Goal: Task Accomplishment & Management: Manage account settings

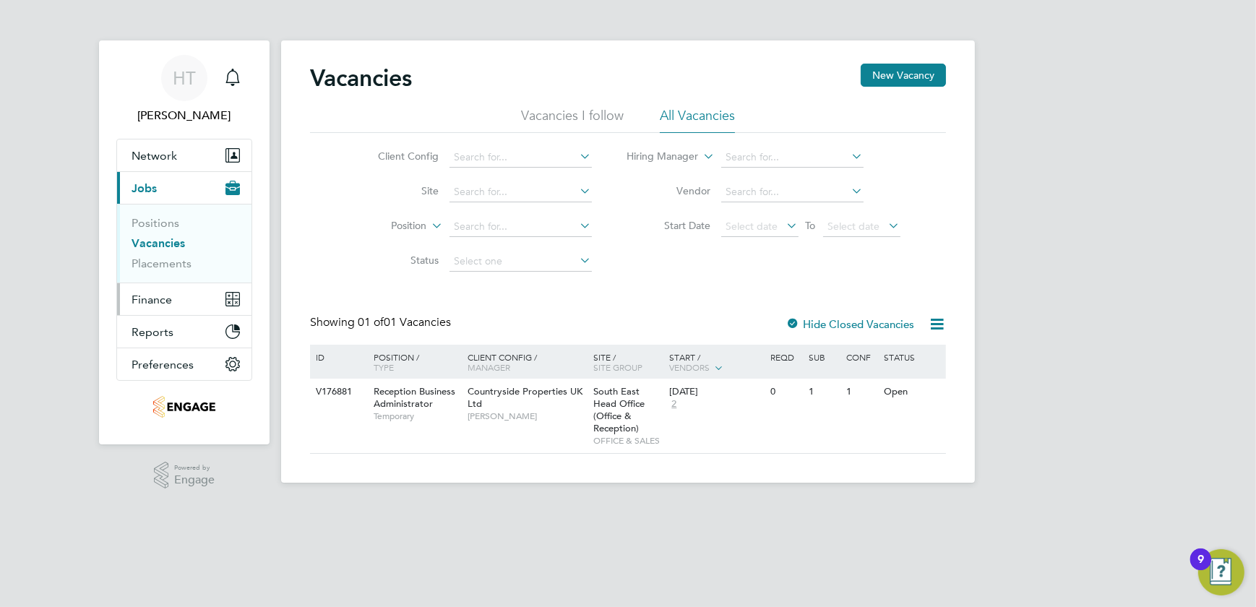
click at [124, 296] on button "Finance" at bounding box center [184, 299] width 134 height 32
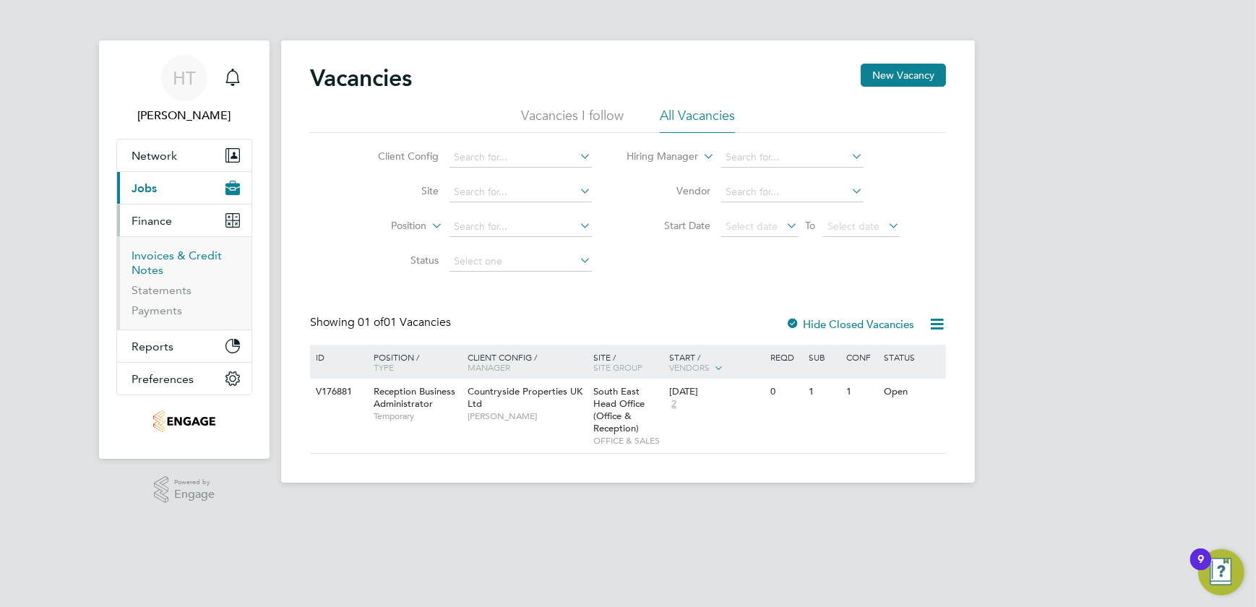
click at [152, 254] on link "Invoices & Credit Notes" at bounding box center [177, 263] width 90 height 28
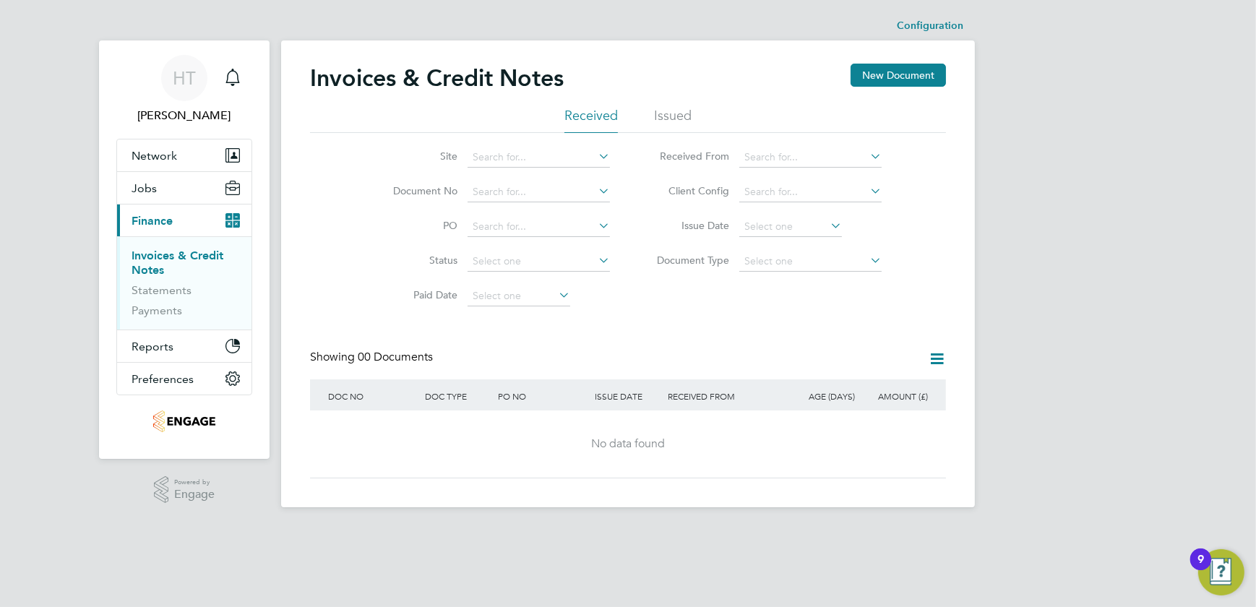
click at [665, 115] on li "Issued" at bounding box center [673, 120] width 38 height 26
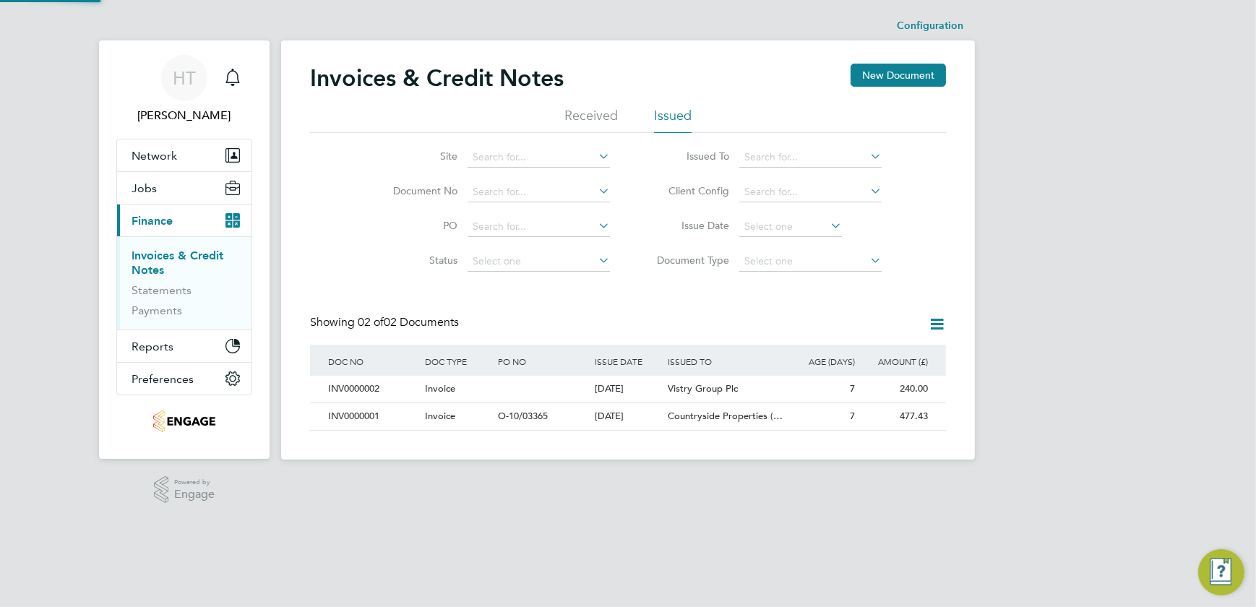
scroll to position [27, 122]
click at [142, 259] on link "Invoices & Credit Notes" at bounding box center [178, 263] width 92 height 28
click at [192, 77] on span "HT" at bounding box center [184, 78] width 23 height 19
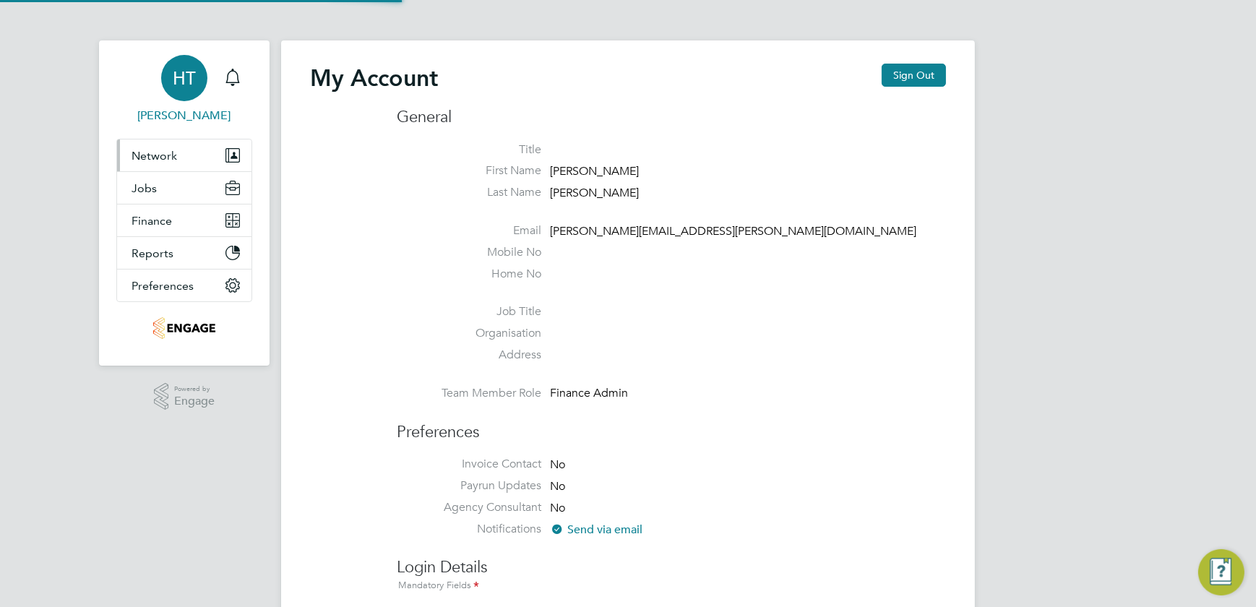
type input "helen.thurgood@yourrecruit.com"
click at [174, 79] on span "HT" at bounding box center [184, 78] width 23 height 19
click at [897, 85] on button "Sign Out" at bounding box center [914, 75] width 64 height 23
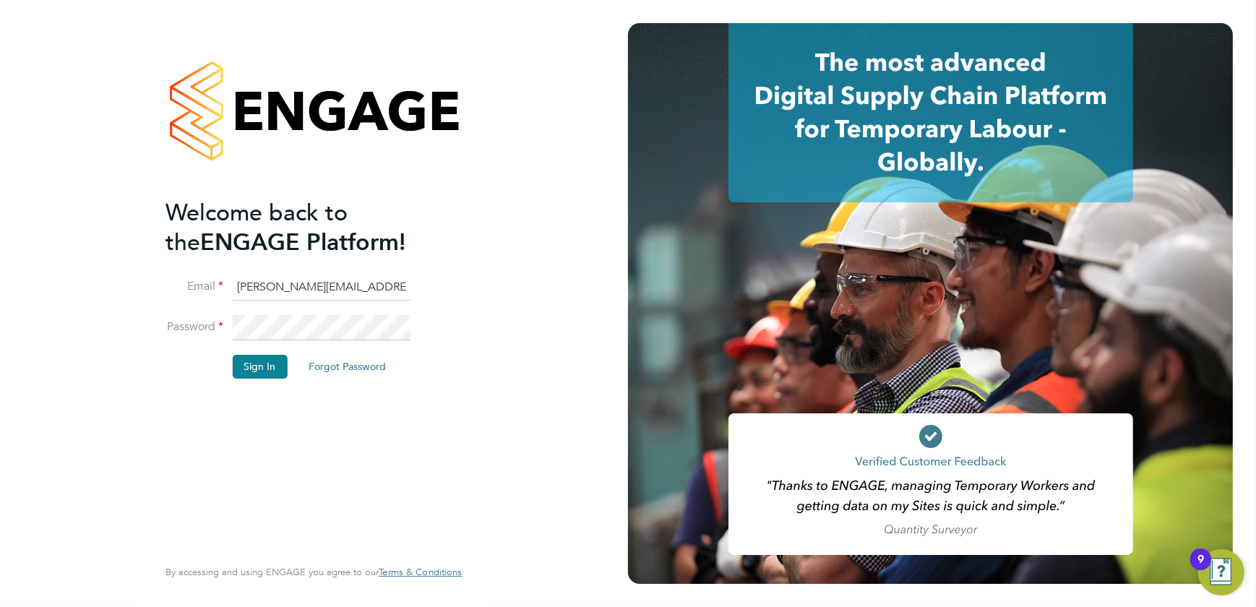
click at [298, 279] on input "helen.thurgood@yourrecruit.com" at bounding box center [321, 288] width 178 height 26
type input "nicky.waiton@yourrecruit.com"
click at [253, 356] on button "Sign In" at bounding box center [259, 366] width 55 height 23
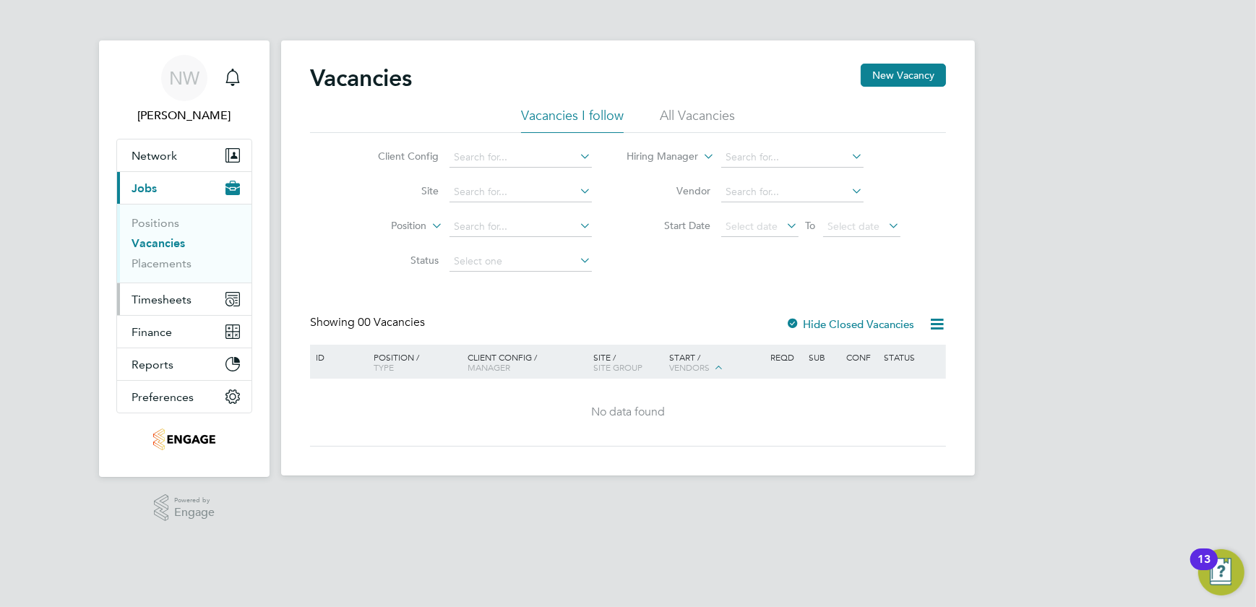
click at [147, 293] on span "Timesheets" at bounding box center [162, 300] width 60 height 14
click at [161, 297] on span "Timesheets" at bounding box center [162, 300] width 60 height 14
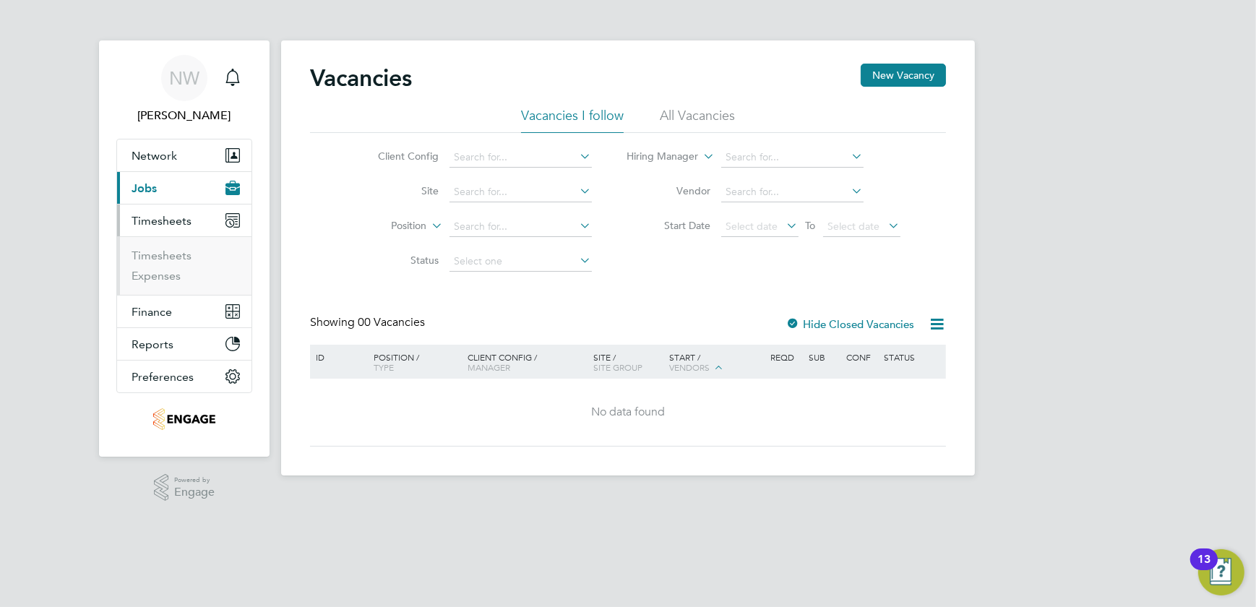
click at [225, 213] on icon "Main navigation" at bounding box center [232, 220] width 14 height 14
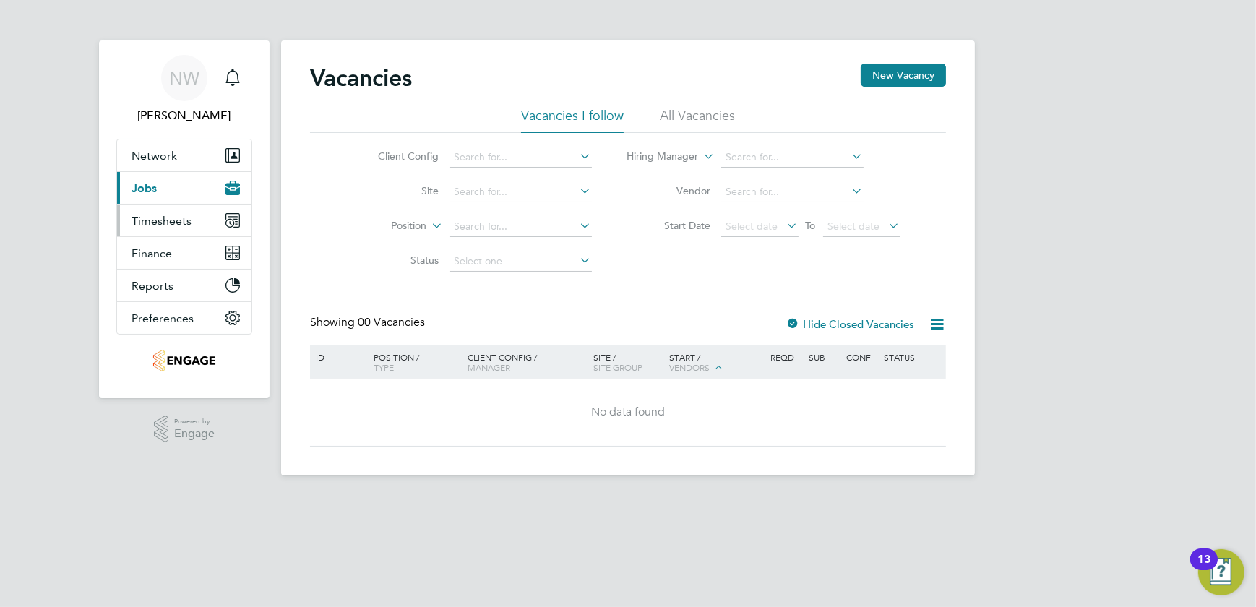
click at [231, 215] on icon "Main navigation" at bounding box center [232, 220] width 13 height 13
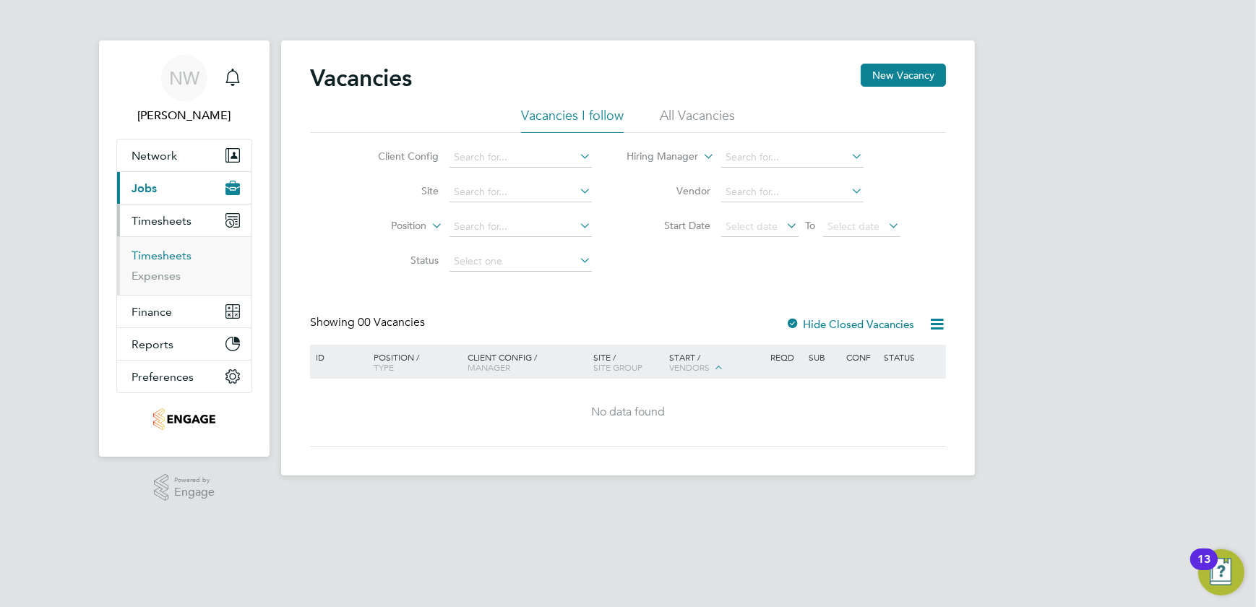
click at [163, 257] on link "Timesheets" at bounding box center [162, 256] width 60 height 14
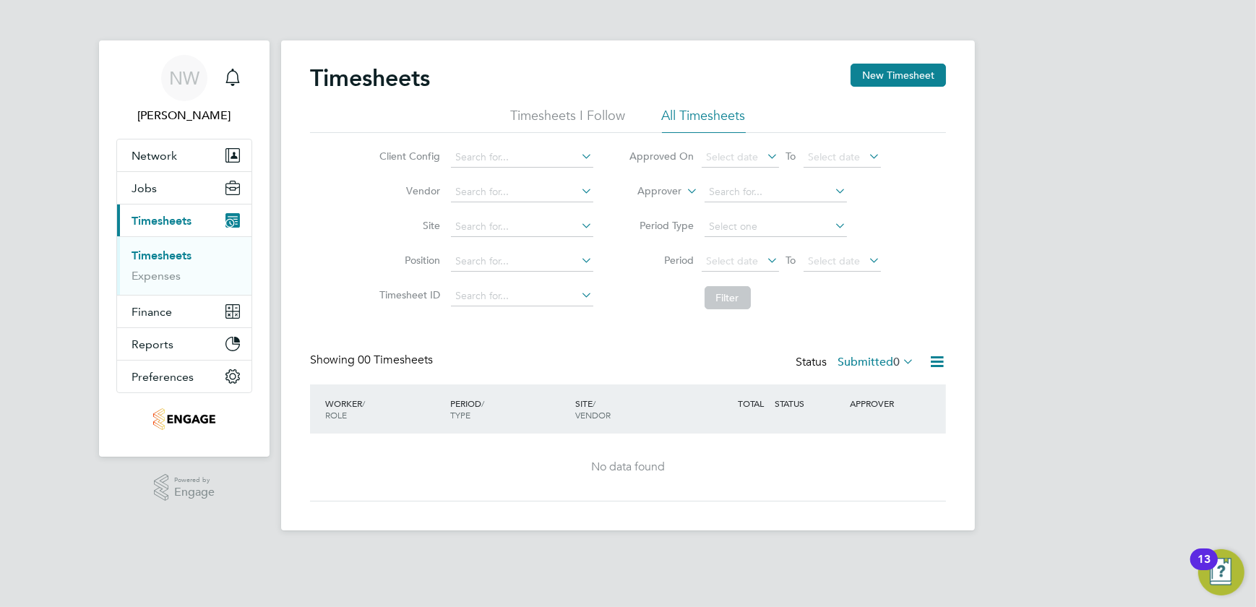
click at [713, 118] on li "All Timesheets" at bounding box center [704, 120] width 84 height 26
click at [659, 116] on ul "Timesheets I Follow All Timesheets" at bounding box center [628, 120] width 636 height 26
click at [517, 109] on li "Timesheets I Follow" at bounding box center [568, 120] width 115 height 26
click at [171, 256] on link "Timesheets" at bounding box center [162, 256] width 60 height 14
click at [175, 255] on link "Timesheets" at bounding box center [162, 256] width 60 height 14
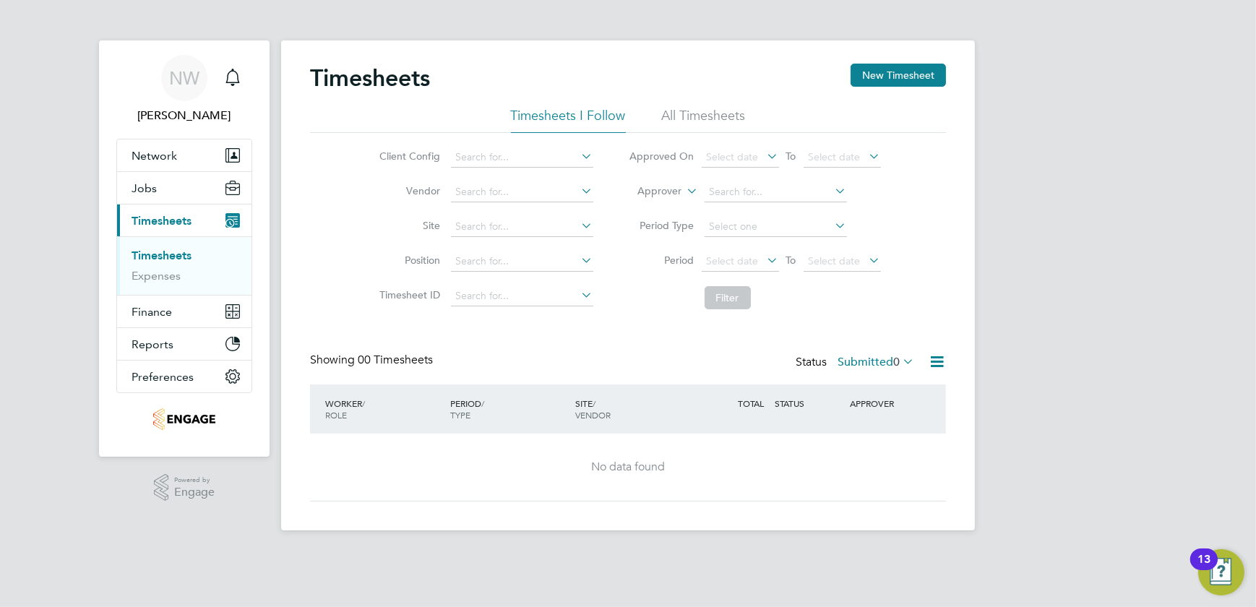
click at [726, 116] on li "All Timesheets" at bounding box center [704, 120] width 84 height 26
click at [941, 357] on icon at bounding box center [937, 362] width 18 height 18
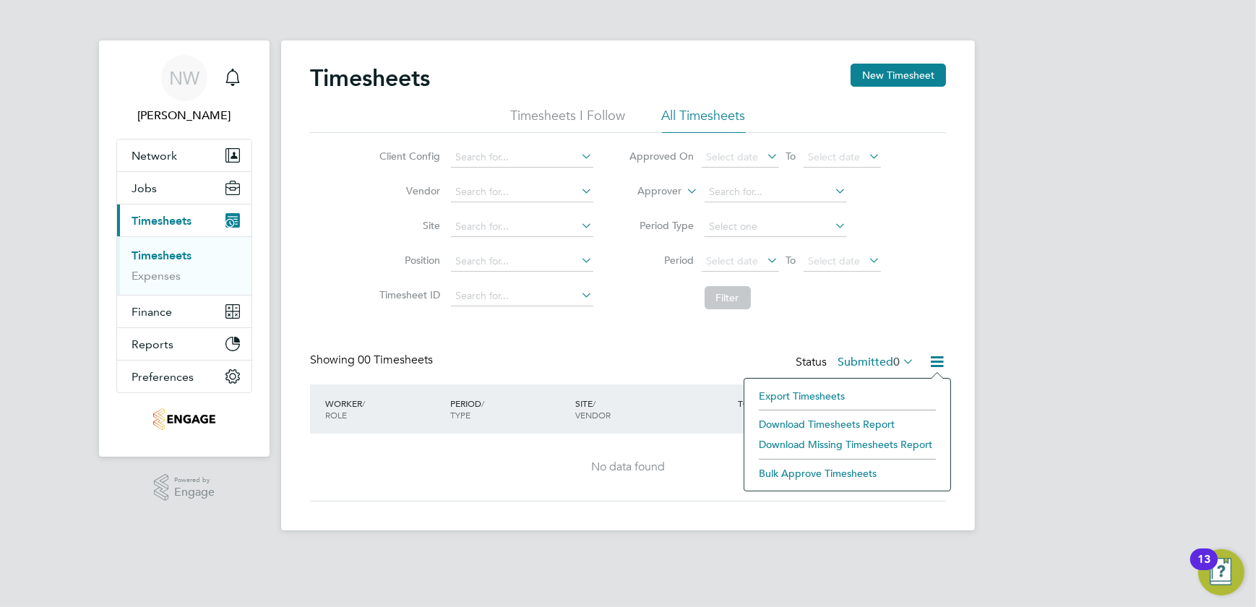
click at [697, 123] on li "All Timesheets" at bounding box center [704, 120] width 84 height 26
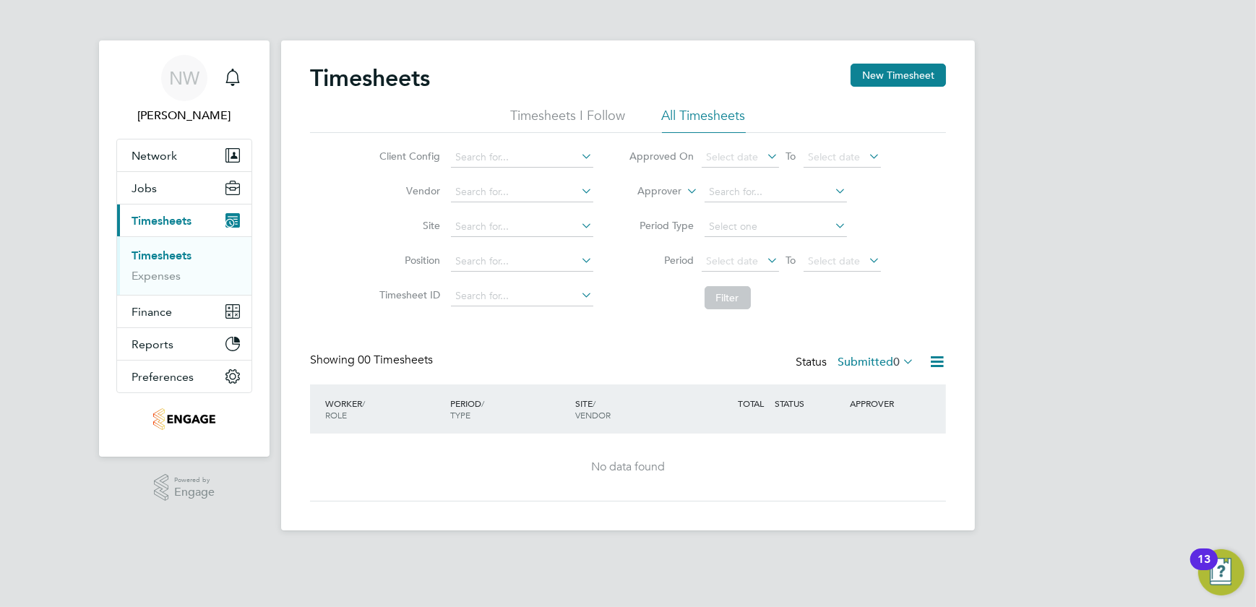
click at [553, 116] on li "Timesheets I Follow" at bounding box center [568, 120] width 115 height 26
click at [129, 311] on button "Finance" at bounding box center [184, 312] width 134 height 32
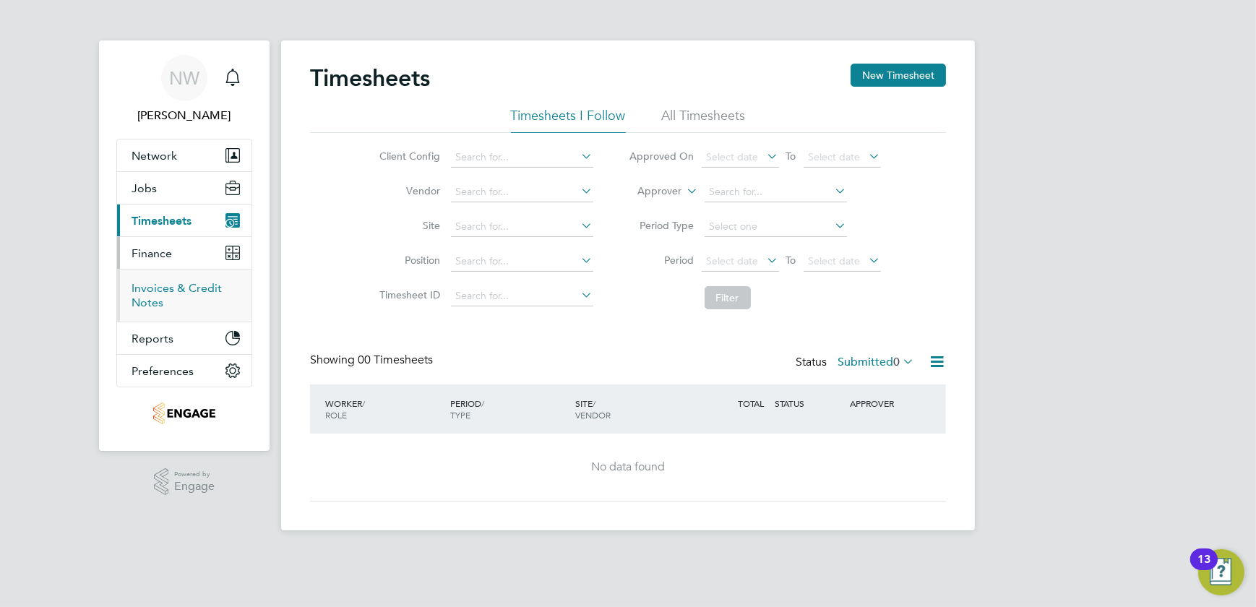
click at [218, 292] on link "Invoices & Credit Notes" at bounding box center [177, 295] width 90 height 28
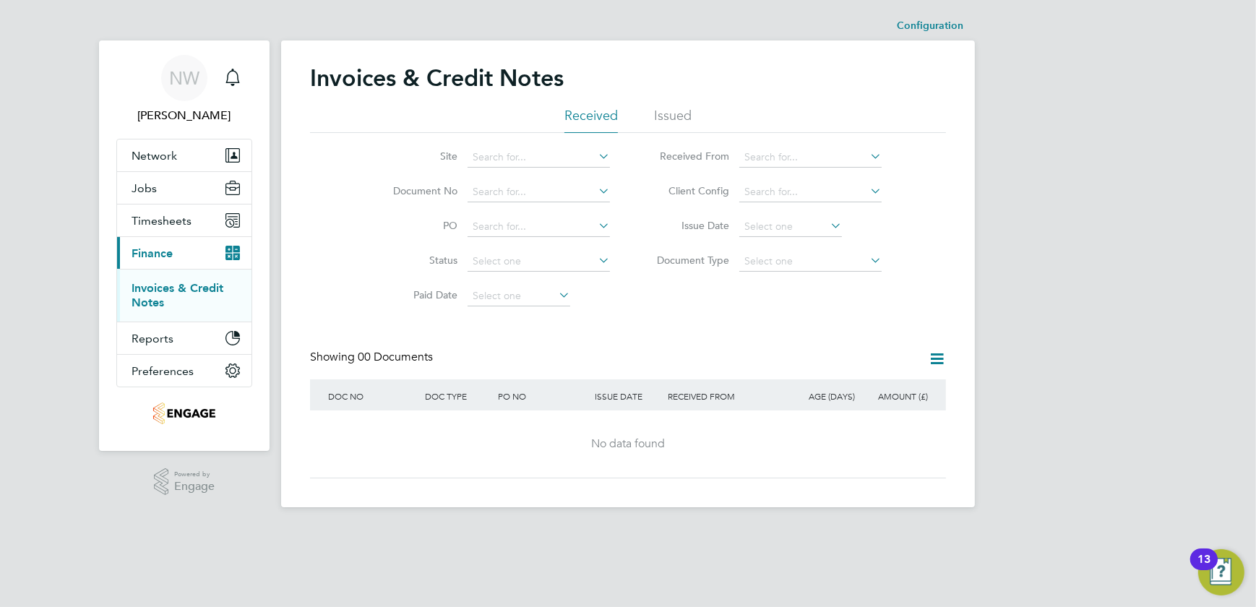
click at [160, 284] on link "Invoices & Credit Notes" at bounding box center [178, 295] width 92 height 28
click at [672, 118] on li "Issued" at bounding box center [673, 120] width 38 height 26
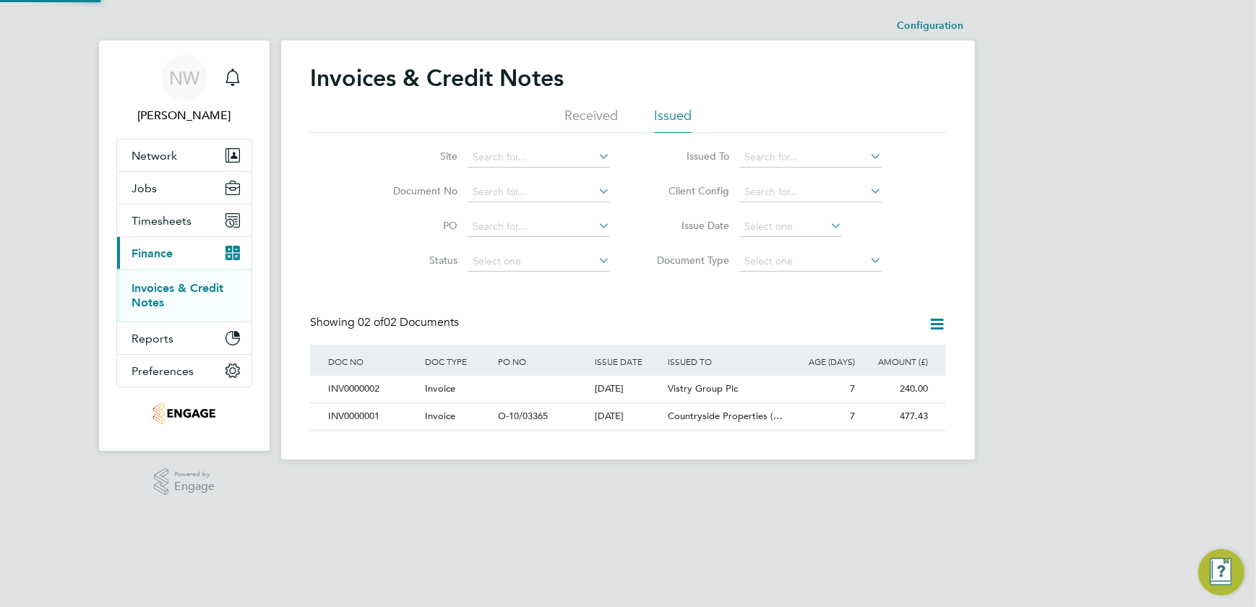
scroll to position [27, 122]
click at [588, 109] on li "Received" at bounding box center [590, 120] width 53 height 26
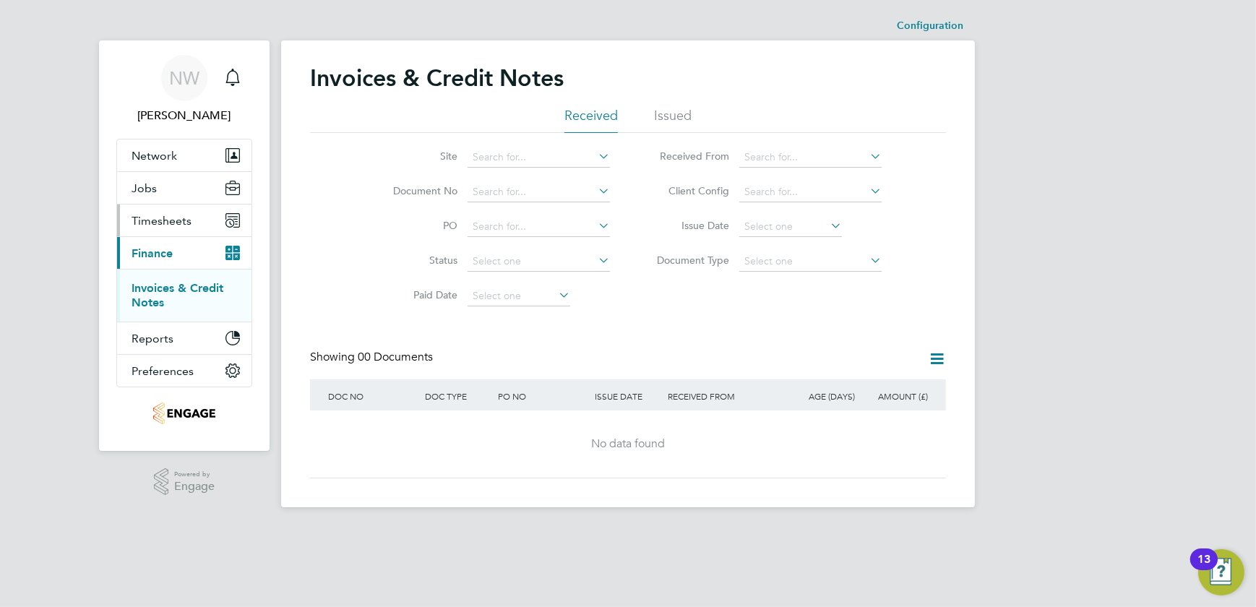
click at [152, 210] on button "Timesheets" at bounding box center [184, 221] width 134 height 32
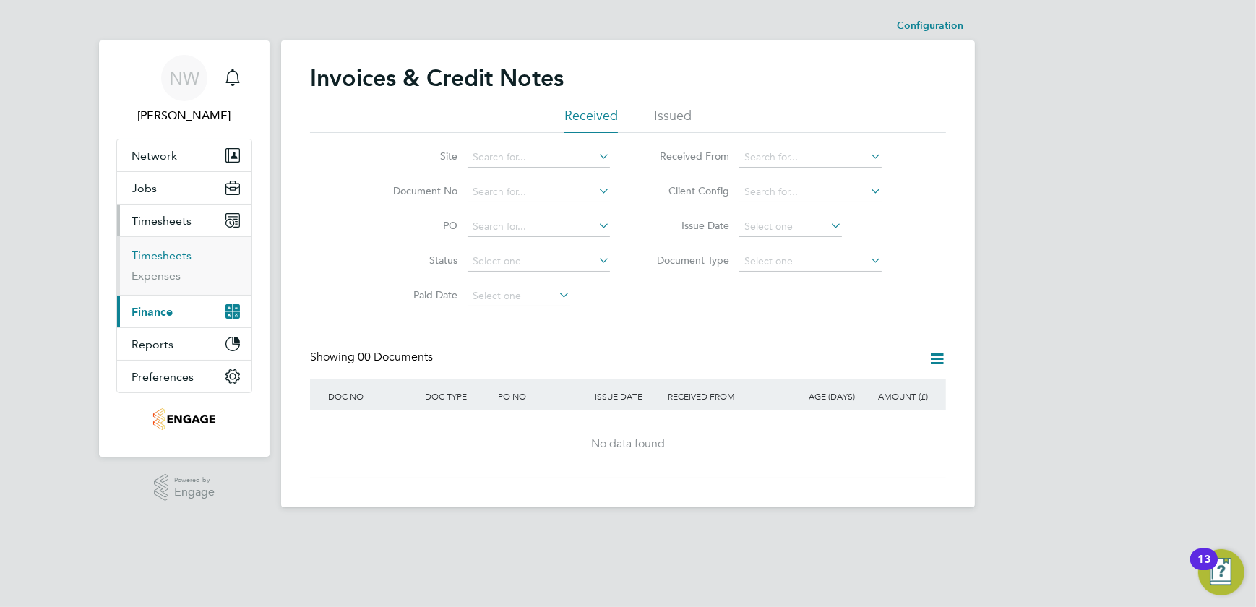
click at [180, 252] on link "Timesheets" at bounding box center [162, 256] width 60 height 14
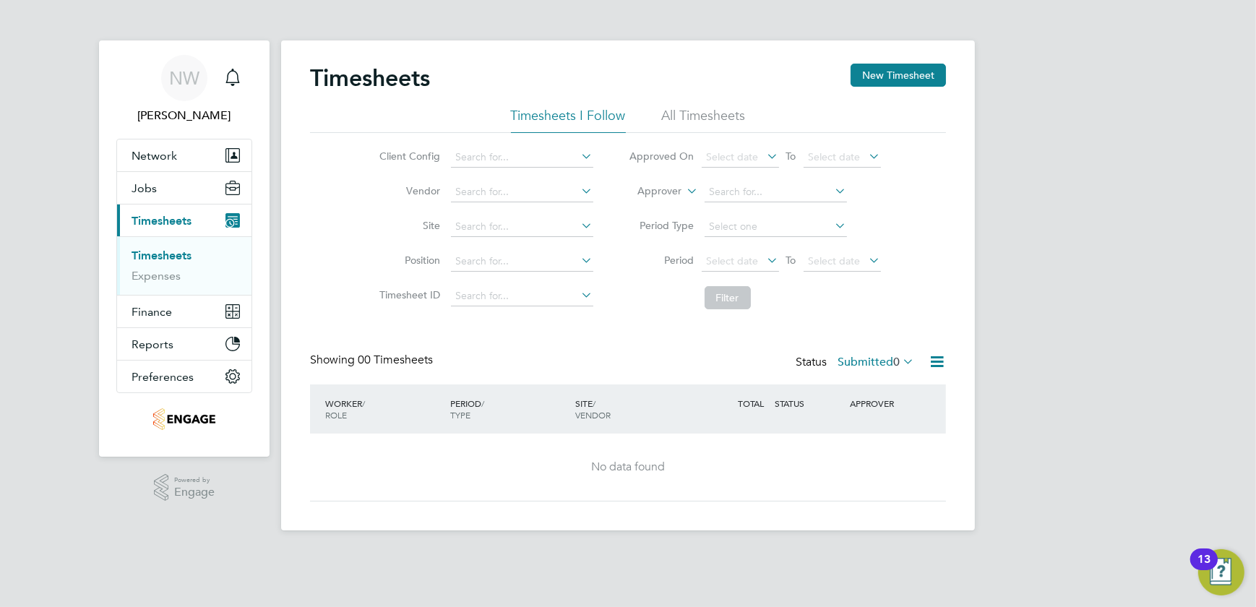
click at [598, 112] on li "Timesheets I Follow" at bounding box center [568, 120] width 115 height 26
click at [539, 116] on li "Timesheets I Follow" at bounding box center [568, 120] width 115 height 26
click at [679, 113] on li "All Timesheets" at bounding box center [704, 120] width 84 height 26
click at [927, 351] on div "Timesheets New Timesheet Timesheets I Follow All Timesheets Client Config Vendo…" at bounding box center [628, 283] width 636 height 438
click at [942, 364] on icon at bounding box center [937, 362] width 18 height 18
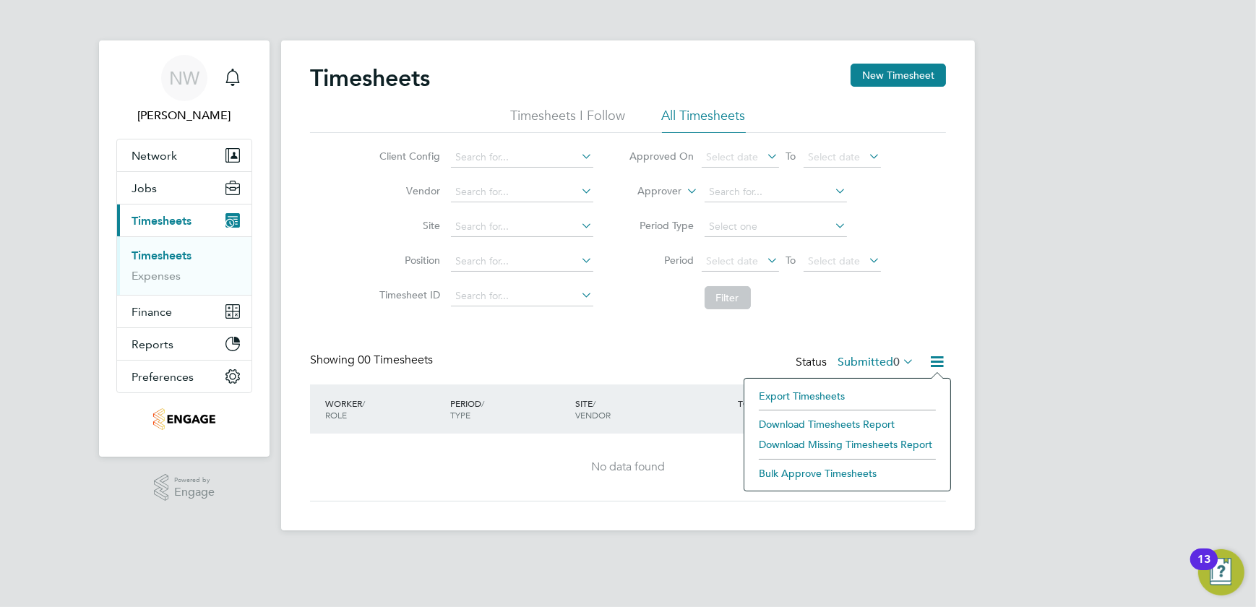
click at [814, 422] on li "Download Timesheets Report" at bounding box center [847, 424] width 191 height 20
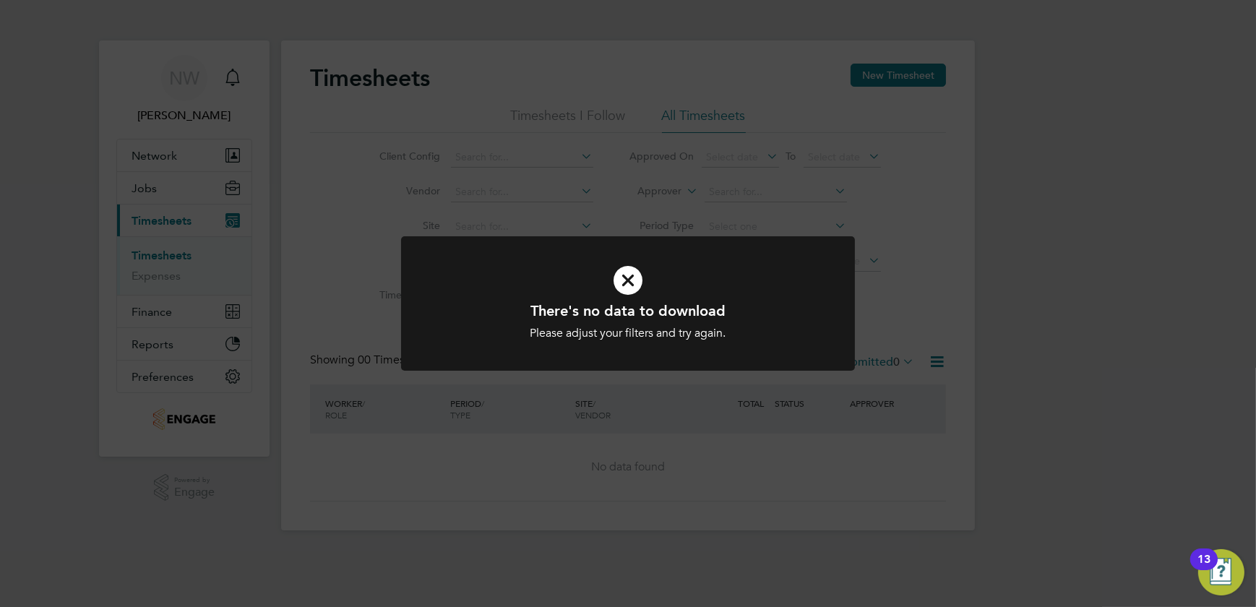
click at [635, 285] on icon at bounding box center [628, 280] width 376 height 56
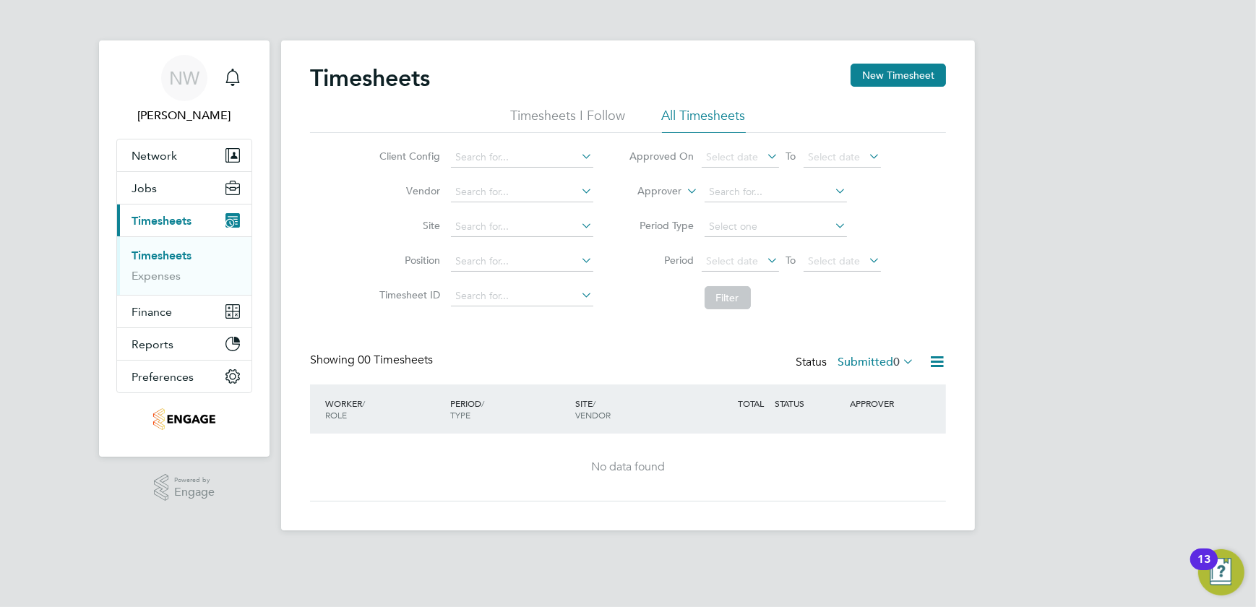
click at [950, 356] on div "Timesheets New Timesheet Timesheets I Follow All Timesheets Client Config Vendo…" at bounding box center [628, 285] width 694 height 490
click at [942, 361] on icon at bounding box center [937, 362] width 18 height 18
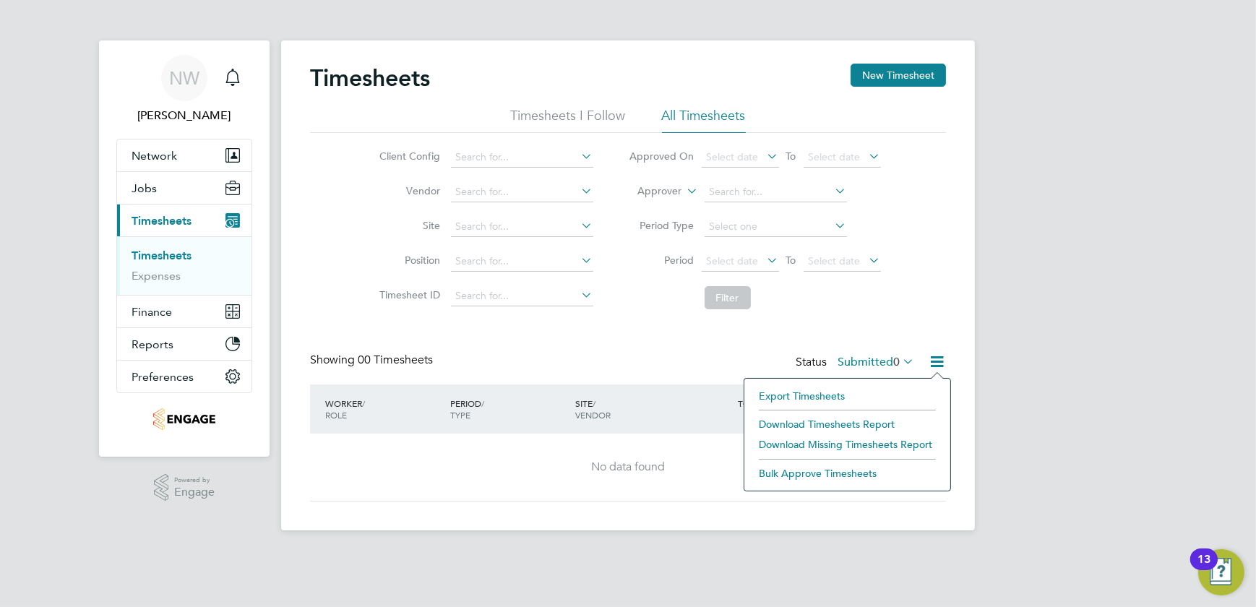
click at [871, 439] on li "Download Missing Timesheets Report" at bounding box center [847, 444] width 191 height 20
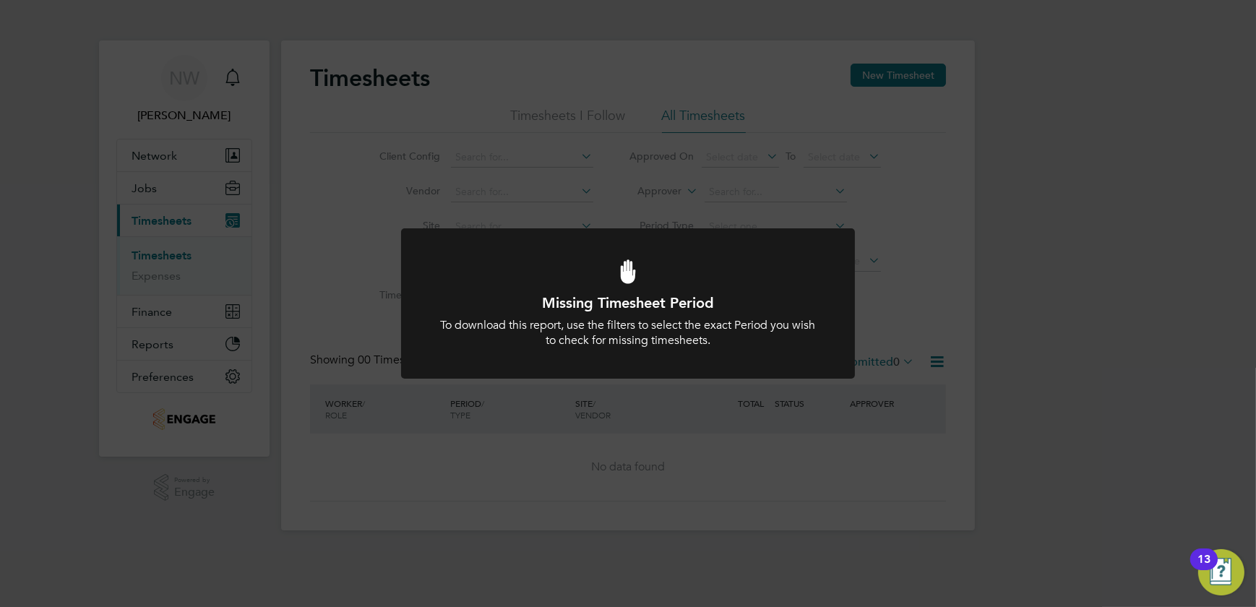
drag, startPoint x: 671, startPoint y: 322, endPoint x: 796, endPoint y: 184, distance: 185.7
click at [673, 317] on div "Missing Timesheet Period To download this report, use the filters to select the…" at bounding box center [628, 320] width 376 height 55
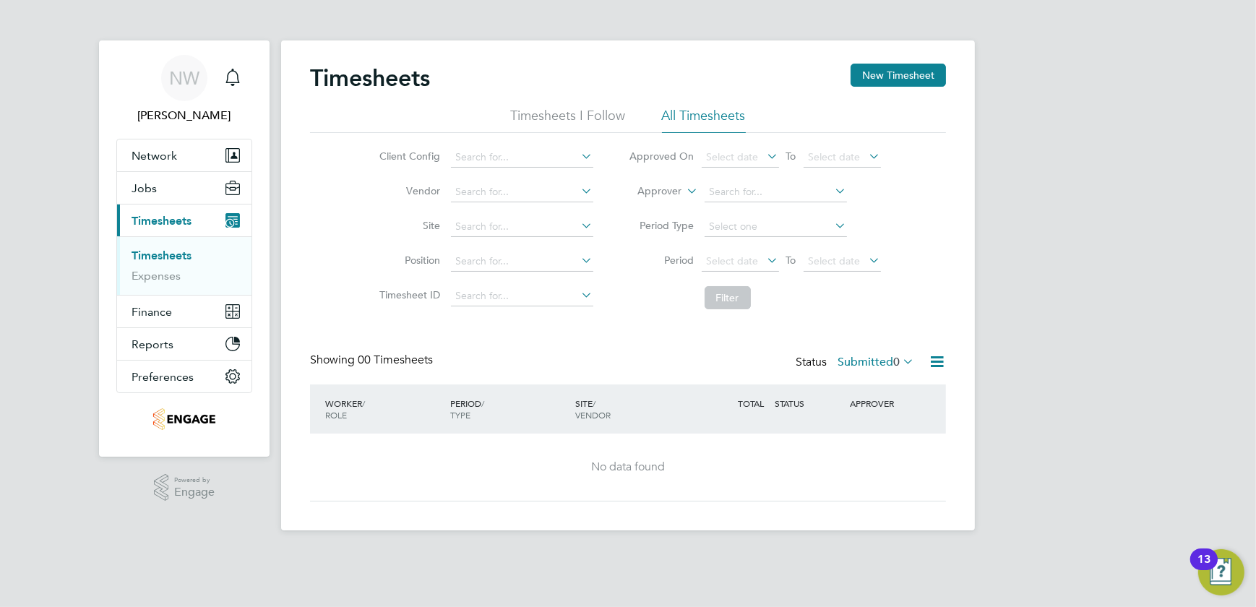
click at [934, 371] on icon at bounding box center [937, 362] width 18 height 18
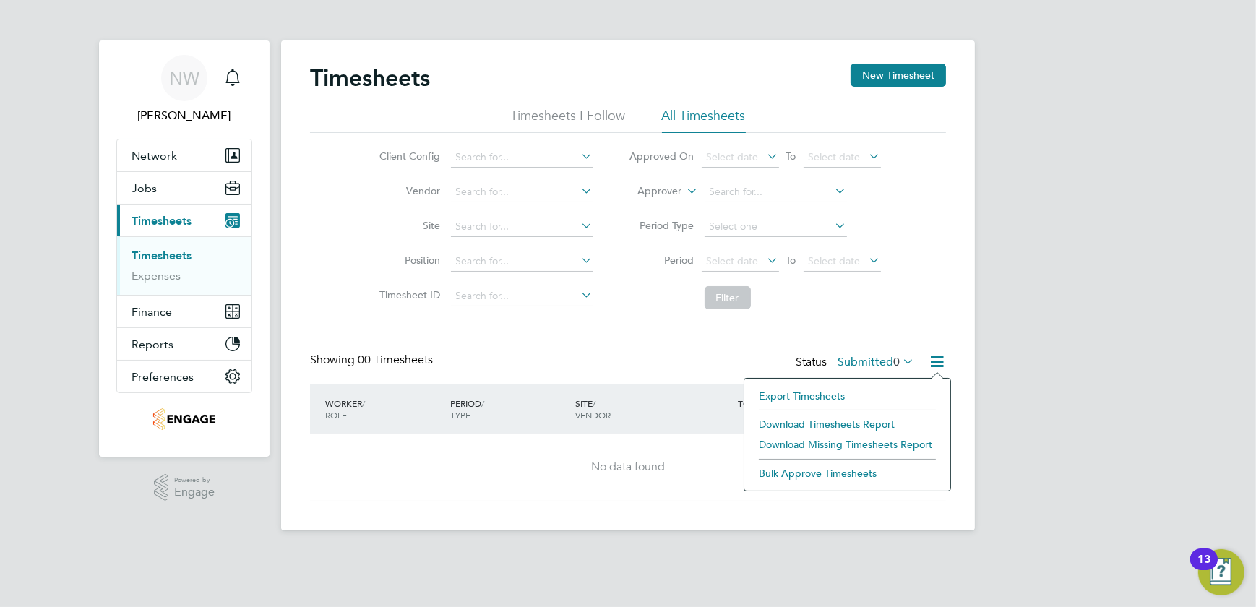
click at [783, 394] on li "Export Timesheets" at bounding box center [847, 396] width 191 height 20
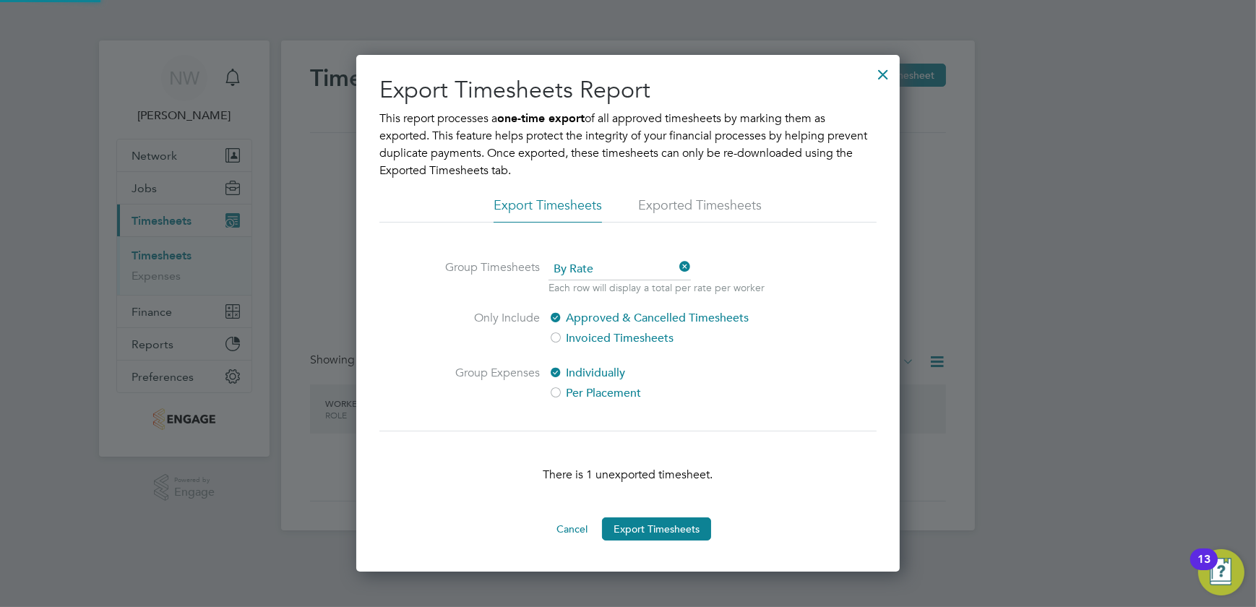
scroll to position [517, 544]
click at [713, 204] on li "Exported Timesheets" at bounding box center [700, 210] width 124 height 26
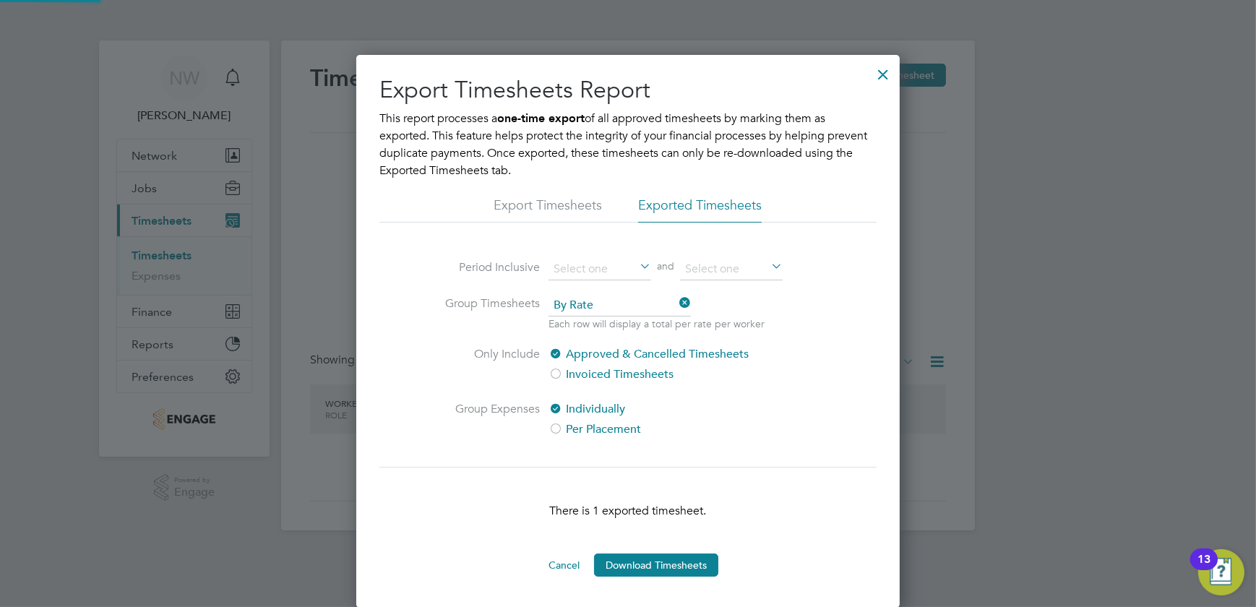
scroll to position [7, 7]
click at [686, 559] on button "Download Timesheets" at bounding box center [656, 565] width 124 height 23
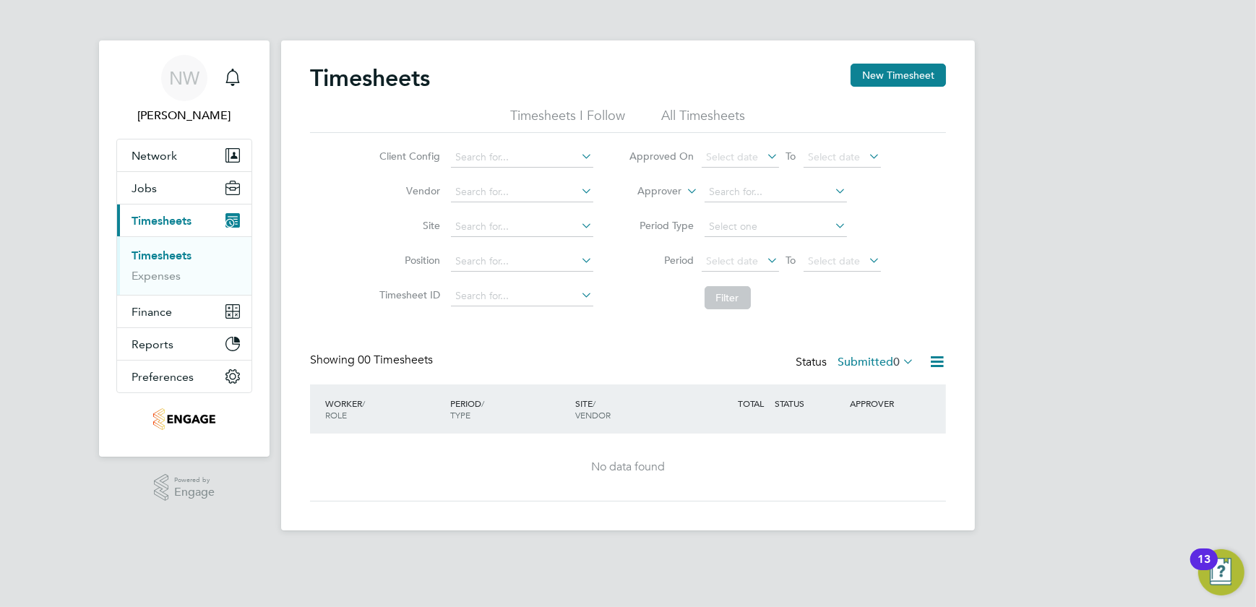
click at [1255, 129] on html "NW Nicky Waiton Notifications Applications: Network Team Members Businesses Sit…" at bounding box center [628, 277] width 1256 height 554
click at [155, 309] on span "Finance" at bounding box center [152, 312] width 40 height 14
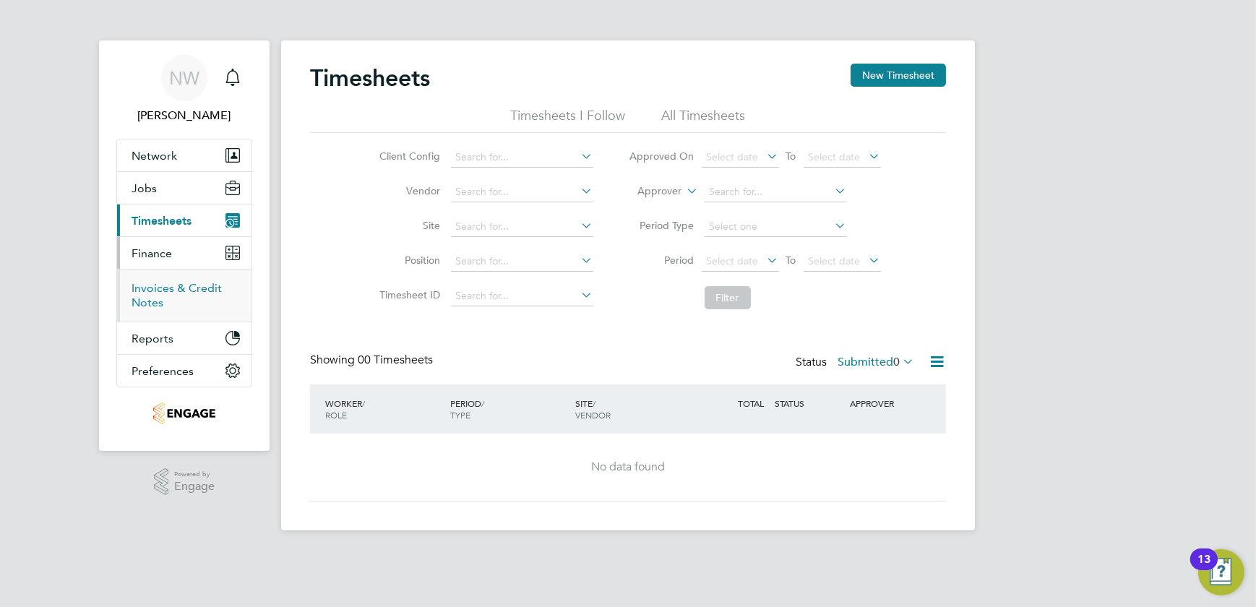
click at [145, 298] on link "Invoices & Credit Notes" at bounding box center [177, 295] width 90 height 28
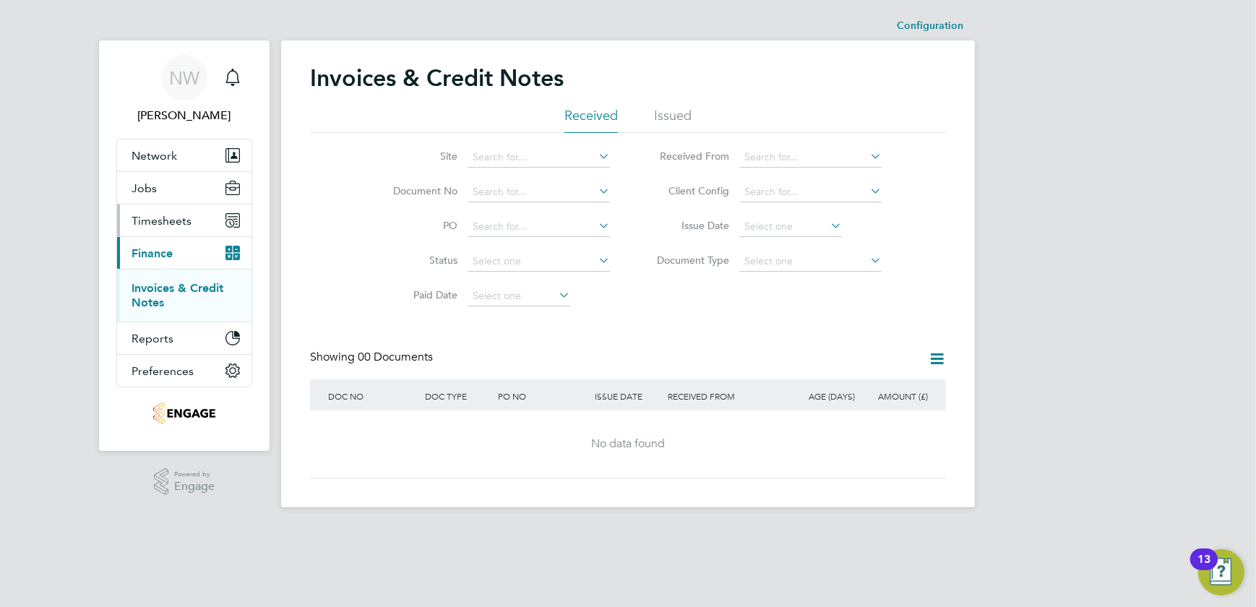
click at [175, 219] on span "Timesheets" at bounding box center [162, 221] width 60 height 14
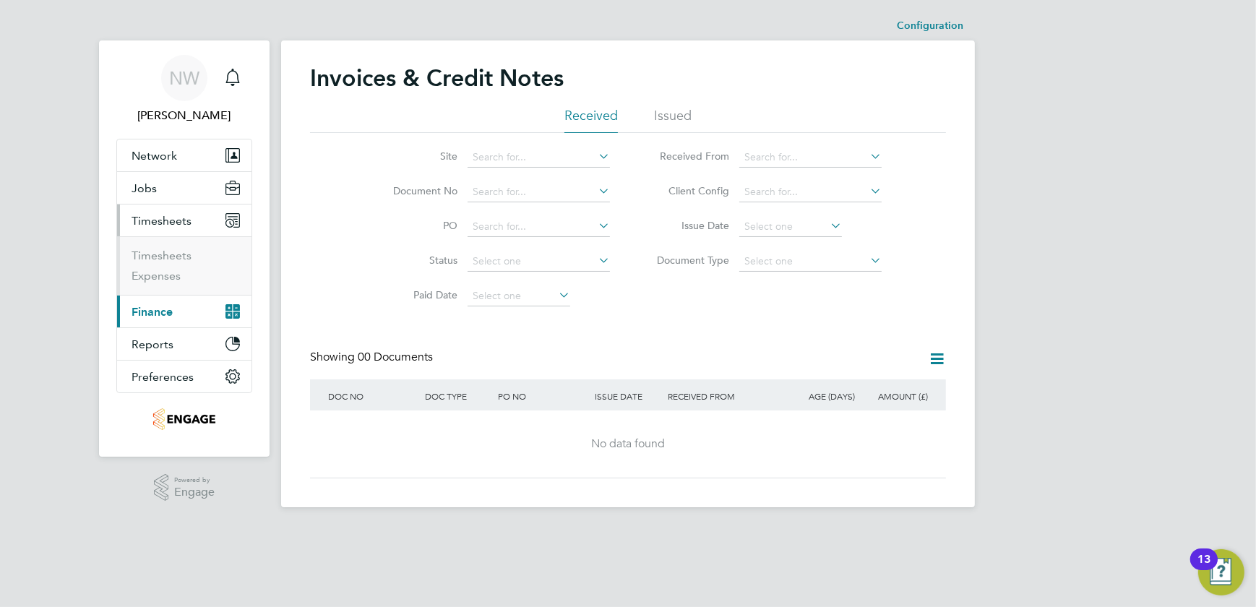
click at [231, 228] on button "Timesheets" at bounding box center [184, 221] width 134 height 32
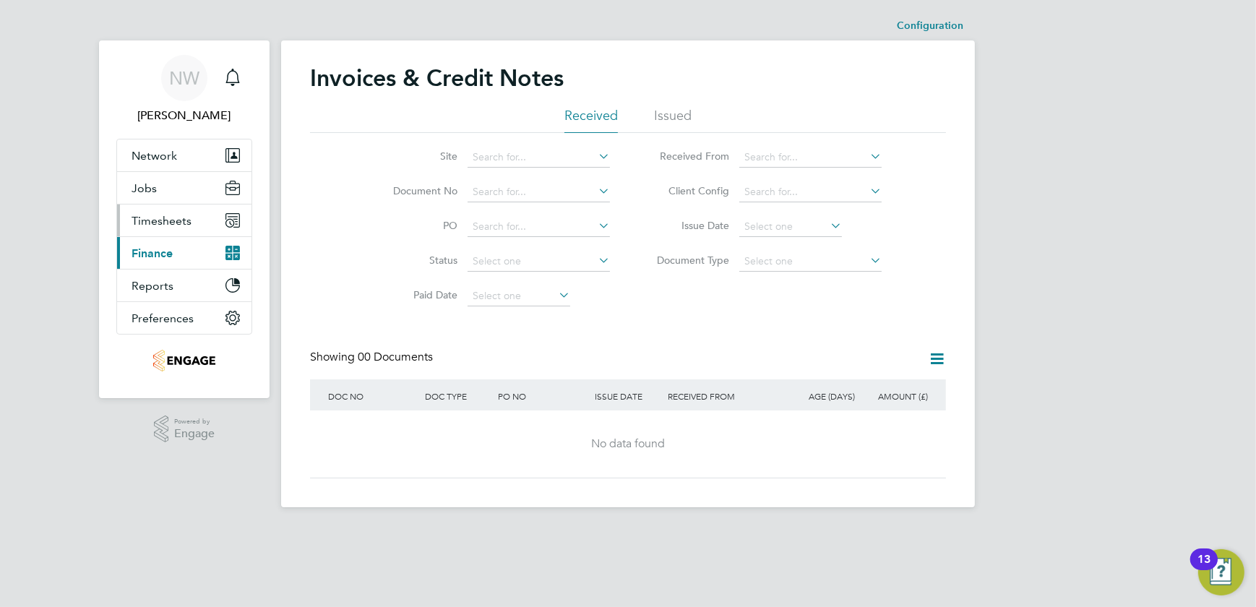
click at [231, 228] on button "Timesheets" at bounding box center [184, 221] width 134 height 32
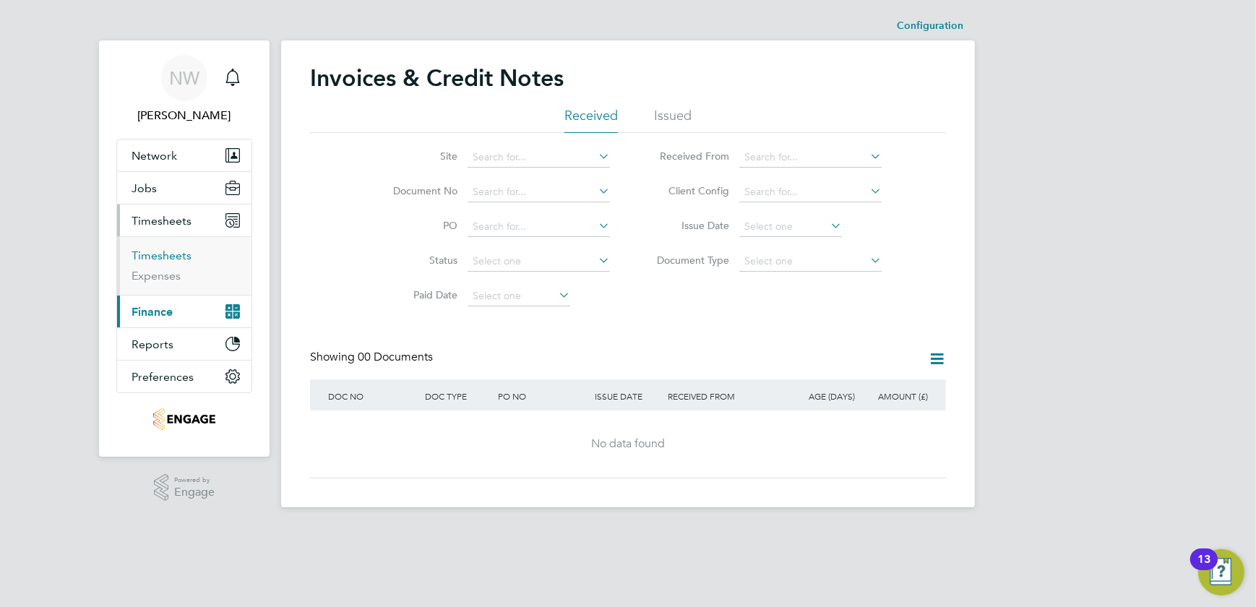
click at [145, 256] on link "Timesheets" at bounding box center [162, 256] width 60 height 14
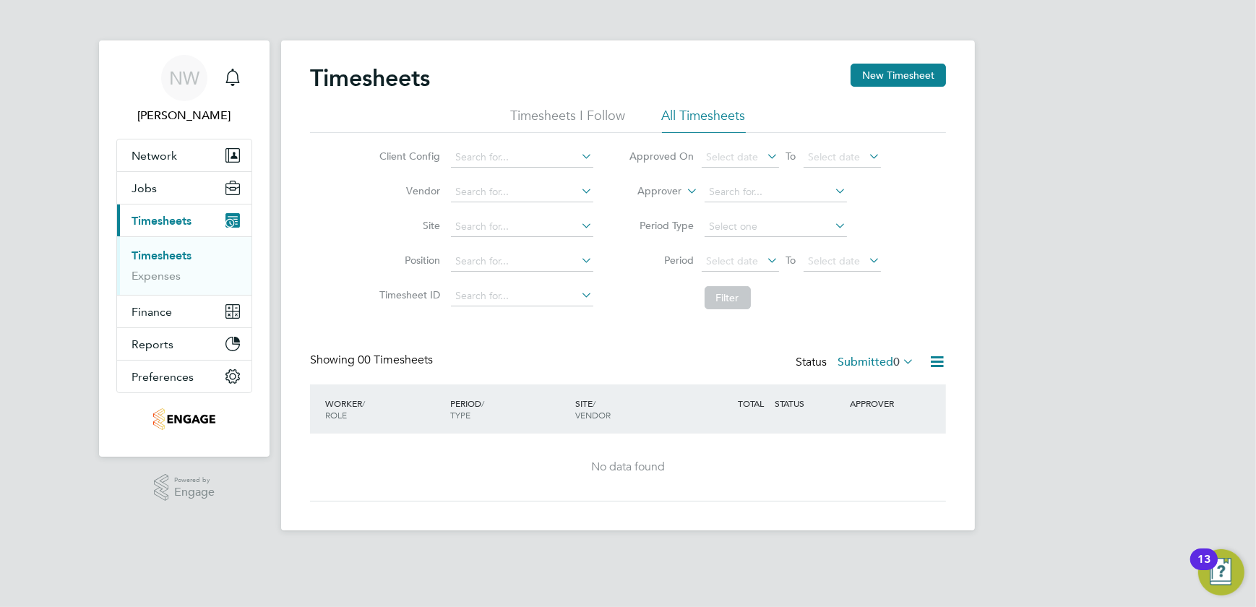
click at [668, 109] on li "All Timesheets" at bounding box center [704, 120] width 84 height 26
click at [554, 120] on li "Timesheets I Follow" at bounding box center [568, 120] width 115 height 26
click at [365, 418] on div "WORKER / ROLE" at bounding box center [384, 409] width 125 height 38
click at [335, 412] on span "ROLE" at bounding box center [336, 415] width 22 height 12
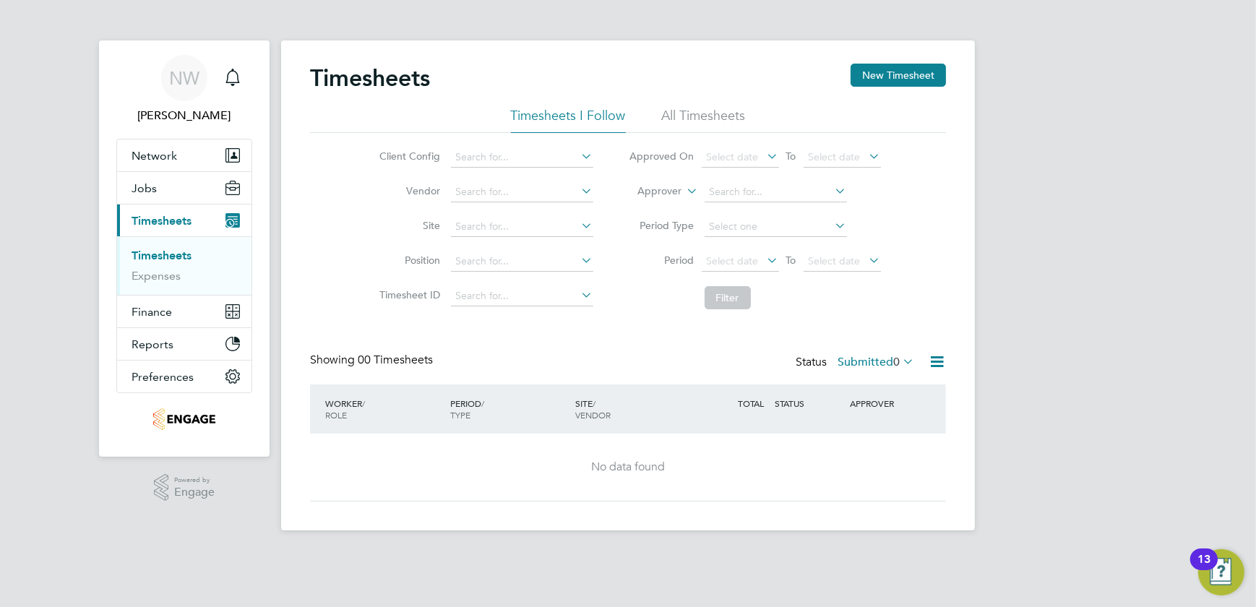
drag, startPoint x: 335, startPoint y: 412, endPoint x: 335, endPoint y: 393, distance: 18.8
click at [335, 393] on div "WORKER / ROLE" at bounding box center [384, 409] width 125 height 38
click at [896, 79] on button "New Timesheet" at bounding box center [898, 75] width 95 height 23
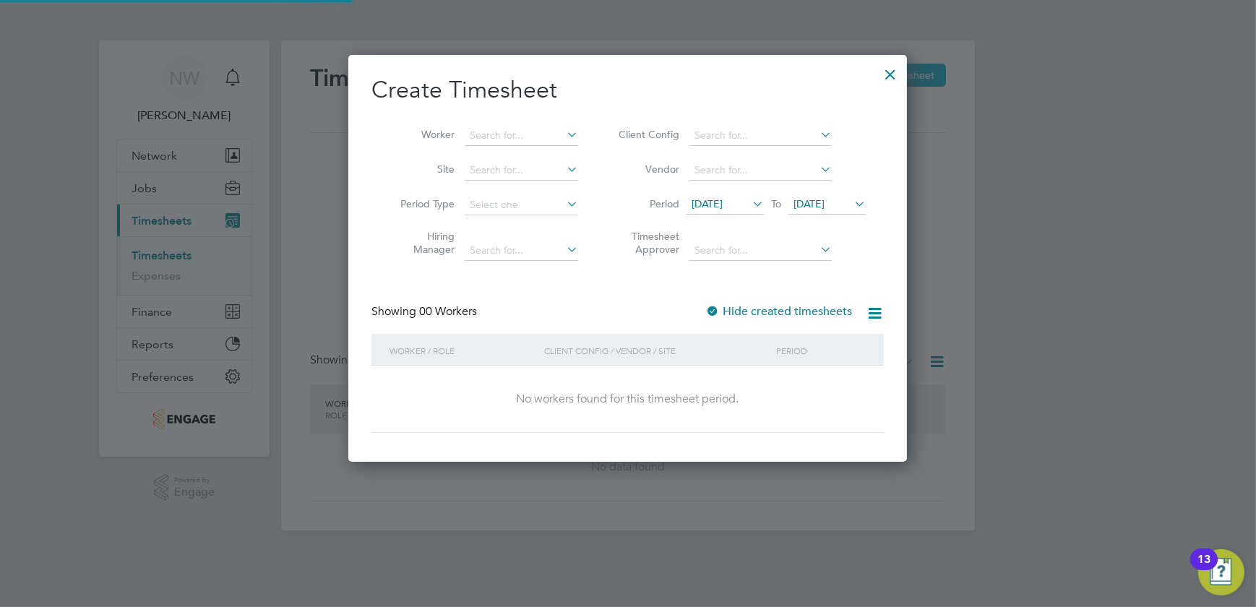
scroll to position [407, 559]
click at [889, 70] on div at bounding box center [890, 71] width 26 height 26
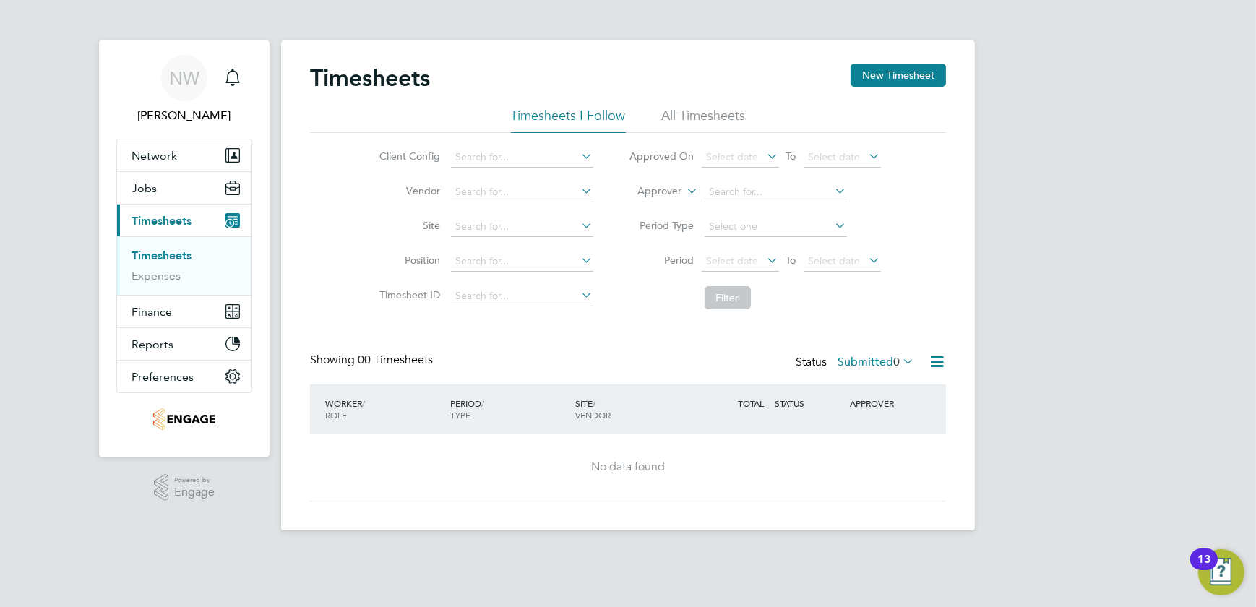
click at [705, 118] on li "All Timesheets" at bounding box center [704, 120] width 84 height 26
click at [832, 187] on icon at bounding box center [832, 191] width 0 height 20
click at [780, 205] on li "Kirsty Gustavson" at bounding box center [775, 212] width 143 height 20
type input "Kirsty Gustavson"
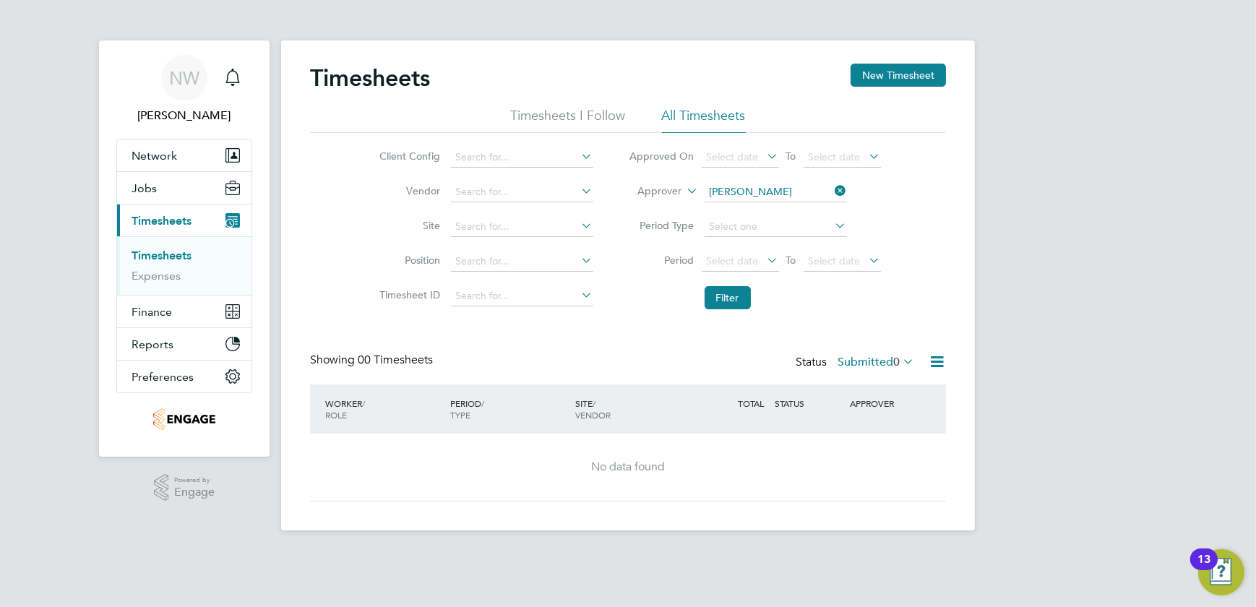
click at [765, 260] on icon at bounding box center [765, 260] width 0 height 20
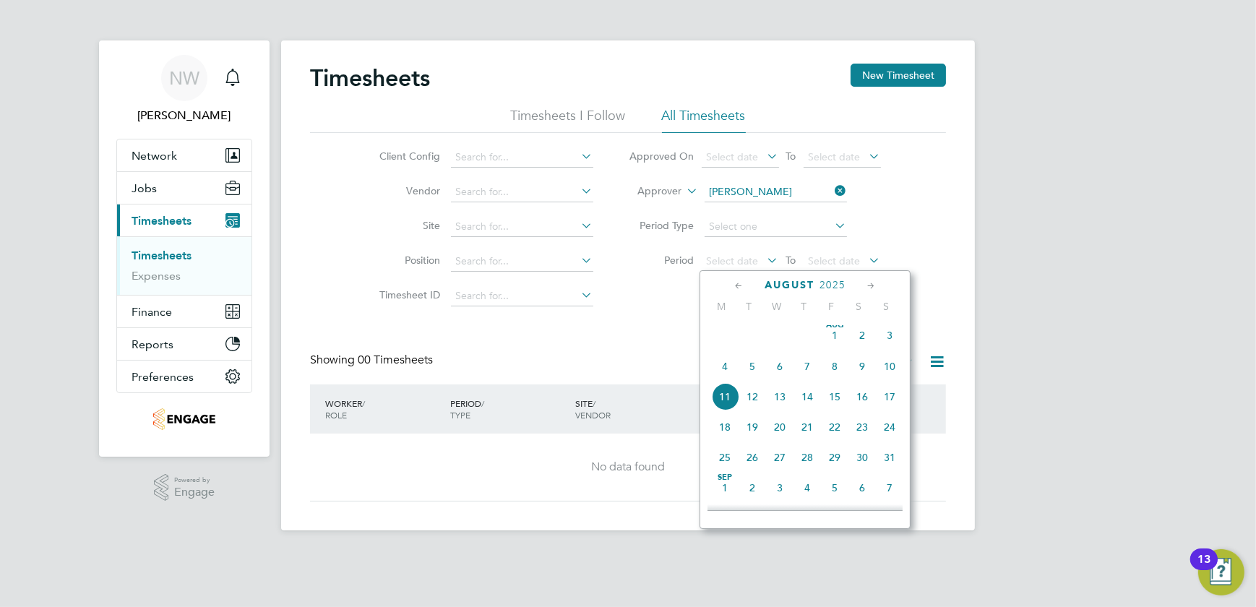
click at [721, 374] on span "4" at bounding box center [724, 366] width 27 height 27
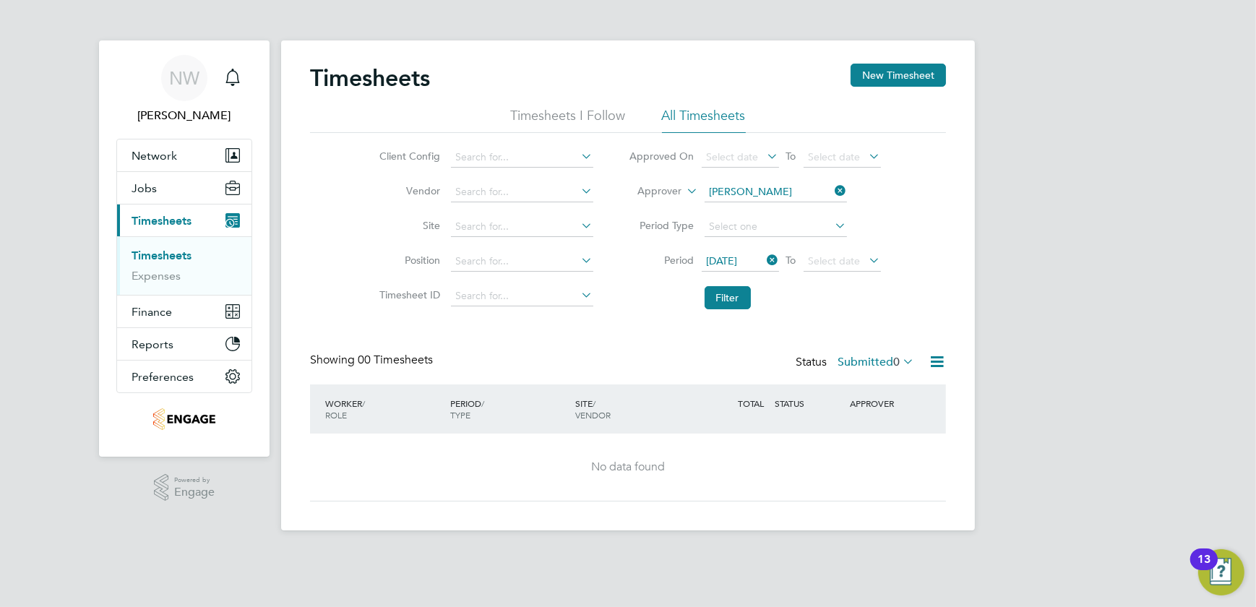
click at [866, 262] on icon at bounding box center [866, 260] width 0 height 20
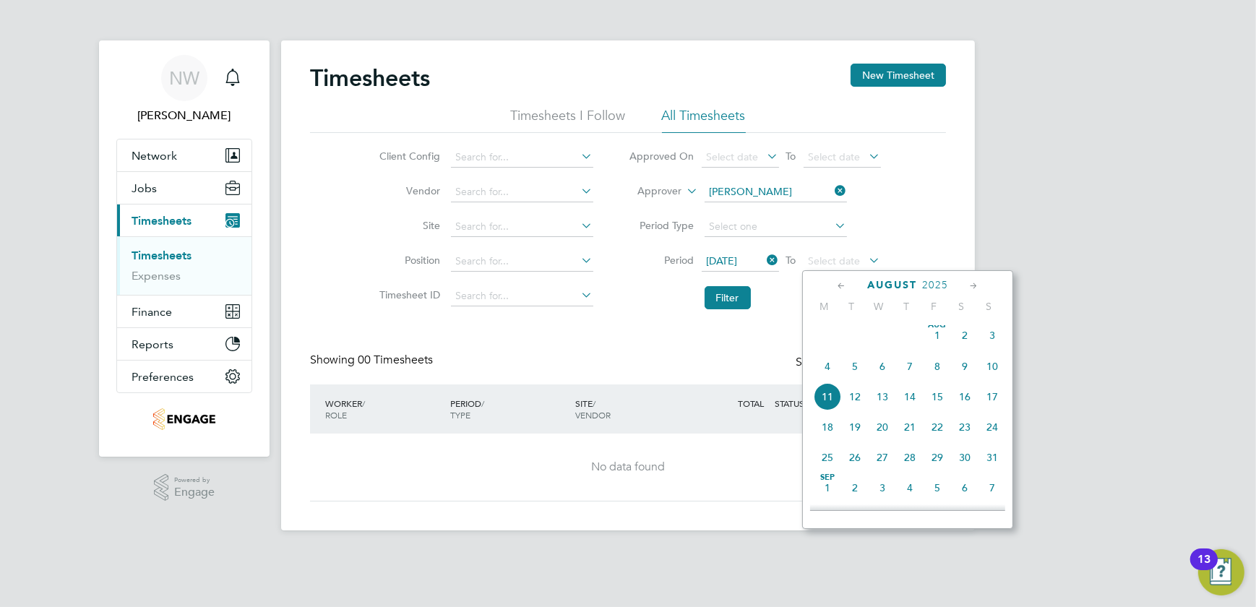
click at [995, 370] on span "10" at bounding box center [991, 366] width 27 height 27
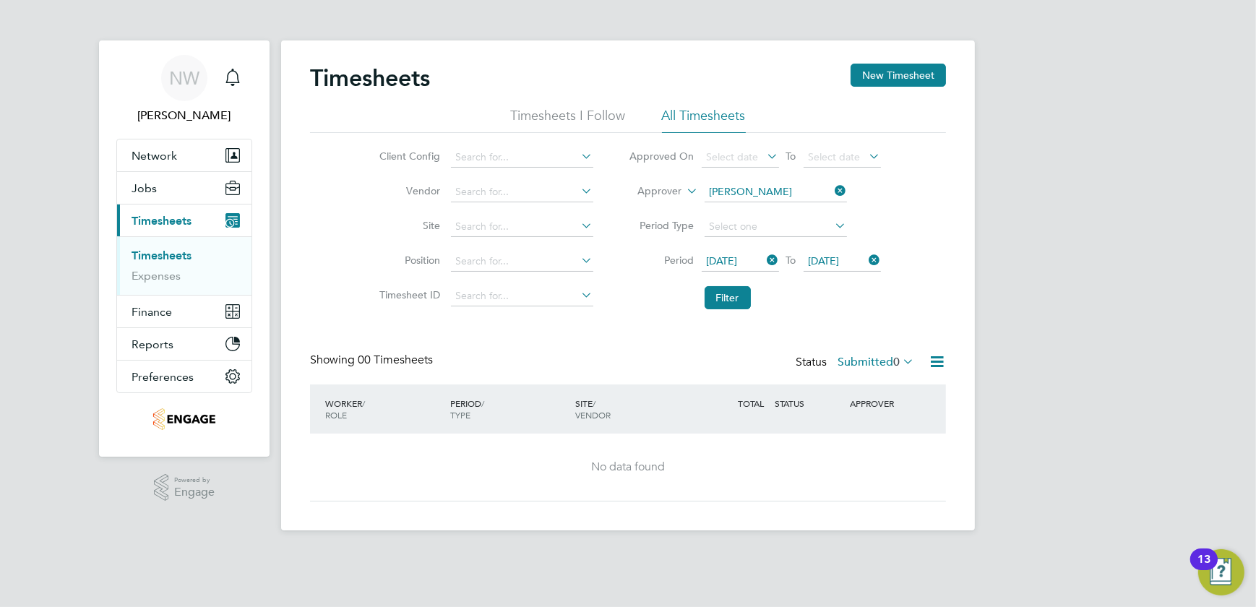
click at [765, 154] on icon at bounding box center [765, 156] width 0 height 20
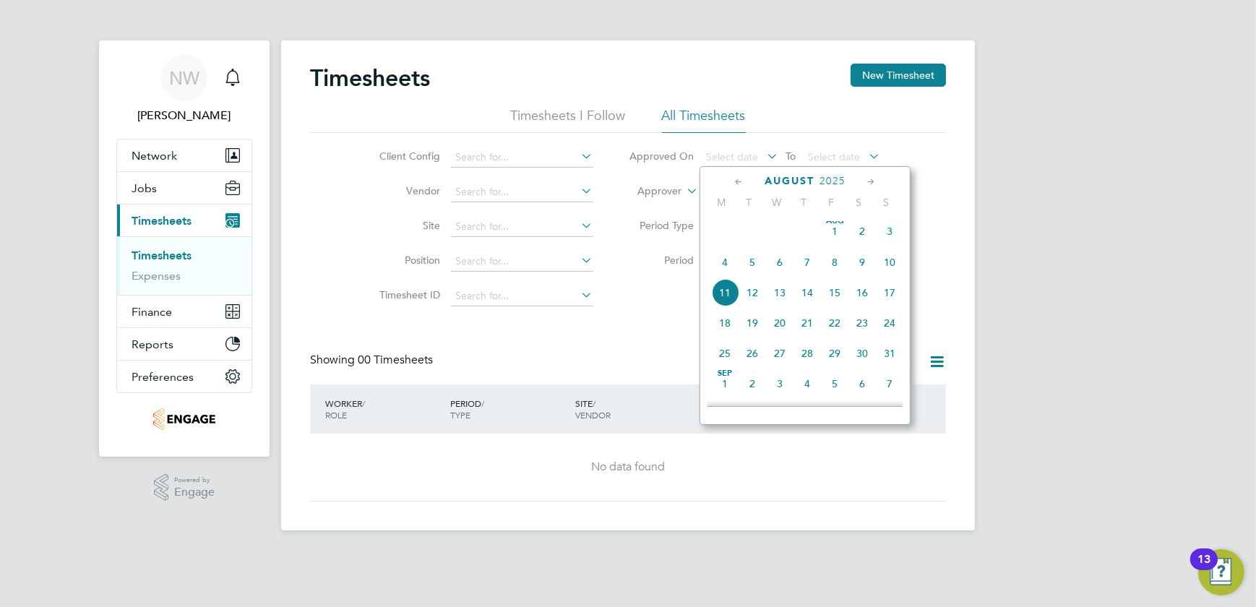
click at [715, 288] on span "11" at bounding box center [724, 292] width 27 height 27
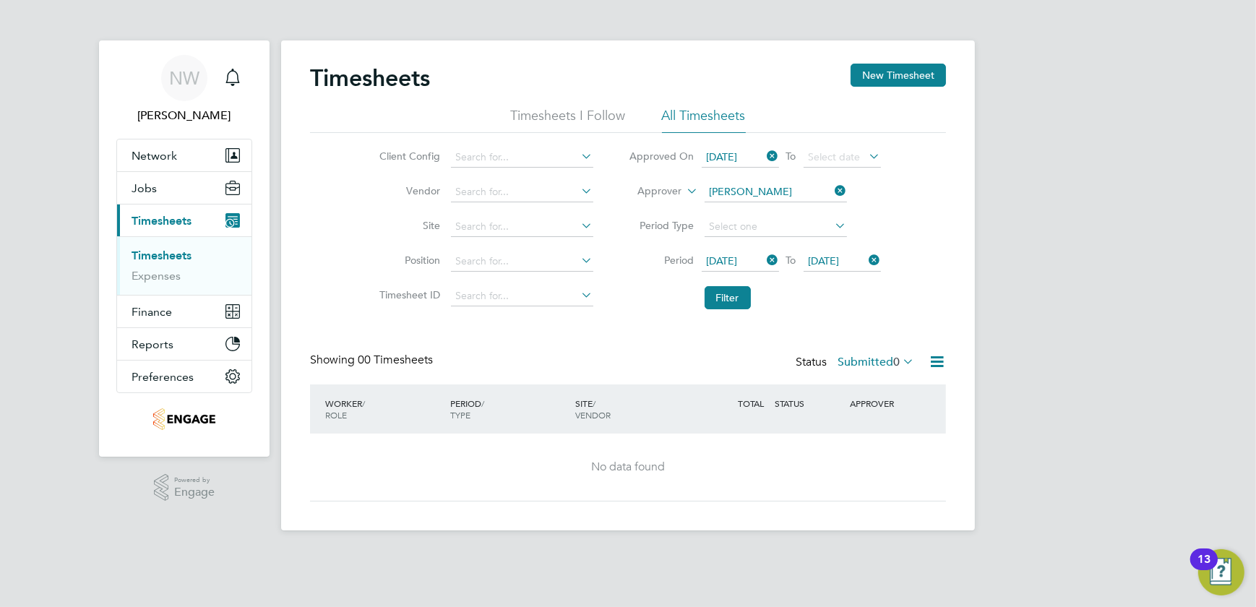
click at [832, 227] on icon at bounding box center [832, 225] width 0 height 20
click at [832, 223] on icon at bounding box center [832, 225] width 0 height 20
click at [832, 225] on icon at bounding box center [832, 225] width 0 height 20
click at [579, 156] on icon at bounding box center [579, 156] width 0 height 20
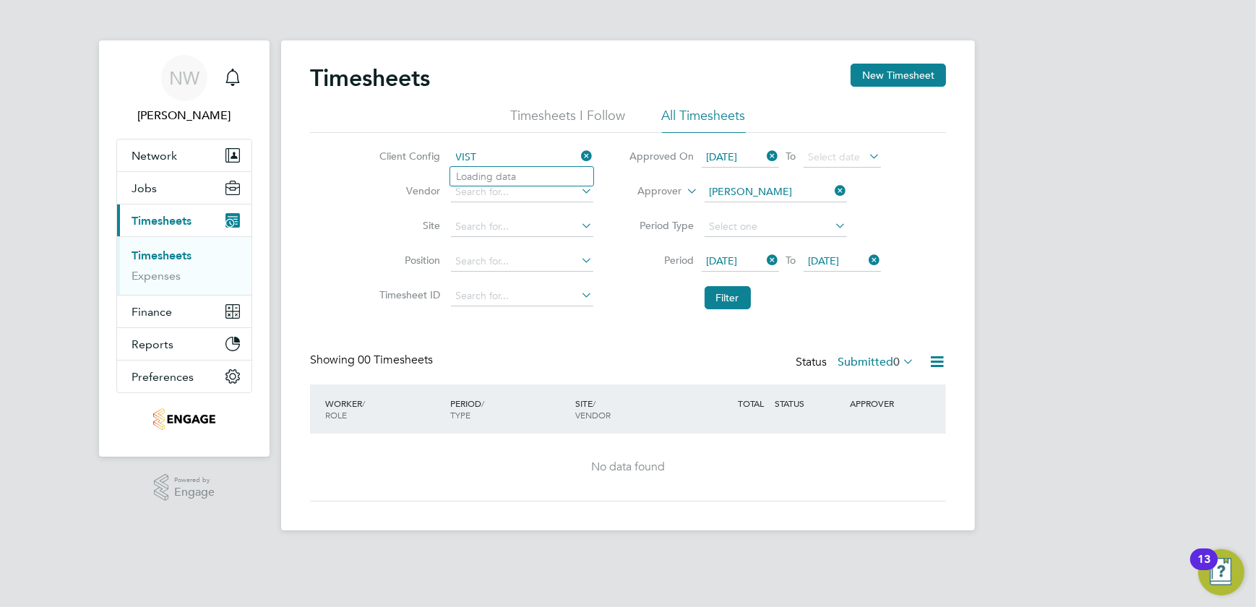
type input "VISTR"
drag, startPoint x: 508, startPoint y: 153, endPoint x: 432, endPoint y: 147, distance: 76.1
click at [432, 147] on li "Client Config VISTR" at bounding box center [485, 157] width 254 height 35
click at [516, 173] on li "Countryside Properties UK Ltd" at bounding box center [526, 177] width 152 height 20
type input "Countryside Properties UK Ltd"
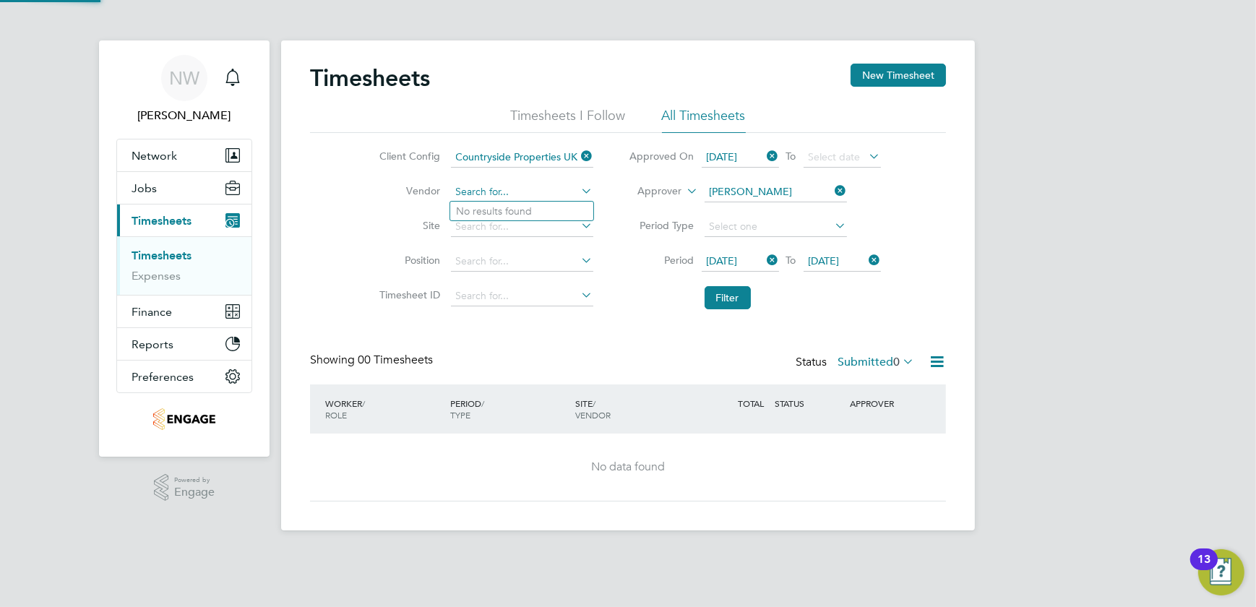
click at [491, 189] on input at bounding box center [522, 192] width 142 height 20
click at [517, 238] on li "Site" at bounding box center [485, 227] width 254 height 35
click at [488, 228] on input at bounding box center [522, 227] width 142 height 20
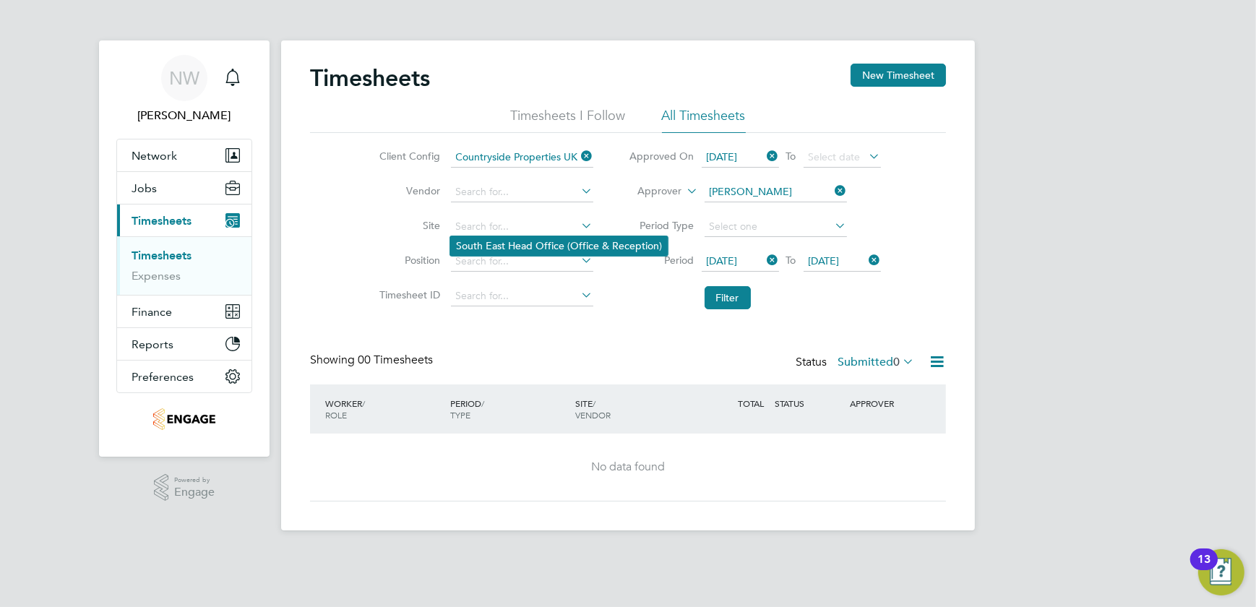
click at [574, 246] on li "South East Head Office (Office & Reception)" at bounding box center [559, 246] width 218 height 20
type input "South East Head Office (Office & Reception)"
click at [579, 259] on icon at bounding box center [579, 260] width 0 height 20
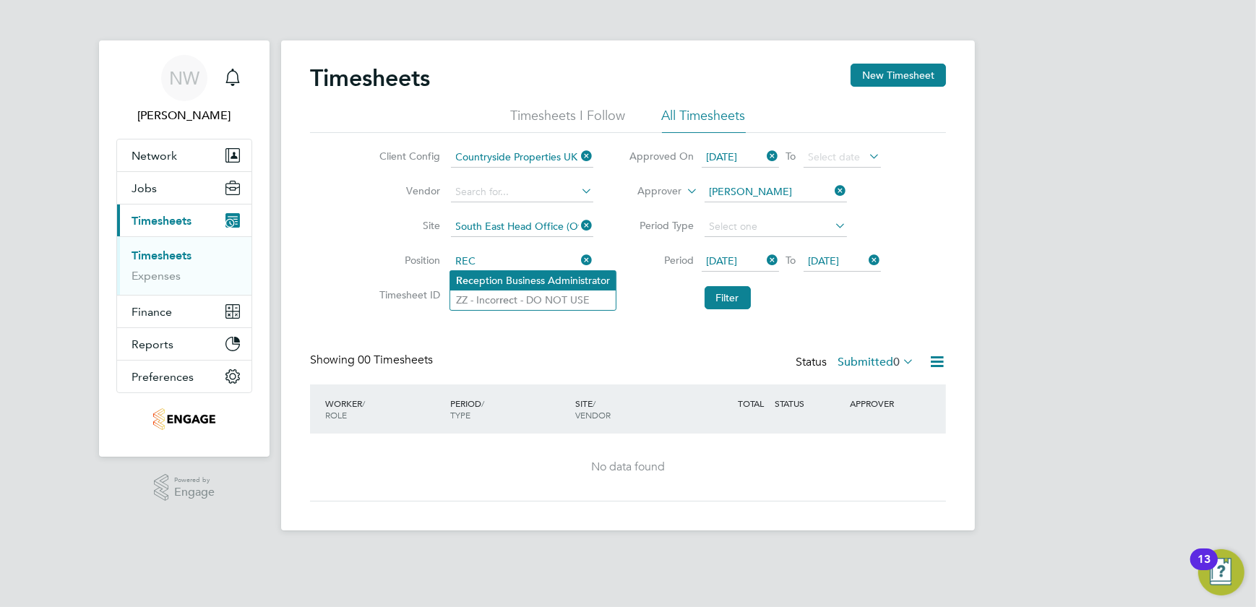
click at [520, 279] on li "Rec eption Business Administrator" at bounding box center [532, 281] width 165 height 20
type input "Reception Business Administrator"
click at [470, 301] on input at bounding box center [522, 296] width 142 height 20
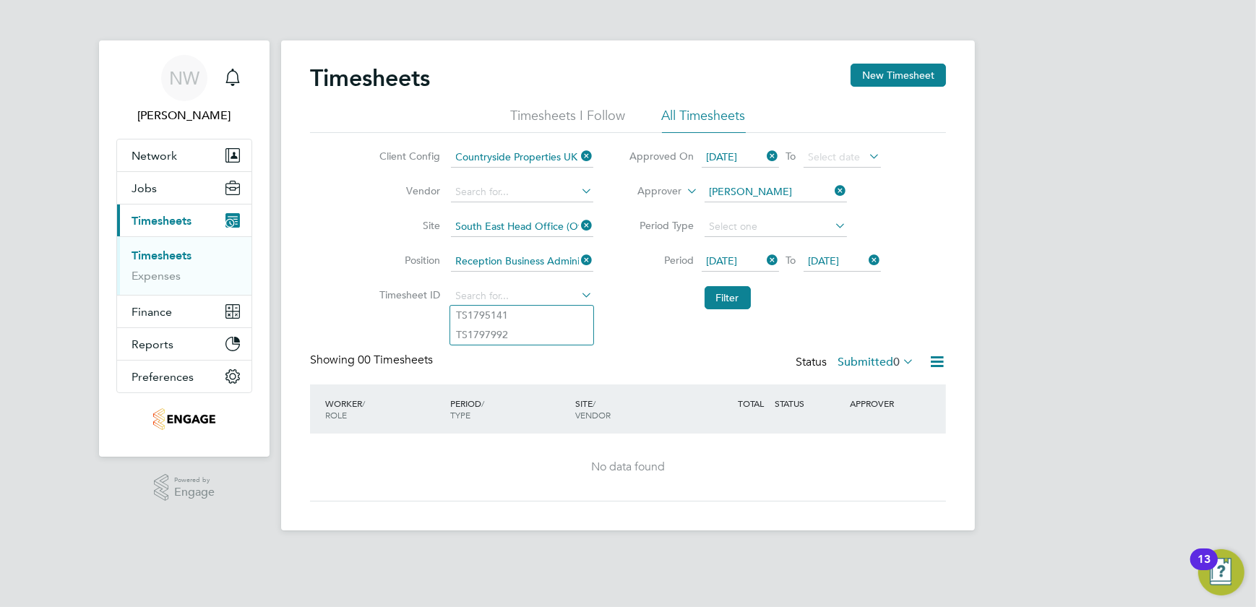
drag, startPoint x: 495, startPoint y: 290, endPoint x: 474, endPoint y: 363, distance: 75.9
click at [475, 371] on div "Showing 00 Timesheets Status Submitted 0" at bounding box center [628, 369] width 636 height 32
paste input "TS1797992"
type input "TS1797992"
click at [480, 312] on b "TS1797992" at bounding box center [482, 315] width 52 height 12
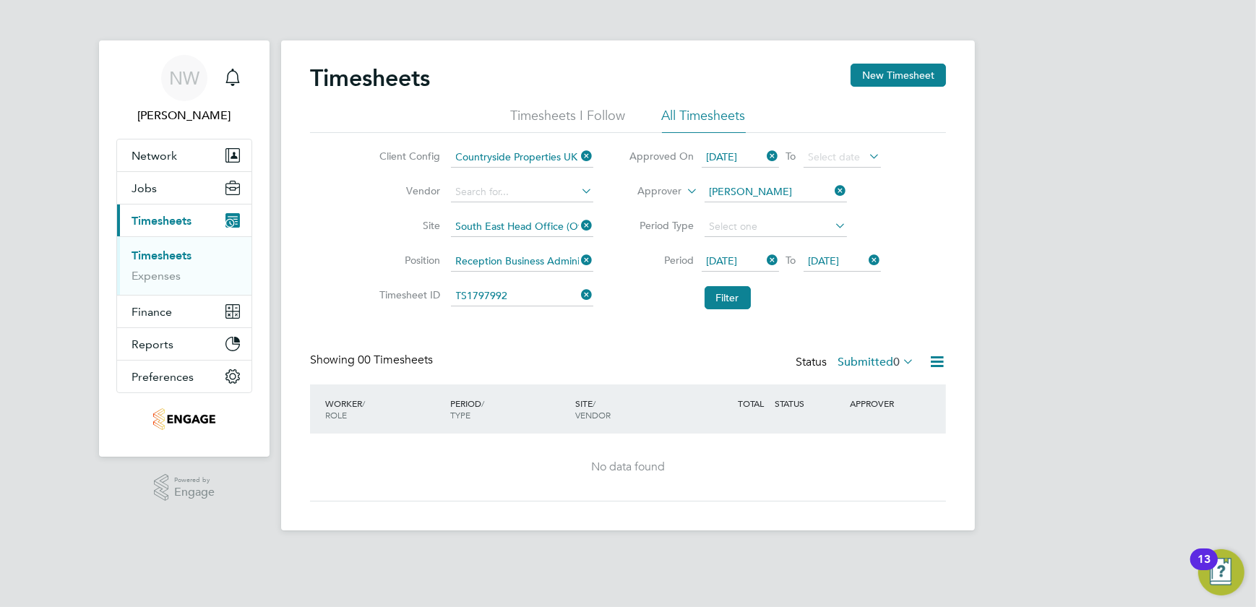
click at [939, 360] on icon at bounding box center [937, 362] width 18 height 18
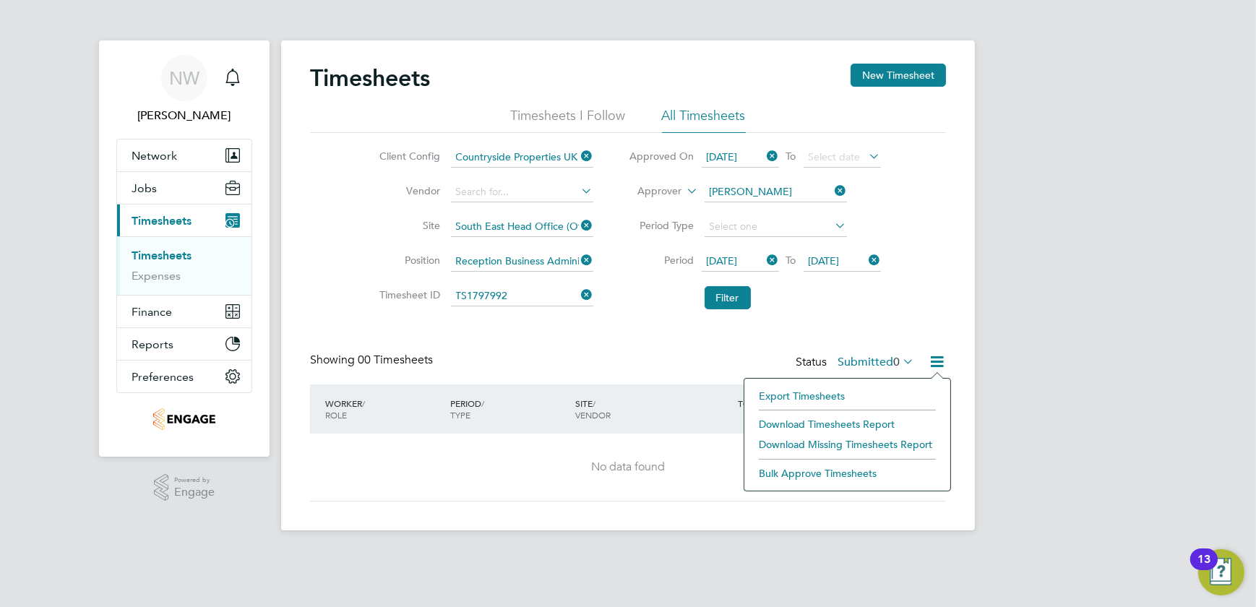
click at [650, 392] on div "SITE / VENDOR" at bounding box center [634, 409] width 125 height 38
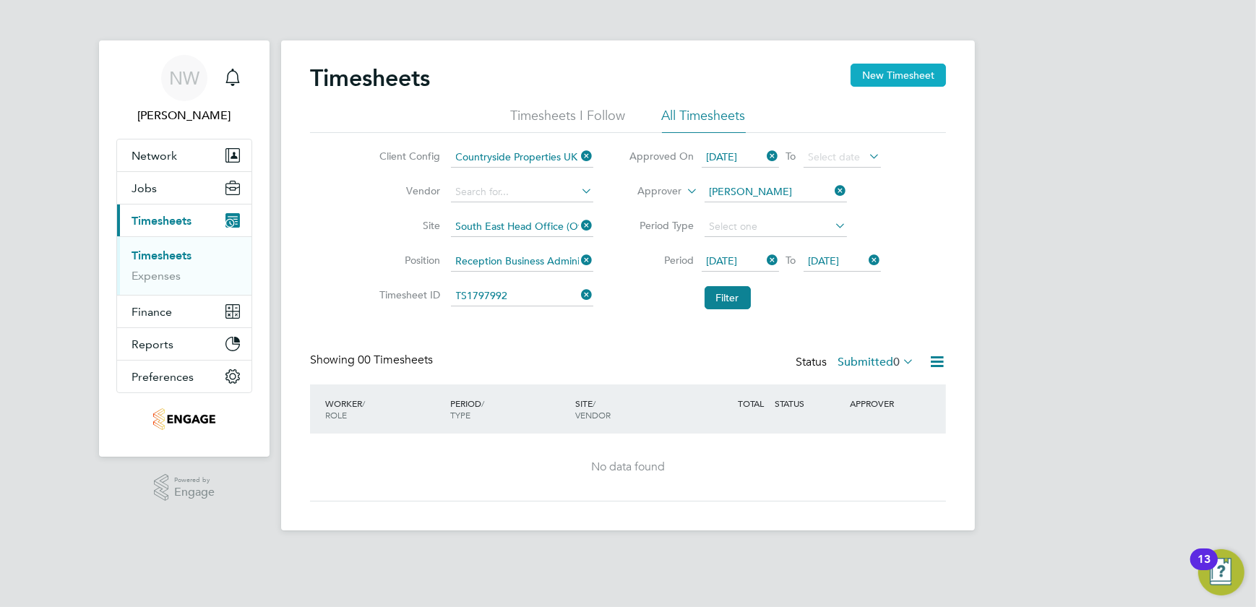
drag, startPoint x: 908, startPoint y: 79, endPoint x: 916, endPoint y: 81, distance: 8.2
click at [916, 81] on button "New Timesheet" at bounding box center [898, 75] width 95 height 23
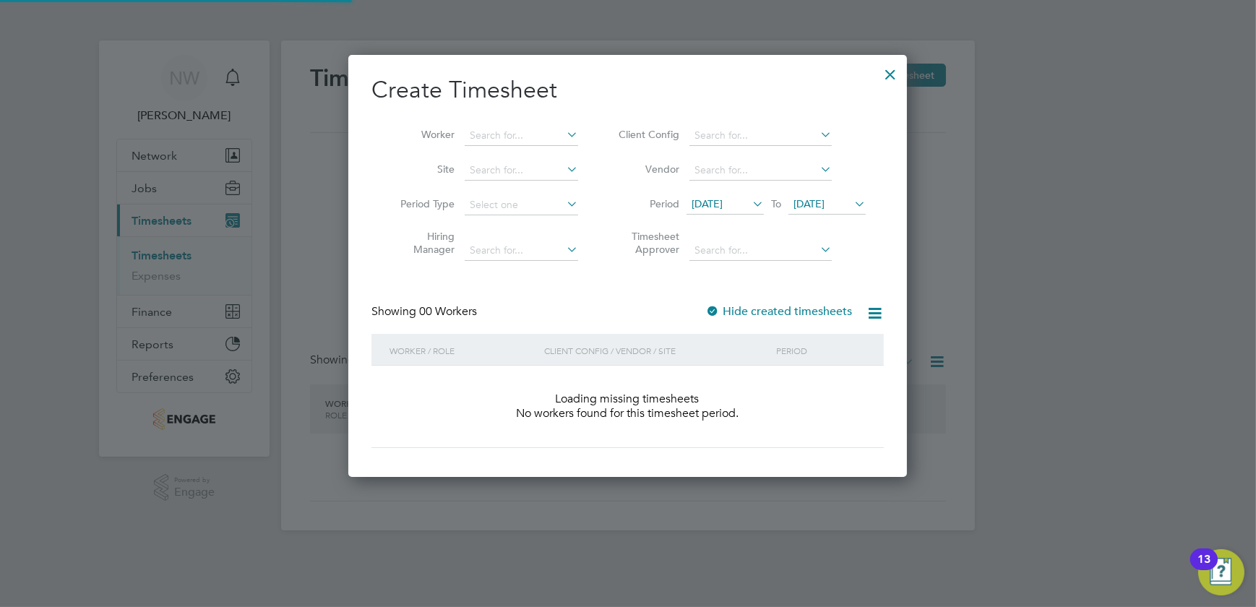
scroll to position [407, 559]
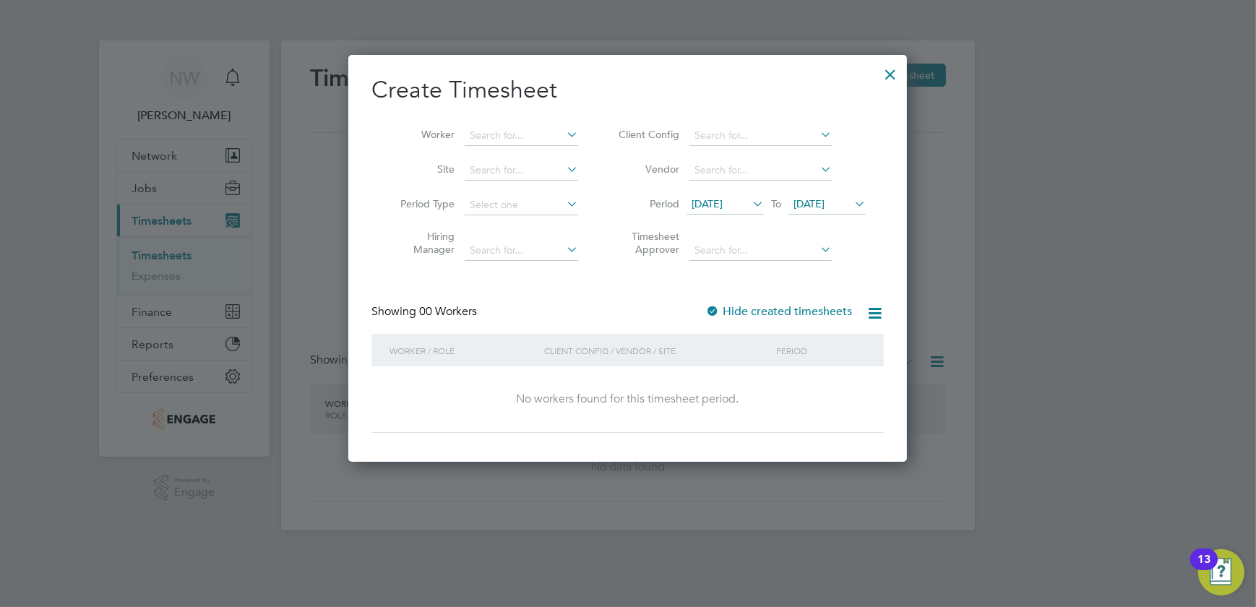
click at [895, 74] on div at bounding box center [890, 71] width 26 height 26
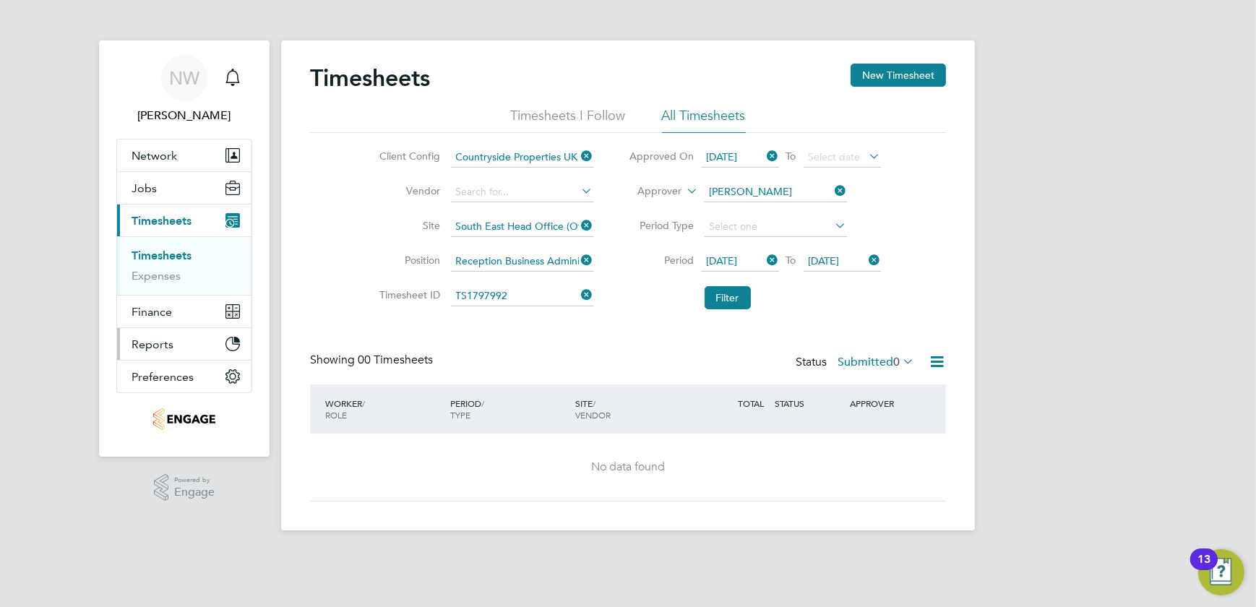
click at [148, 348] on span "Reports" at bounding box center [153, 344] width 42 height 14
click at [145, 283] on span "Reports" at bounding box center [153, 286] width 42 height 14
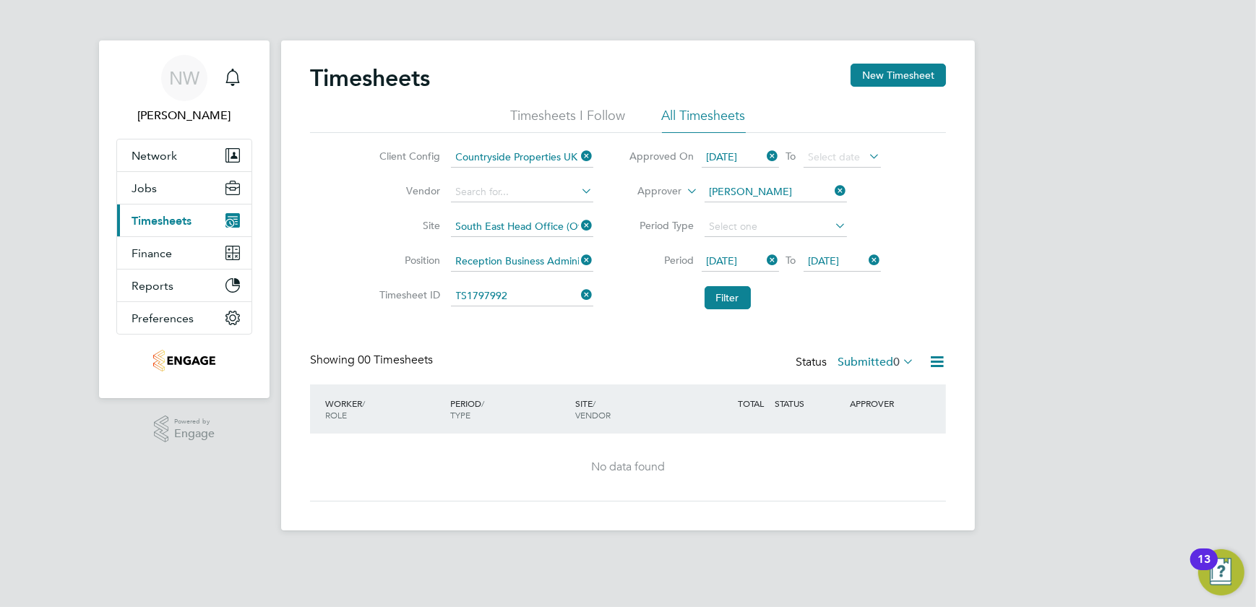
click at [232, 213] on icon "Main navigation" at bounding box center [232, 220] width 14 height 14
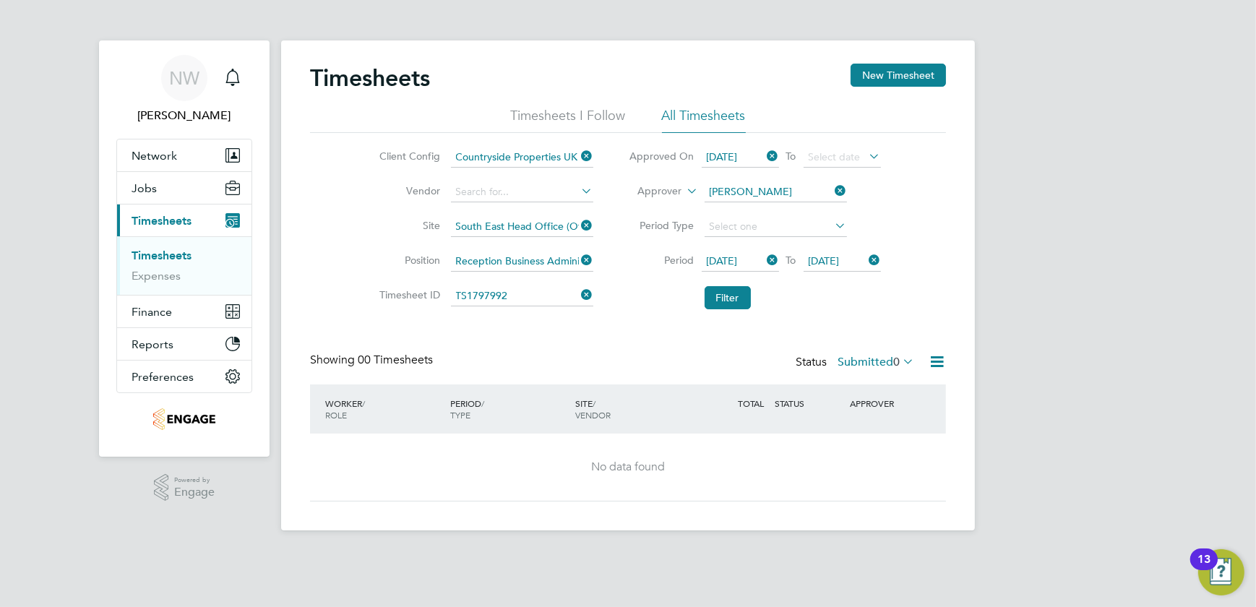
click at [182, 251] on link "Timesheets" at bounding box center [162, 256] width 60 height 14
click at [719, 121] on li "All Timesheets" at bounding box center [704, 120] width 84 height 26
click at [708, 116] on li "All Timesheets" at bounding box center [704, 120] width 84 height 26
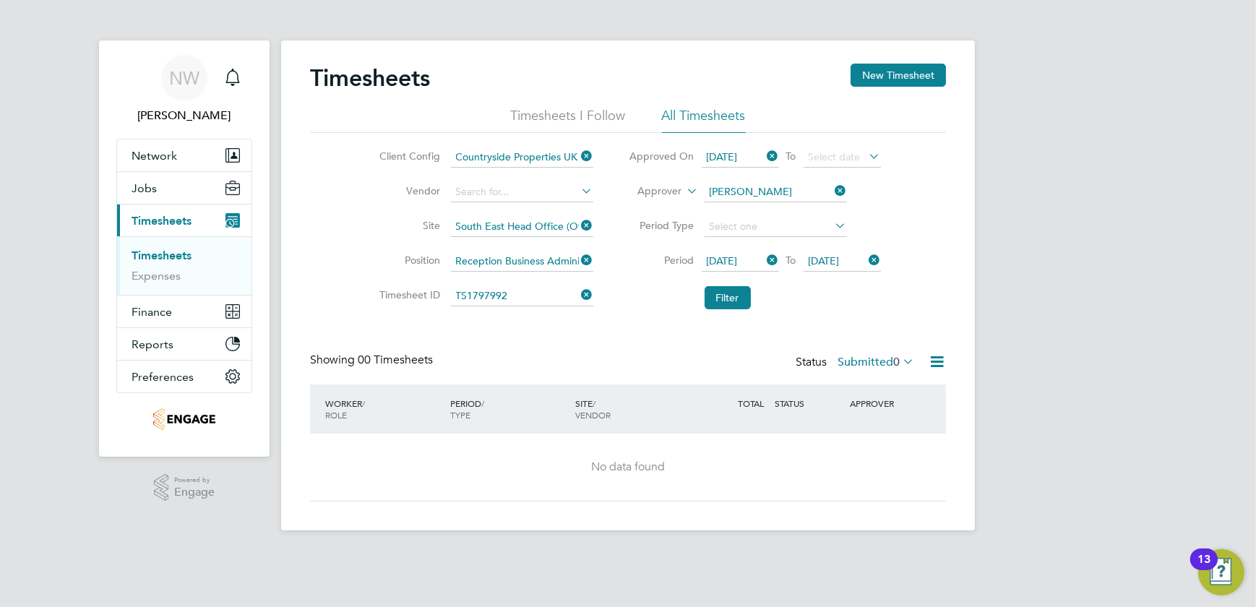
drag, startPoint x: 708, startPoint y: 116, endPoint x: 672, endPoint y: 123, distance: 36.8
click at [702, 119] on li "All Timesheets" at bounding box center [704, 120] width 84 height 26
click at [608, 119] on li "Timesheets I Follow" at bounding box center [568, 120] width 115 height 26
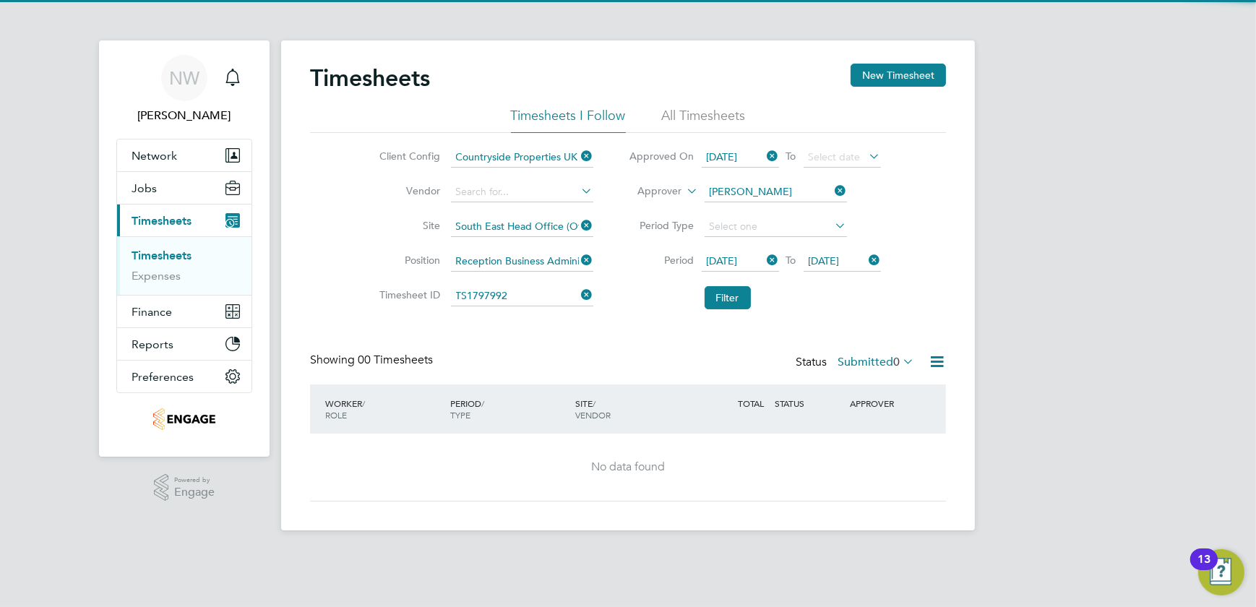
click at [607, 119] on li "Timesheets I Follow" at bounding box center [568, 120] width 115 height 26
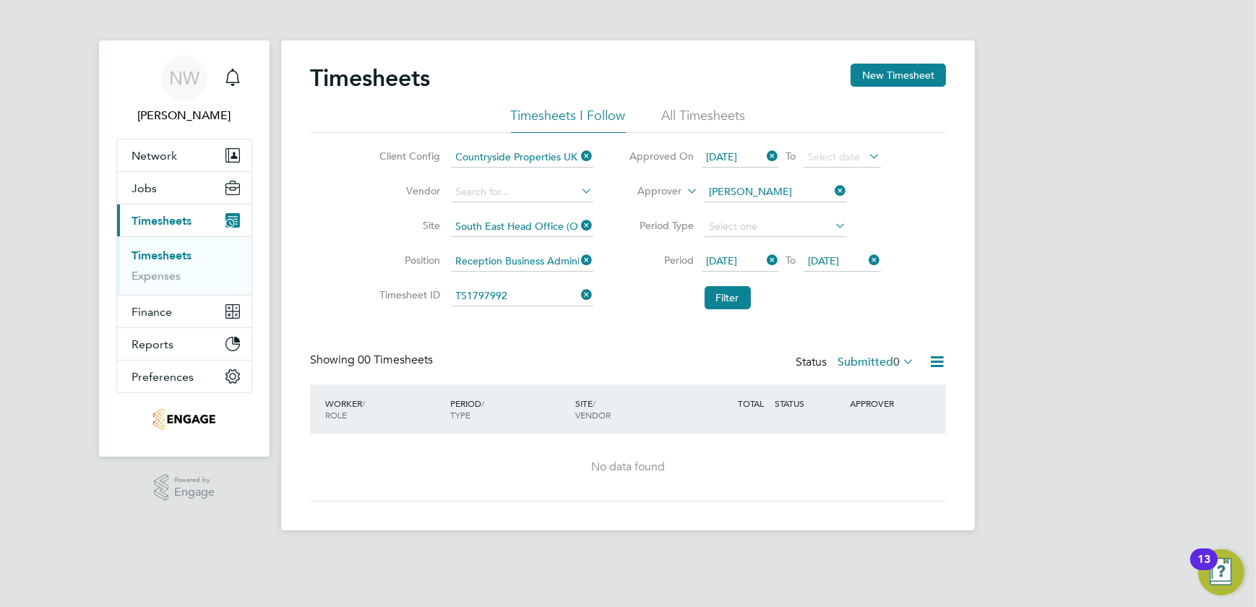
click at [544, 116] on li "Timesheets I Follow" at bounding box center [568, 120] width 115 height 26
click at [1197, 556] on div "13" at bounding box center [1203, 559] width 27 height 22
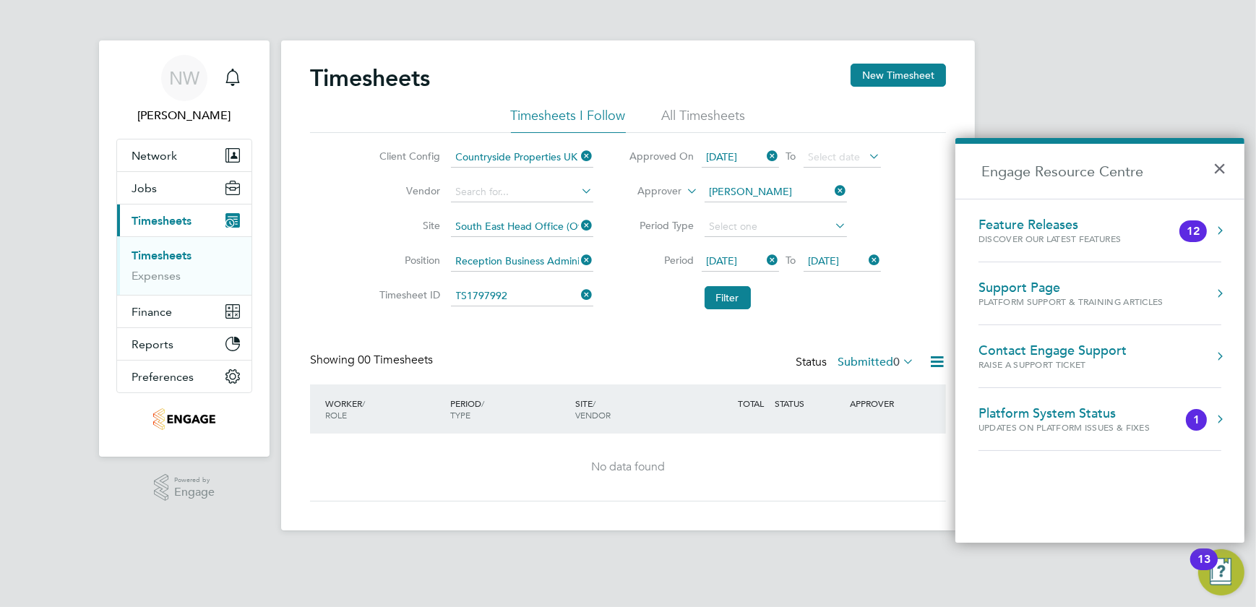
click at [1008, 228] on div "Feature Releases" at bounding box center [1063, 225] width 171 height 16
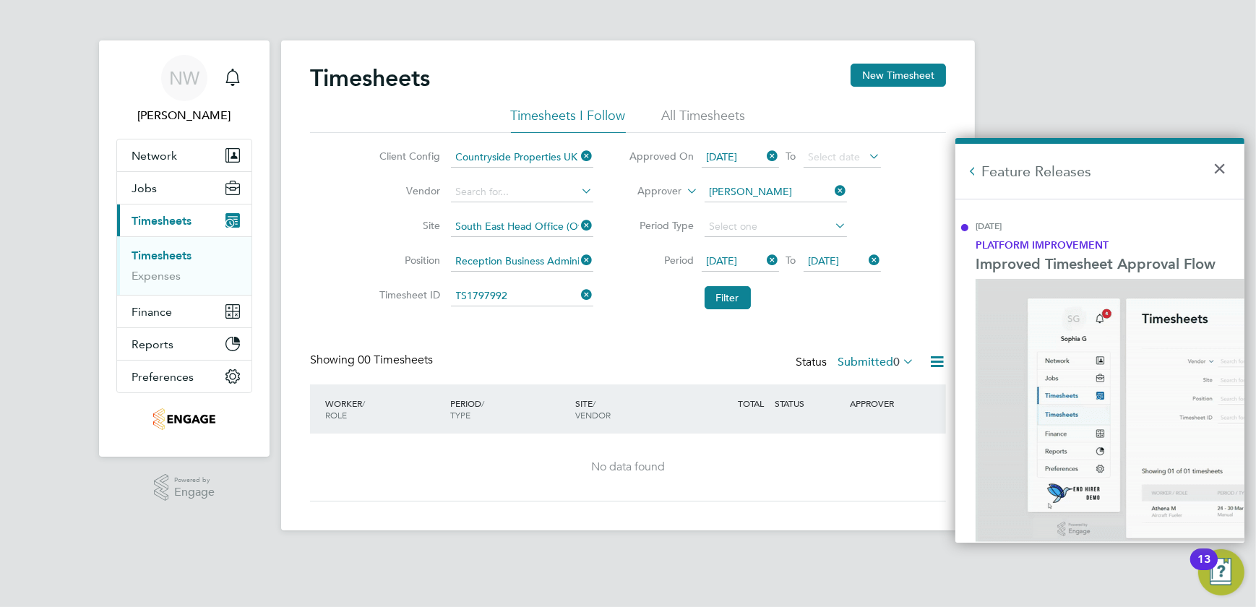
scroll to position [0, 0]
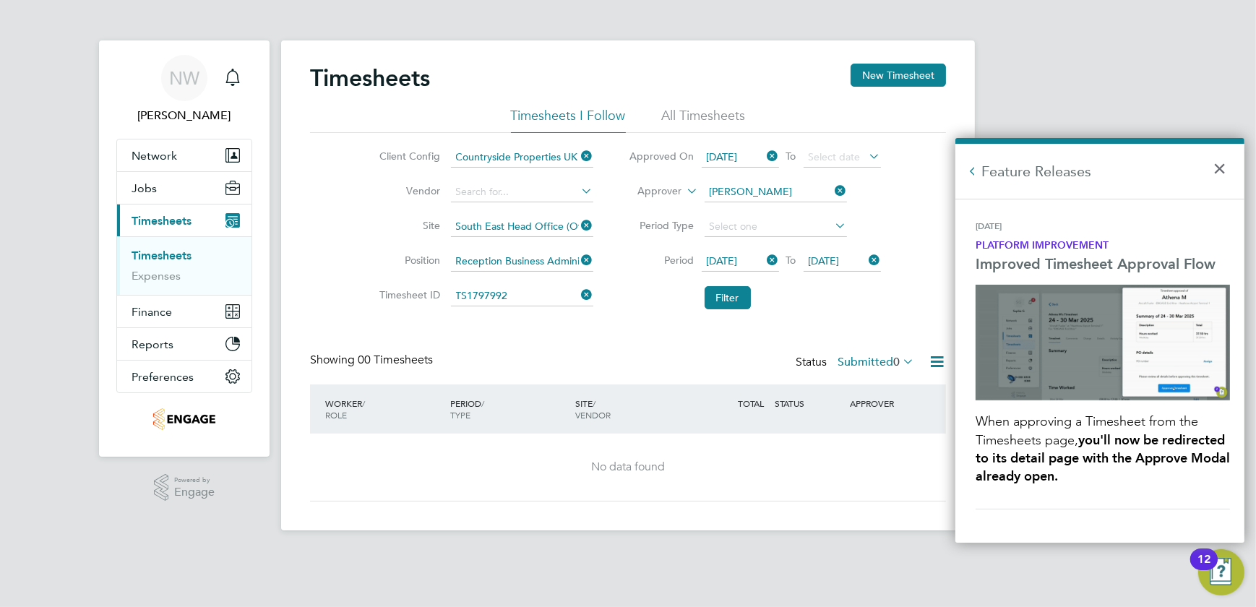
click at [1223, 170] on button "×" at bounding box center [1223, 164] width 21 height 32
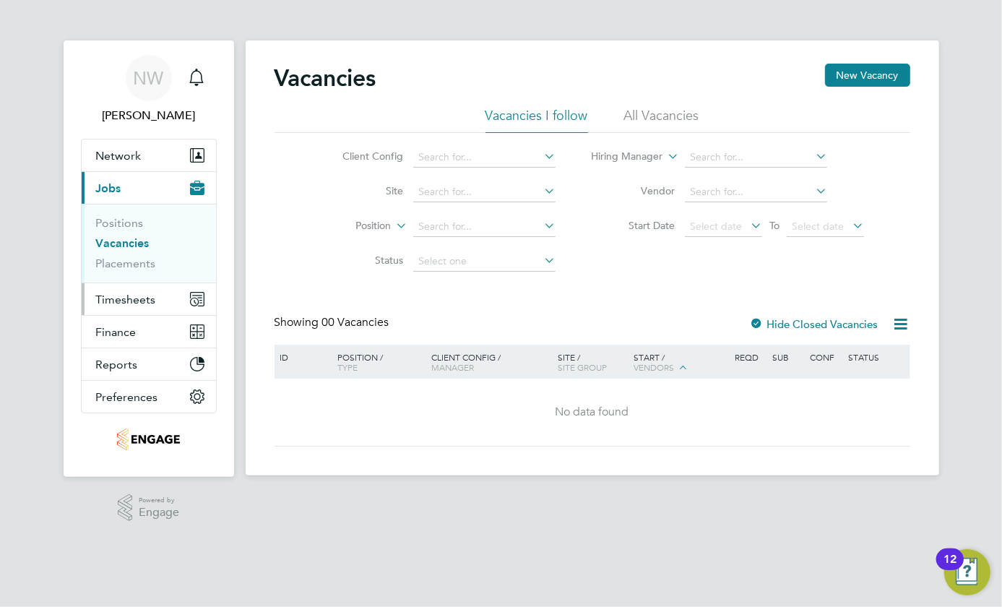
click at [117, 290] on button "Timesheets" at bounding box center [149, 299] width 134 height 32
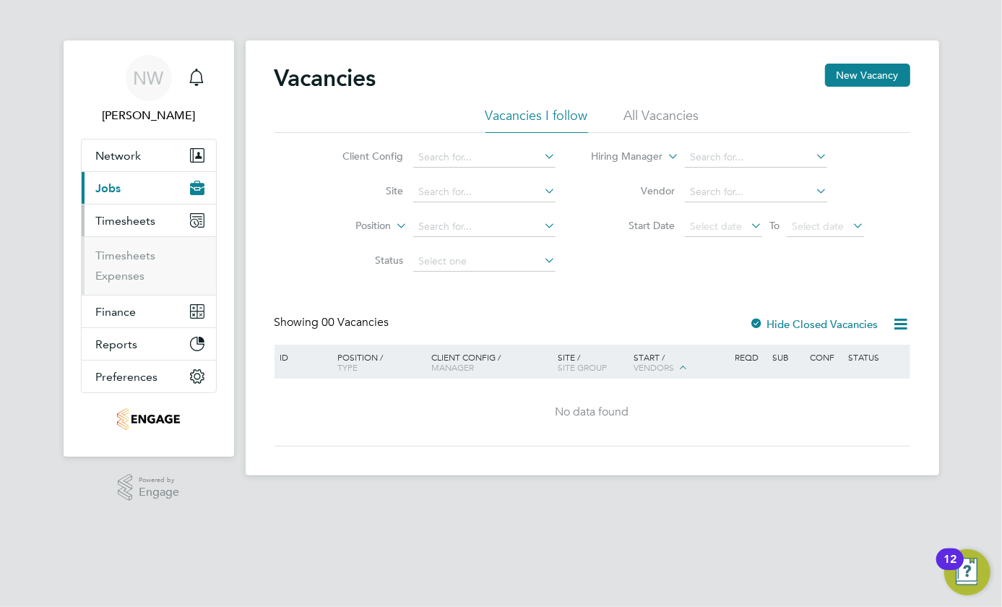
click at [103, 245] on ul "Timesheets Expenses" at bounding box center [149, 265] width 134 height 59
click at [103, 256] on link "Timesheets" at bounding box center [126, 256] width 60 height 14
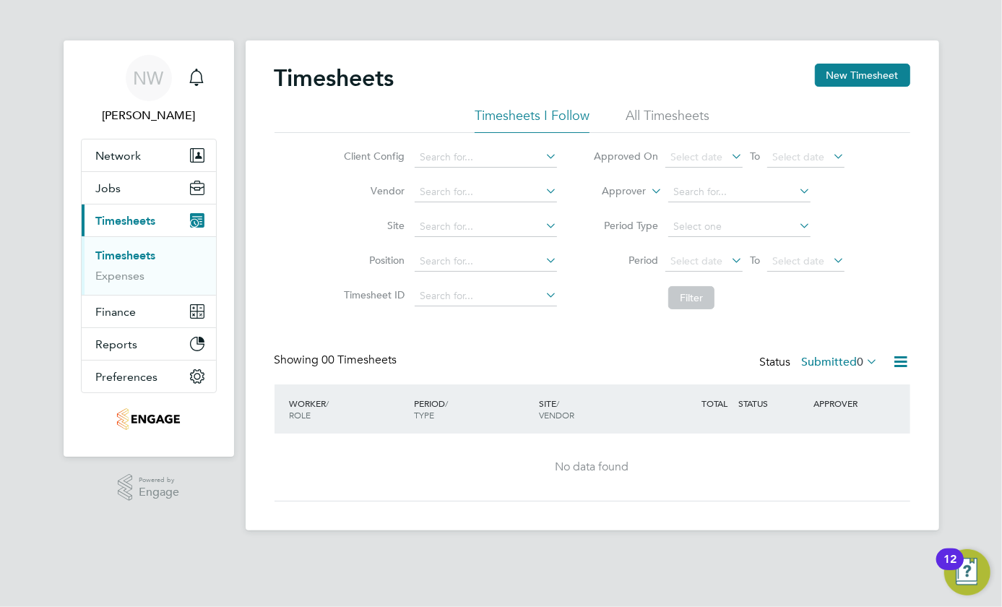
click at [830, 412] on div "APPROVER" at bounding box center [847, 403] width 75 height 26
click at [132, 113] on span "[PERSON_NAME]" at bounding box center [149, 115] width 136 height 17
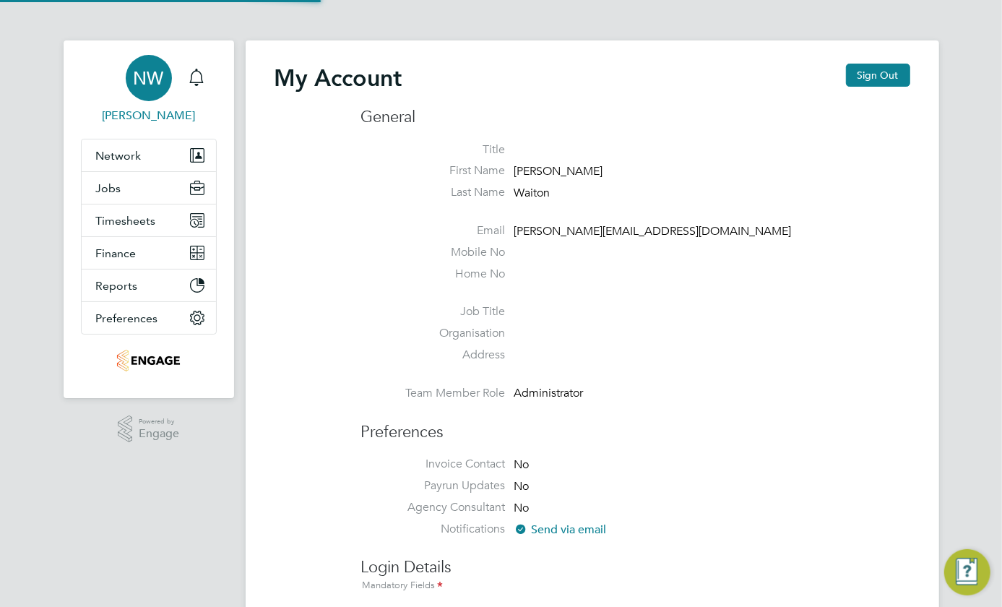
type input "nicky.waiton@yourrecruit.com"
click at [861, 81] on button "Sign Out" at bounding box center [878, 75] width 64 height 23
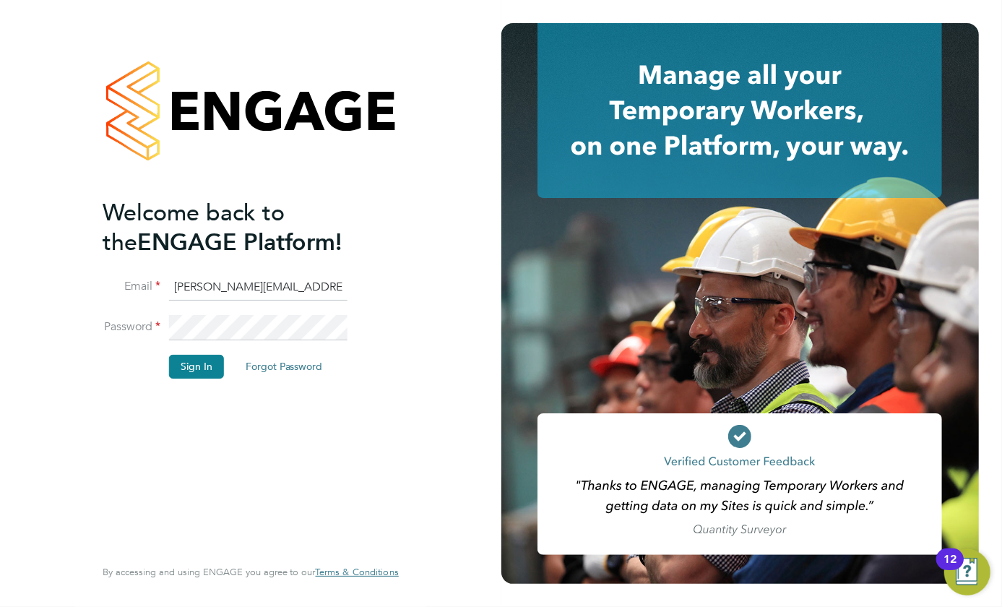
click at [218, 288] on input "nicky.waiton@yourrecruit.com" at bounding box center [258, 288] width 178 height 26
type input "helen.thurgood@yourrecruit.com"
click at [180, 369] on button "Sign In" at bounding box center [196, 366] width 55 height 23
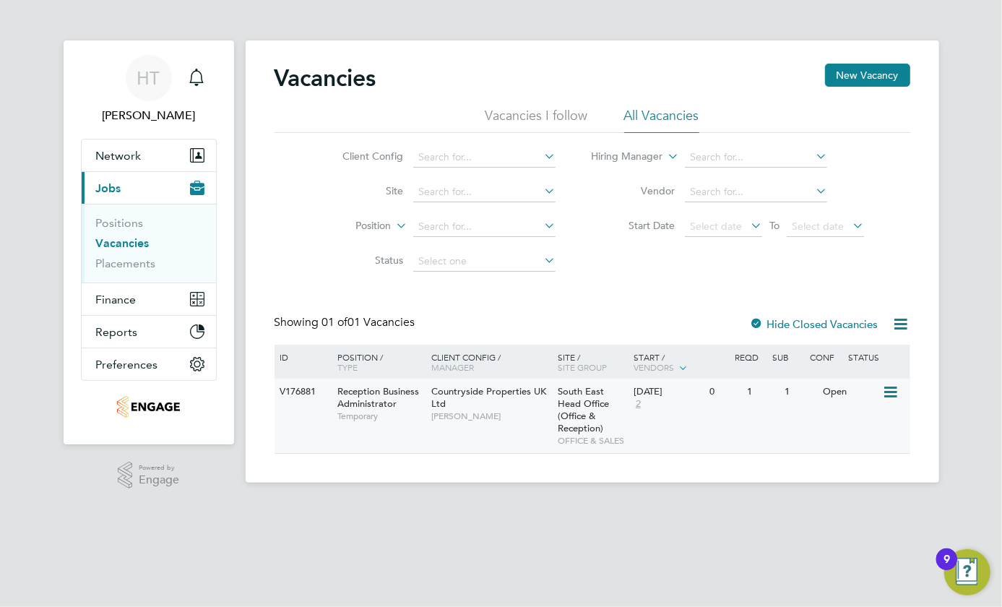
click at [642, 405] on span "2" at bounding box center [638, 404] width 9 height 12
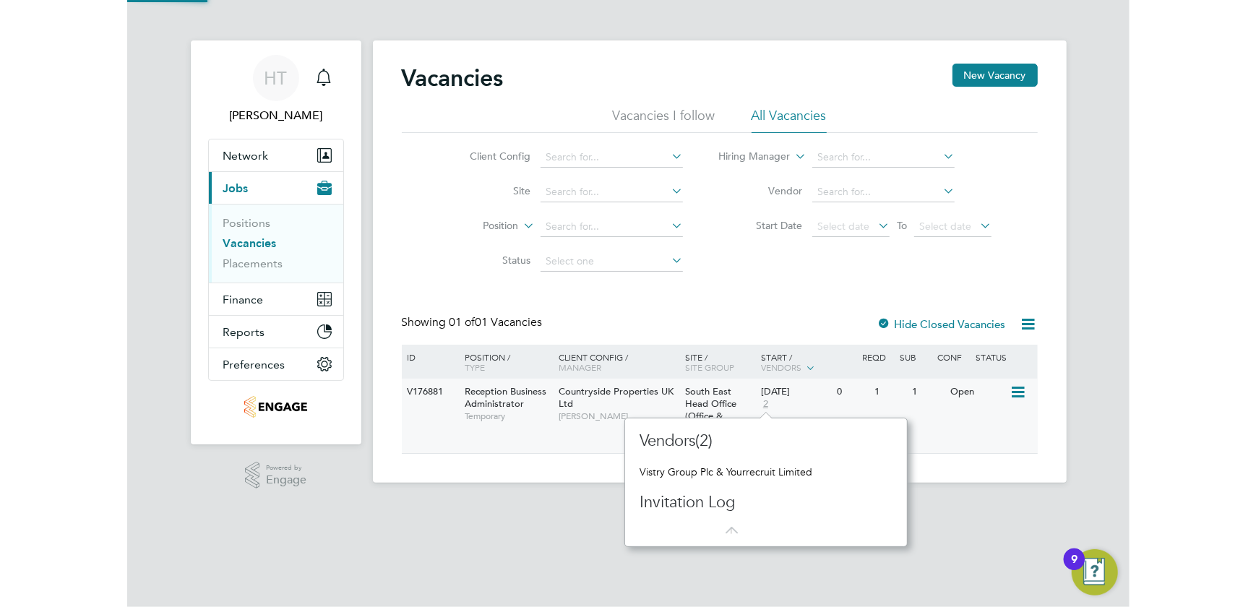
scroll to position [129, 282]
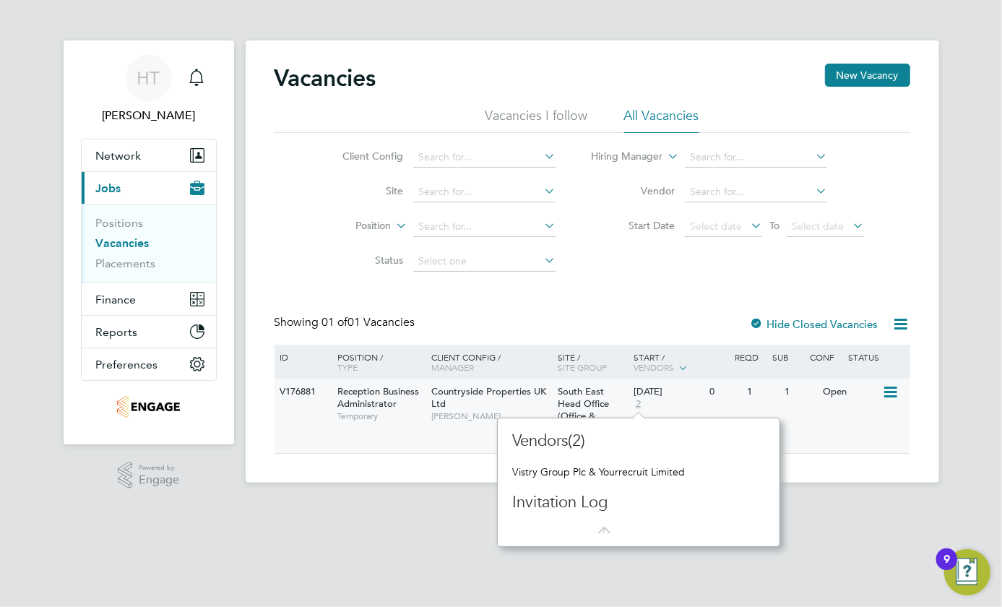
click at [642, 405] on span "2" at bounding box center [638, 404] width 9 height 12
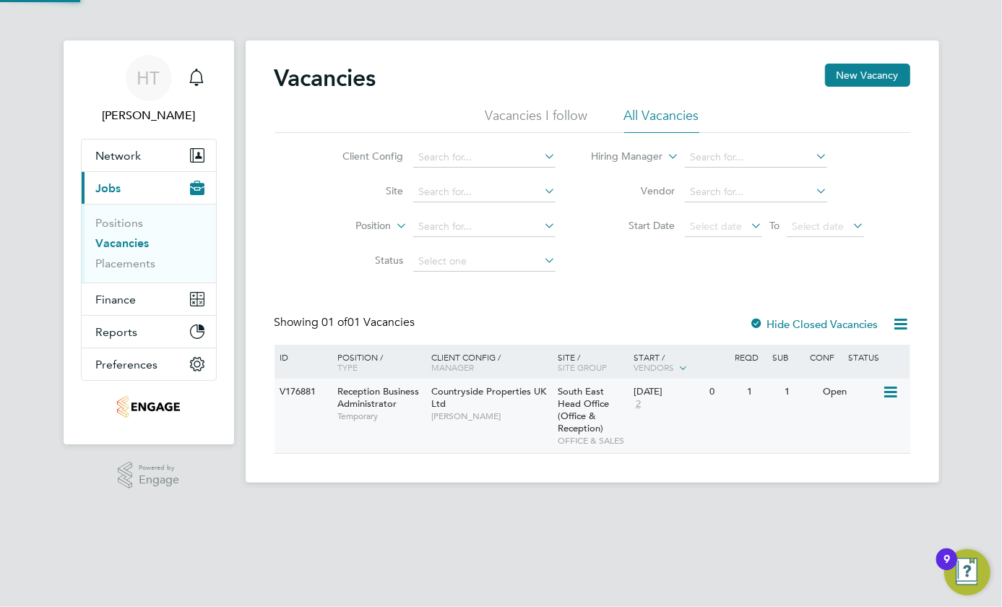
click at [811, 426] on div "V176881 Reception Business Administrator Temporary Countryside Properties UK Lt…" at bounding box center [593, 416] width 636 height 74
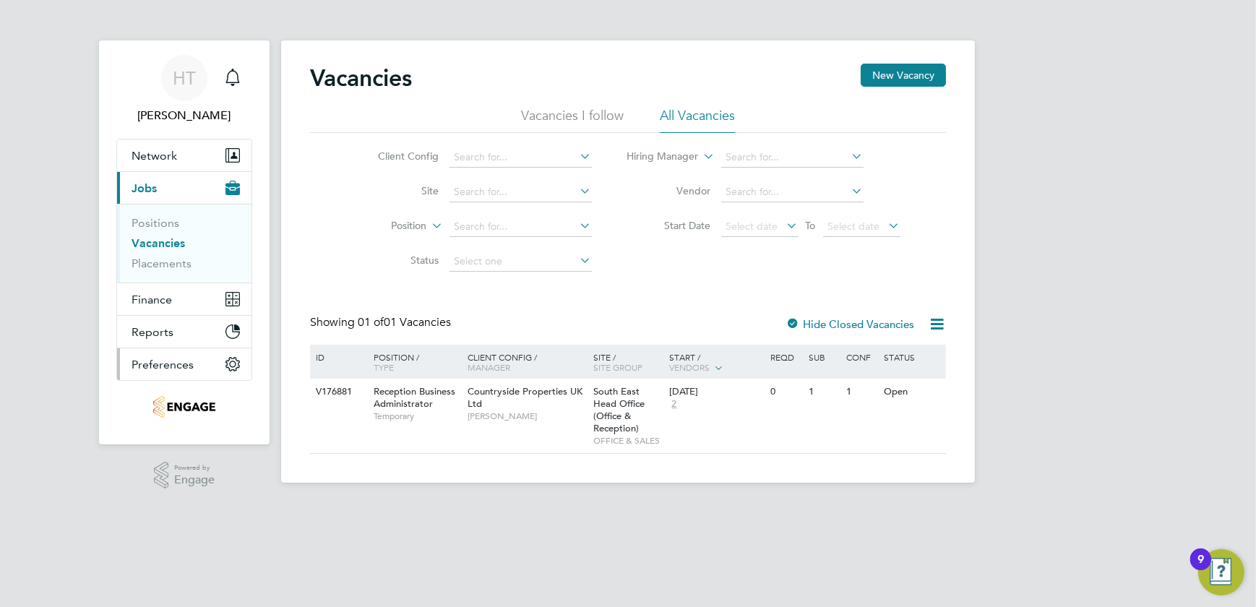
click at [231, 363] on circle "Main navigation" at bounding box center [233, 364] width 4 height 4
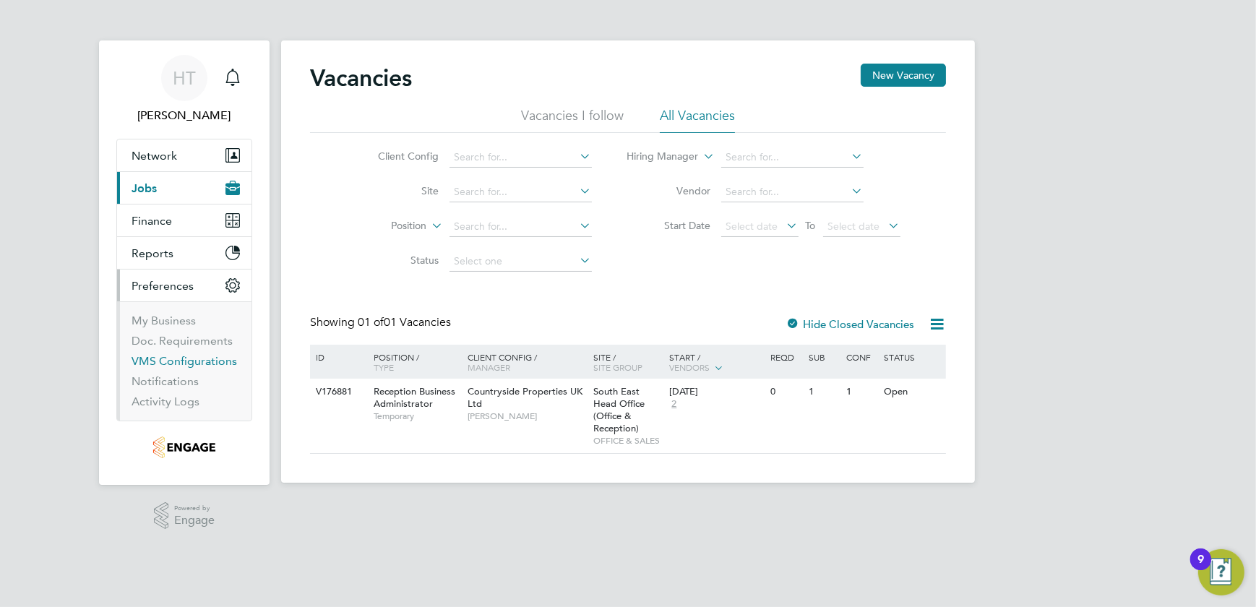
click at [231, 363] on link "VMS Configurations" at bounding box center [185, 361] width 106 height 14
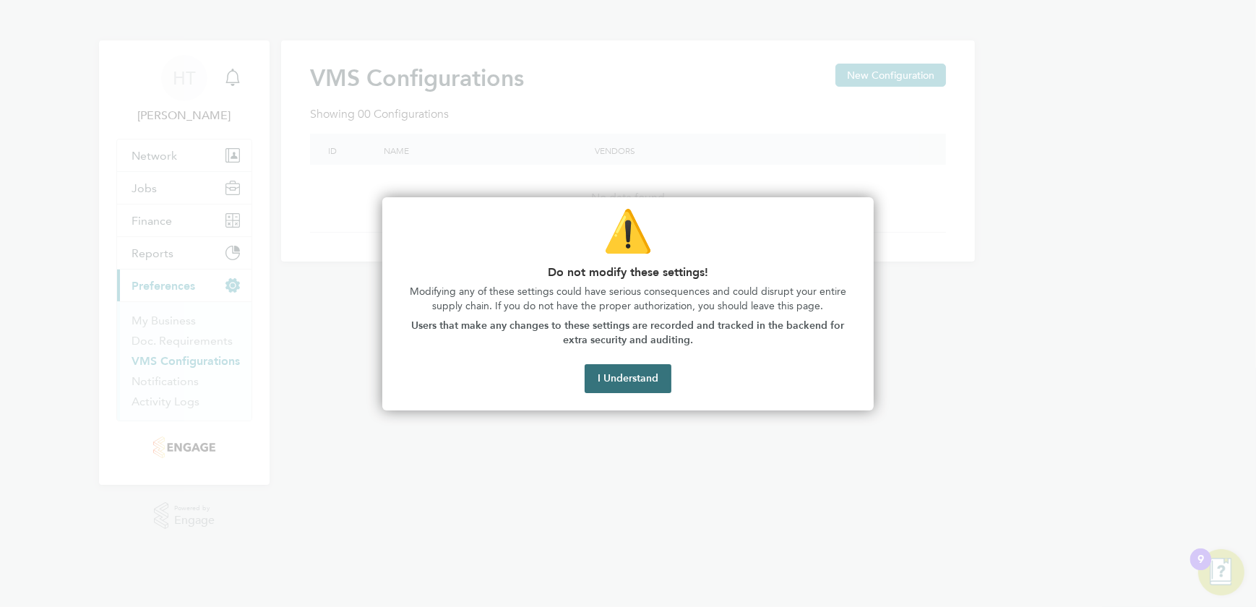
click at [624, 382] on button "I Understand" at bounding box center [628, 378] width 87 height 29
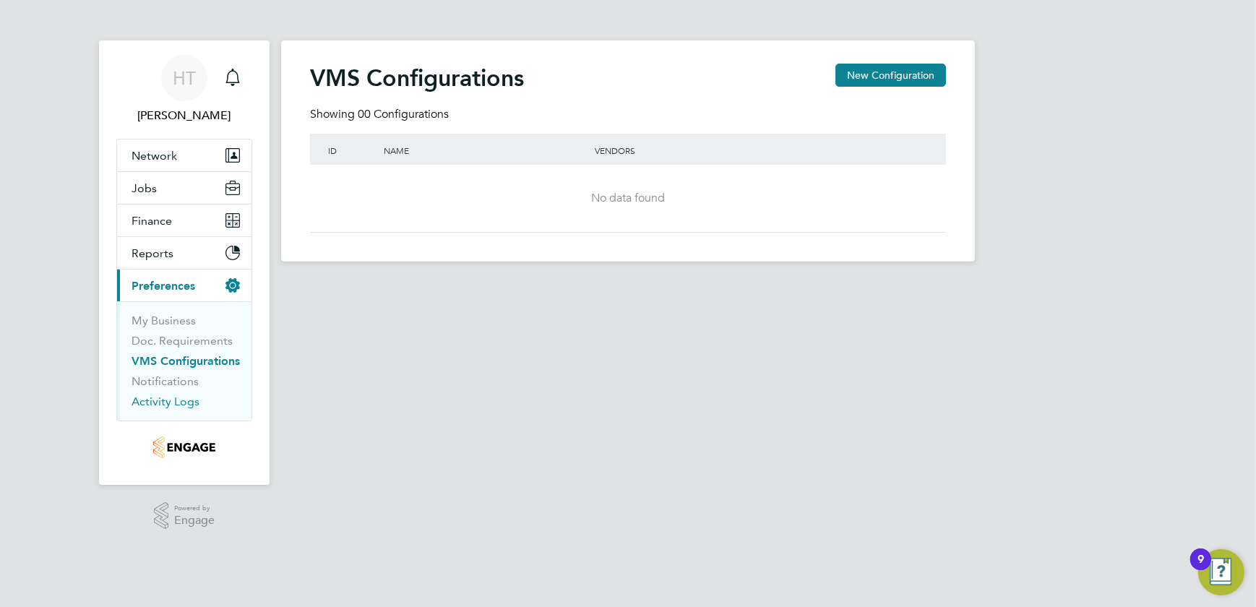
click at [153, 397] on link "Activity Logs" at bounding box center [166, 402] width 68 height 14
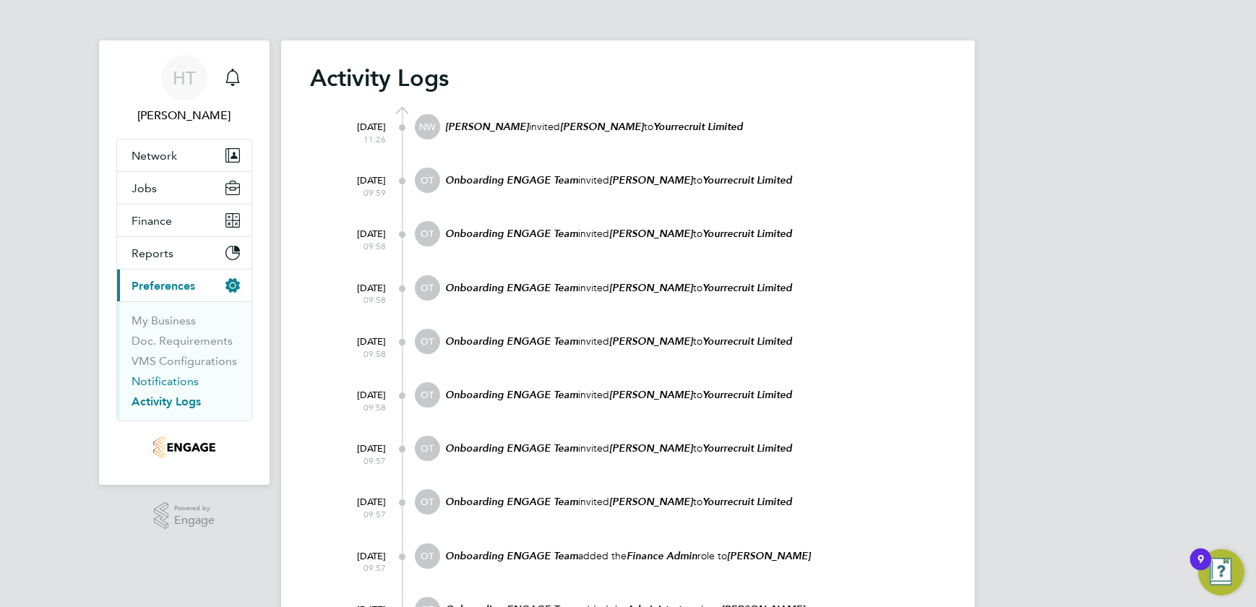
click at [145, 383] on link "Notifications" at bounding box center [165, 381] width 67 height 14
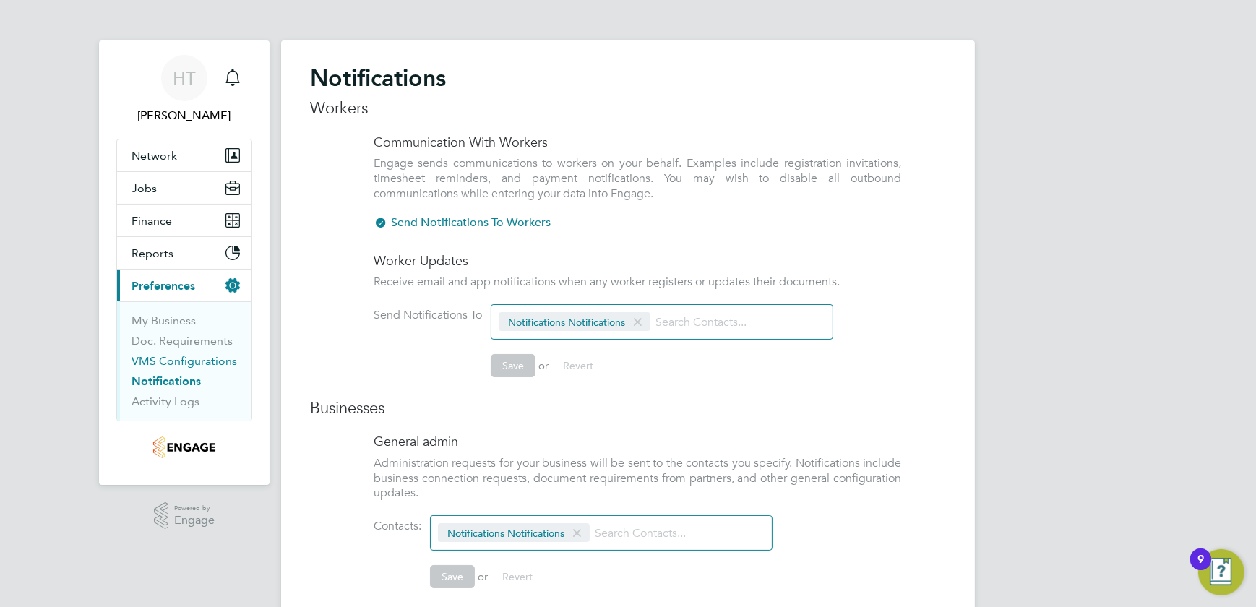
click at [147, 360] on link "VMS Configurations" at bounding box center [185, 361] width 106 height 14
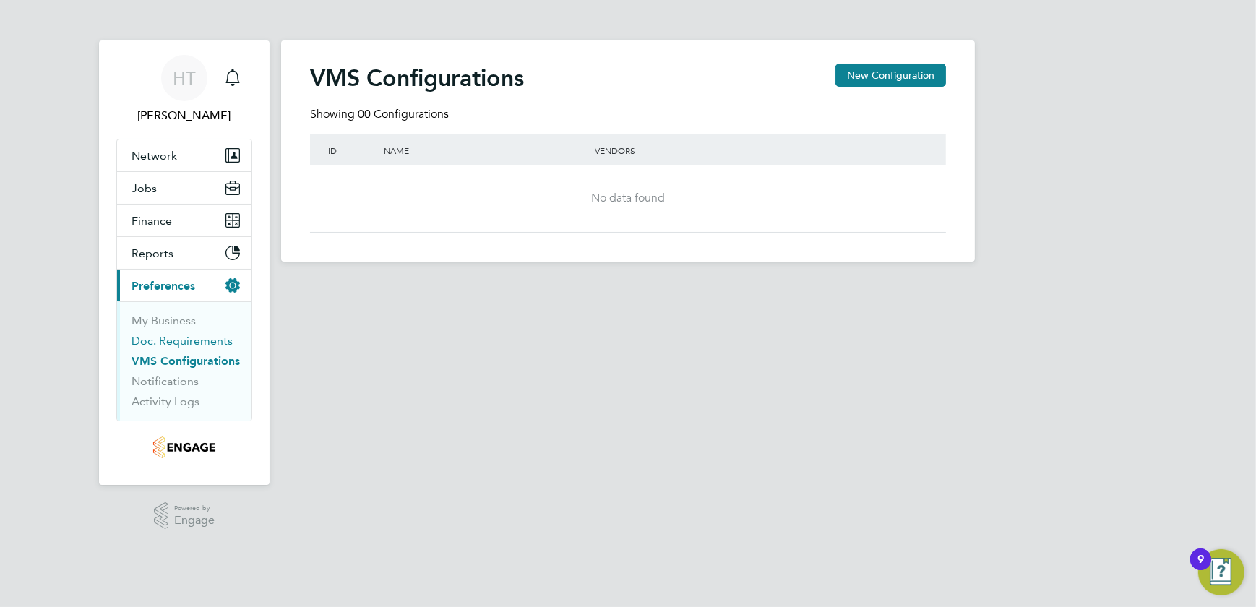
click at [165, 343] on link "Doc. Requirements" at bounding box center [182, 341] width 101 height 14
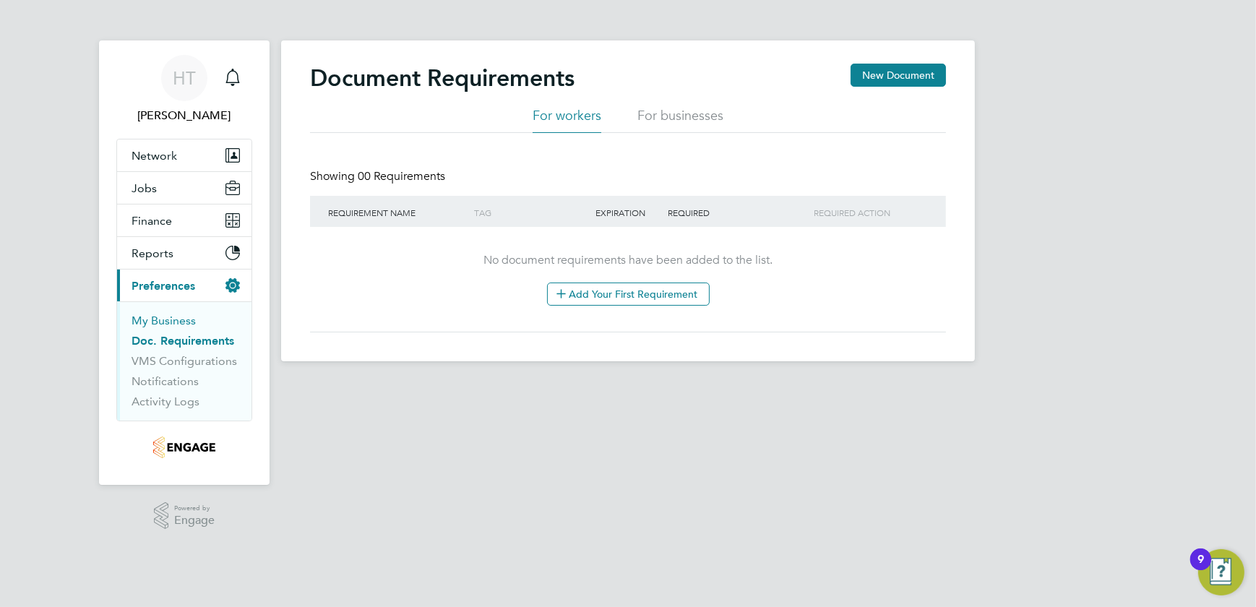
click at [154, 319] on link "My Business" at bounding box center [164, 321] width 64 height 14
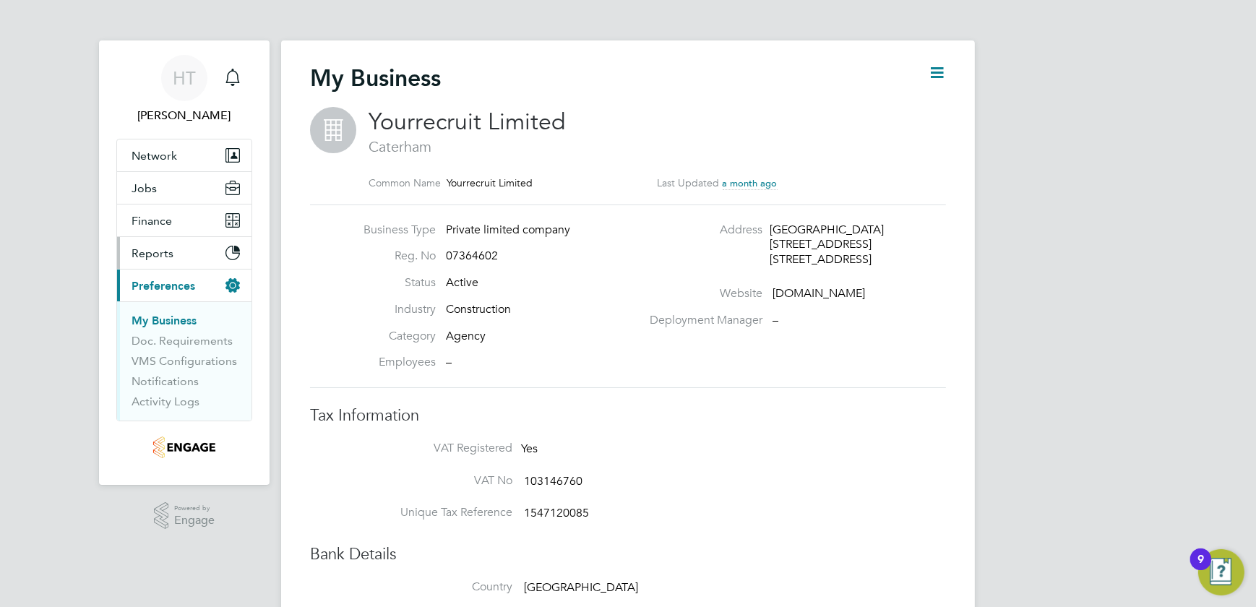
click at [230, 254] on icon "Main navigation" at bounding box center [232, 252] width 13 height 13
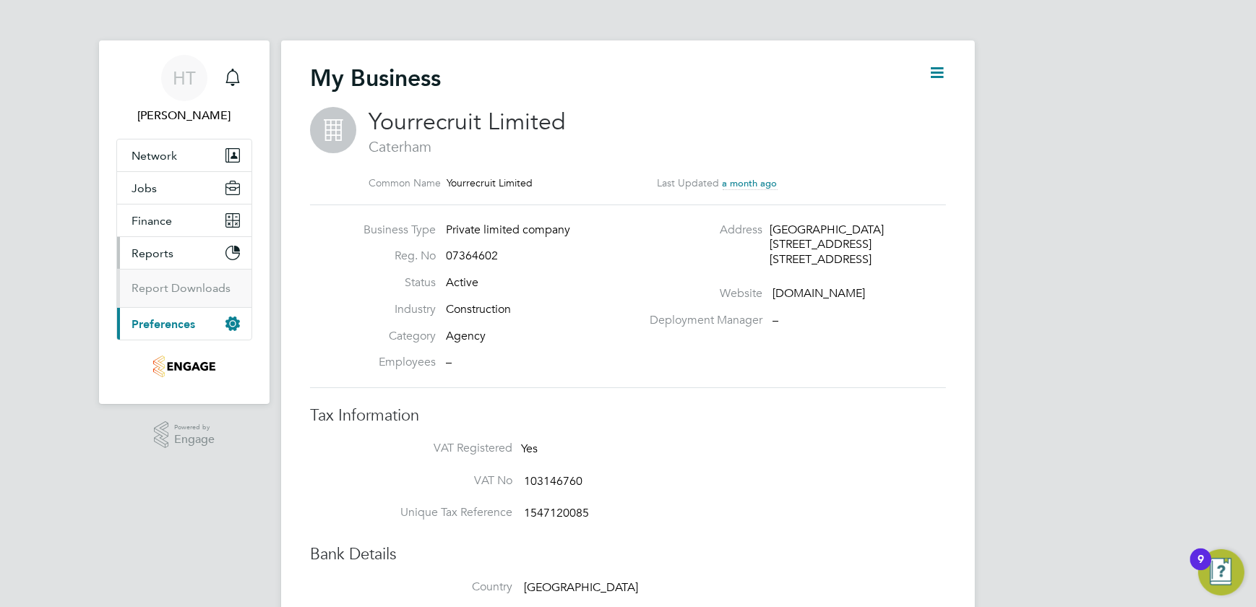
click at [230, 254] on icon "Main navigation" at bounding box center [232, 252] width 13 height 13
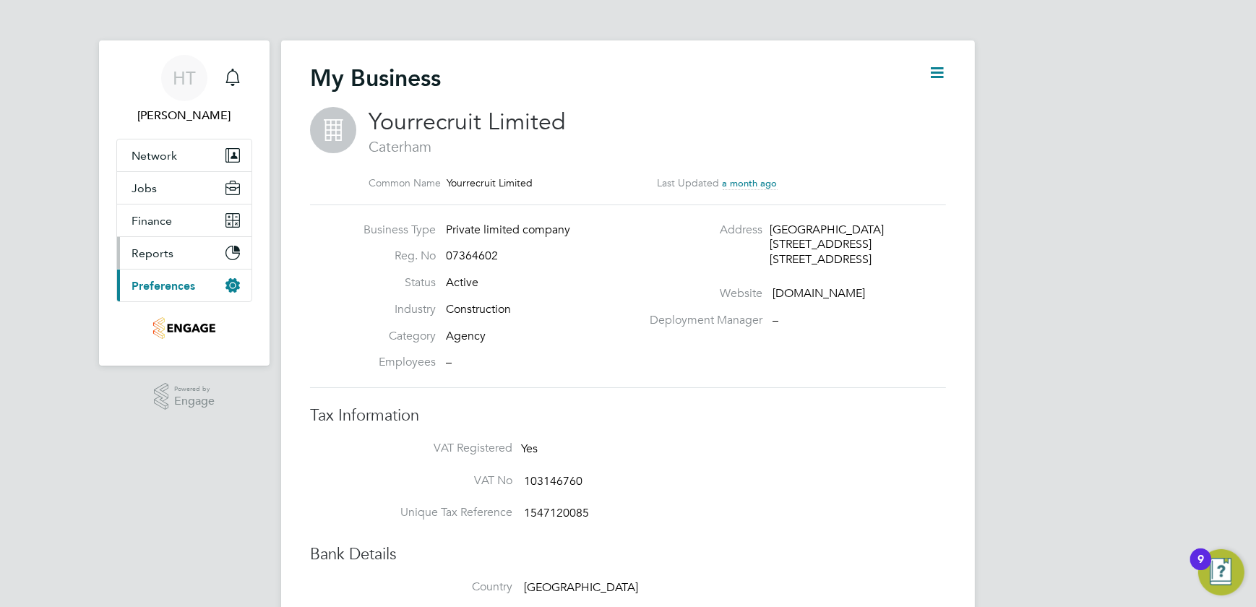
click at [230, 254] on icon "Main navigation" at bounding box center [232, 252] width 13 height 13
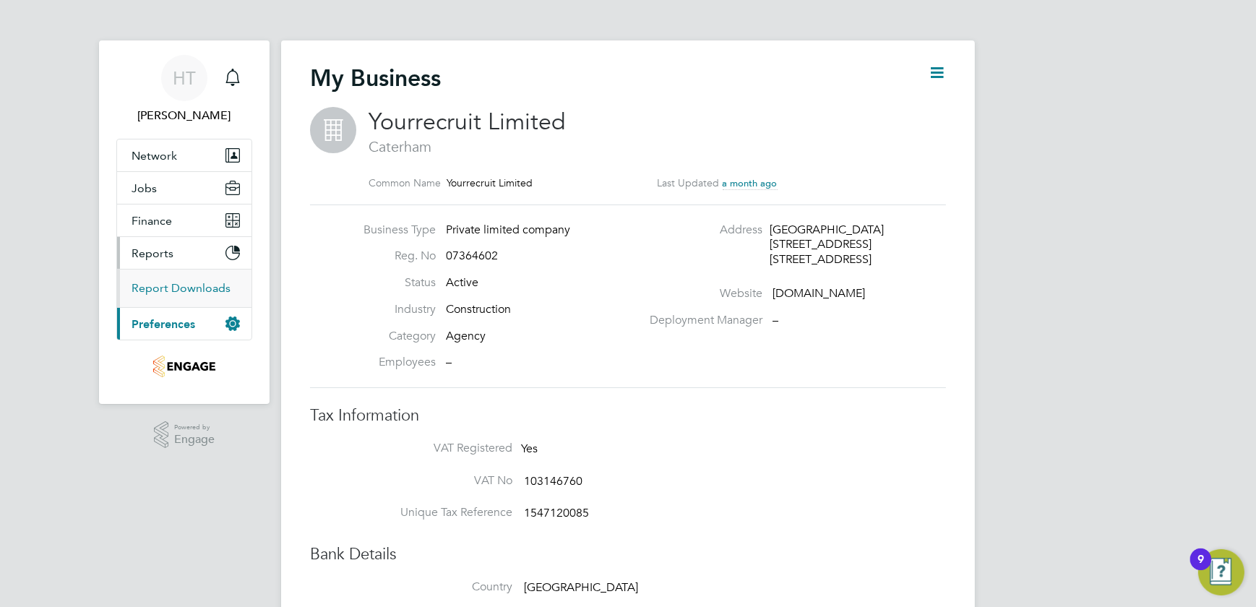
click at [181, 289] on link "Report Downloads" at bounding box center [181, 288] width 99 height 14
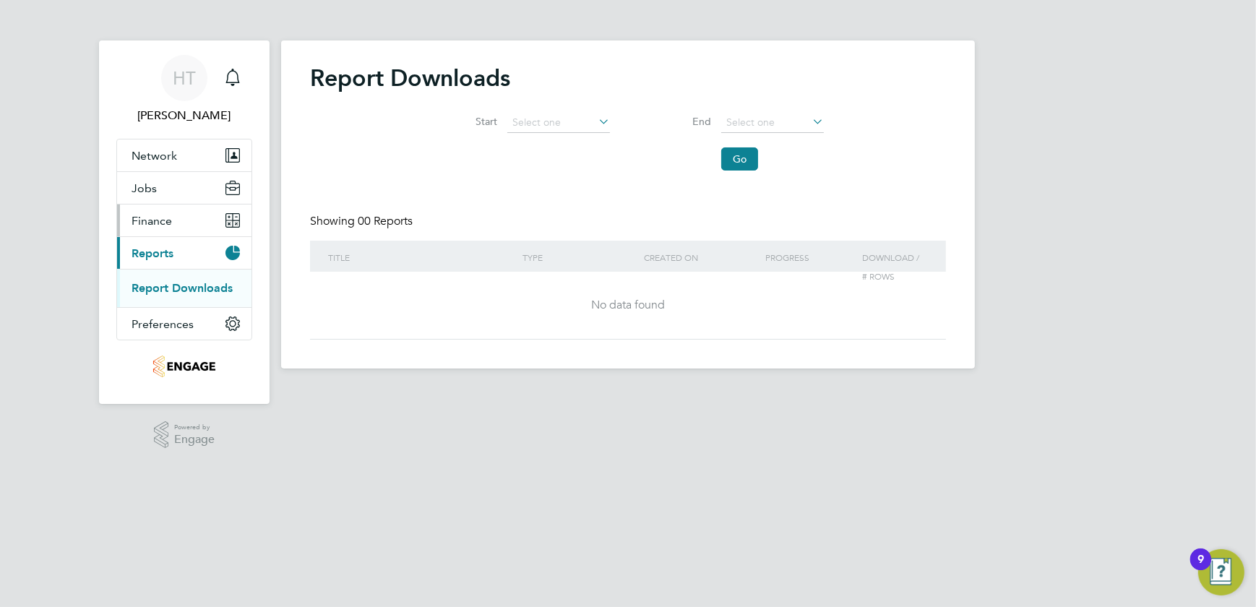
click at [223, 220] on button "Finance" at bounding box center [184, 221] width 134 height 32
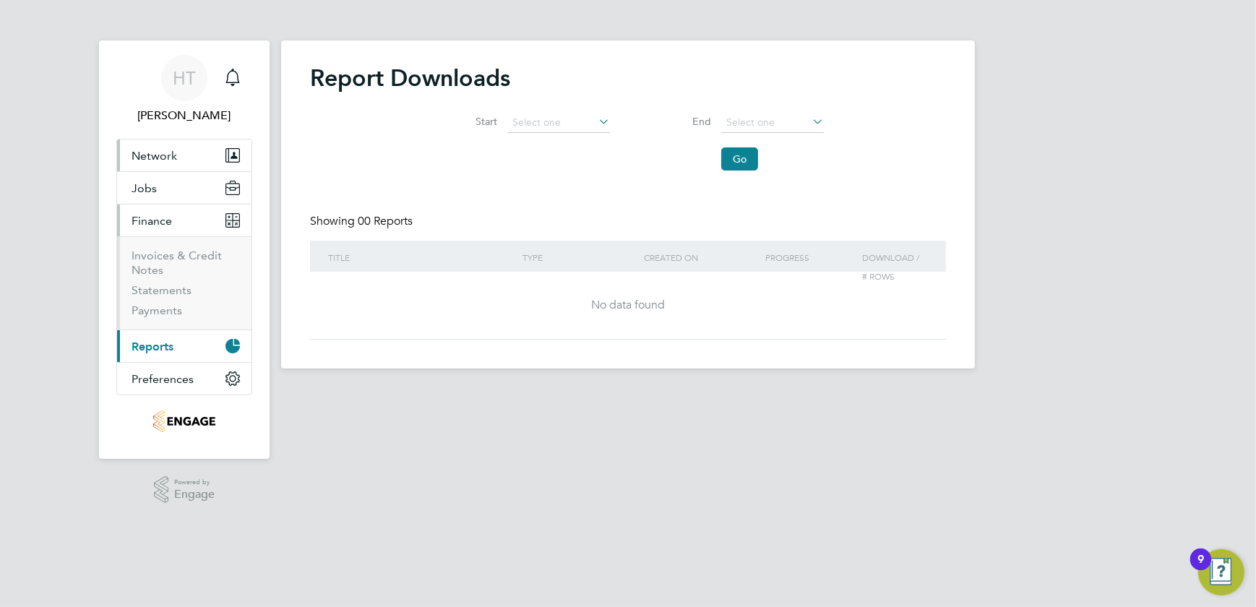
click at [237, 154] on icon "Main navigation" at bounding box center [235, 155] width 10 height 13
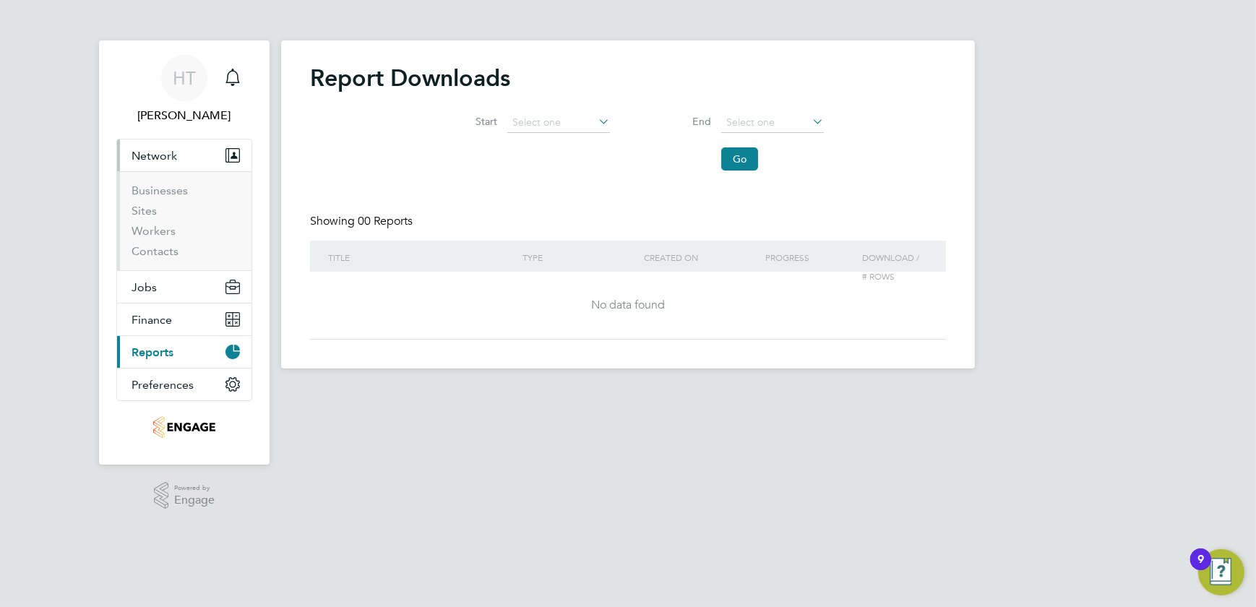
click at [178, 232] on li "Workers" at bounding box center [186, 234] width 108 height 20
click at [160, 235] on link "Workers" at bounding box center [154, 231] width 44 height 14
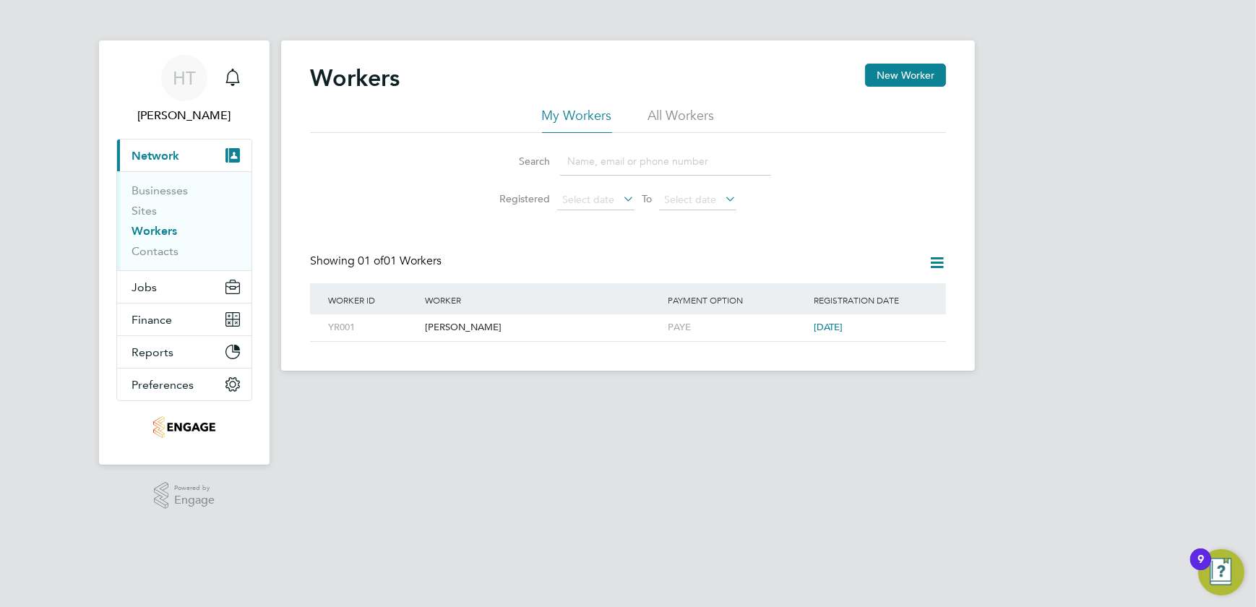
click at [606, 160] on input at bounding box center [665, 161] width 211 height 28
type input "Sue Lis"
click at [434, 331] on div "[PERSON_NAME]" at bounding box center [542, 327] width 243 height 27
click at [137, 251] on link "Contacts" at bounding box center [155, 251] width 47 height 14
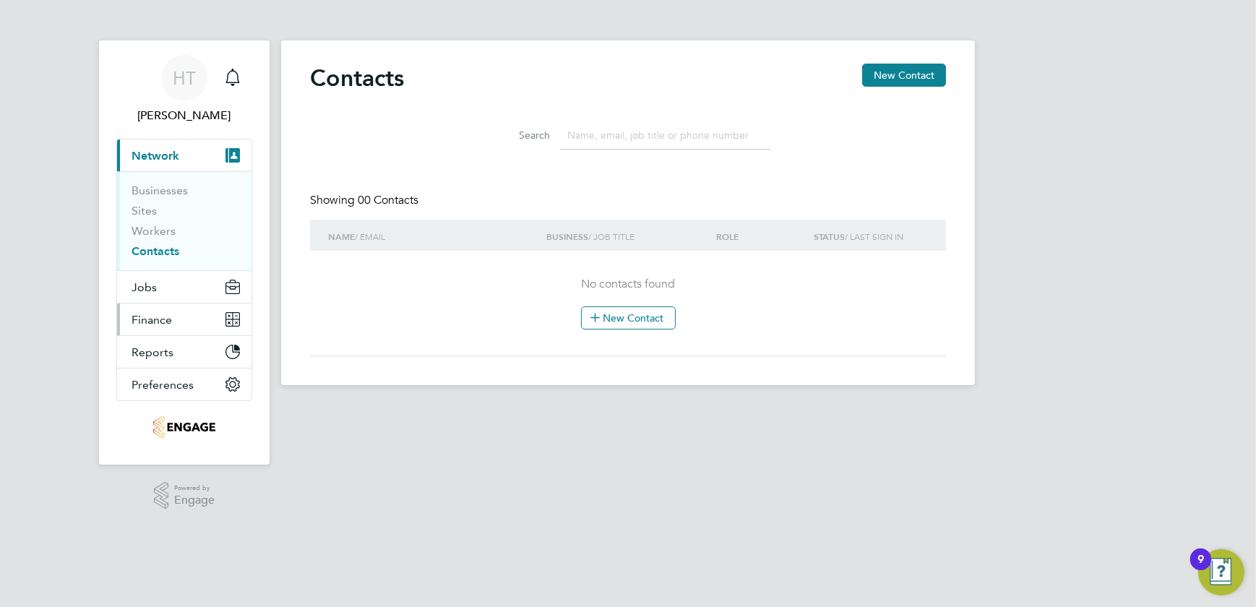
click at [237, 314] on icon "Main navigation" at bounding box center [236, 316] width 6 height 6
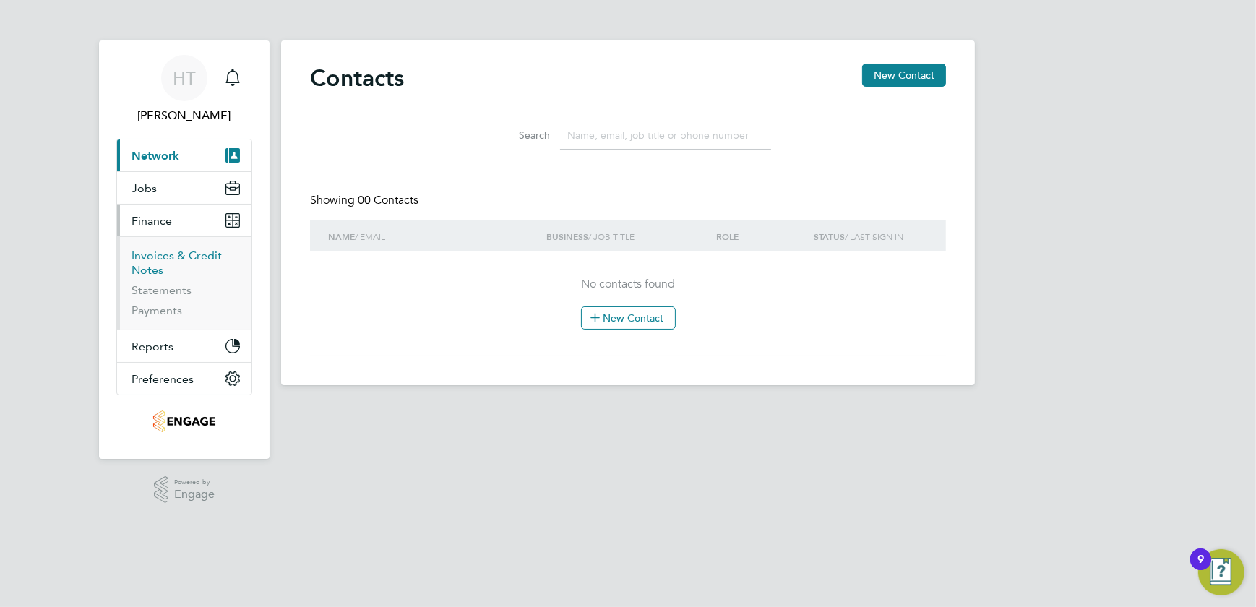
click at [158, 255] on link "Invoices & Credit Notes" at bounding box center [177, 263] width 90 height 28
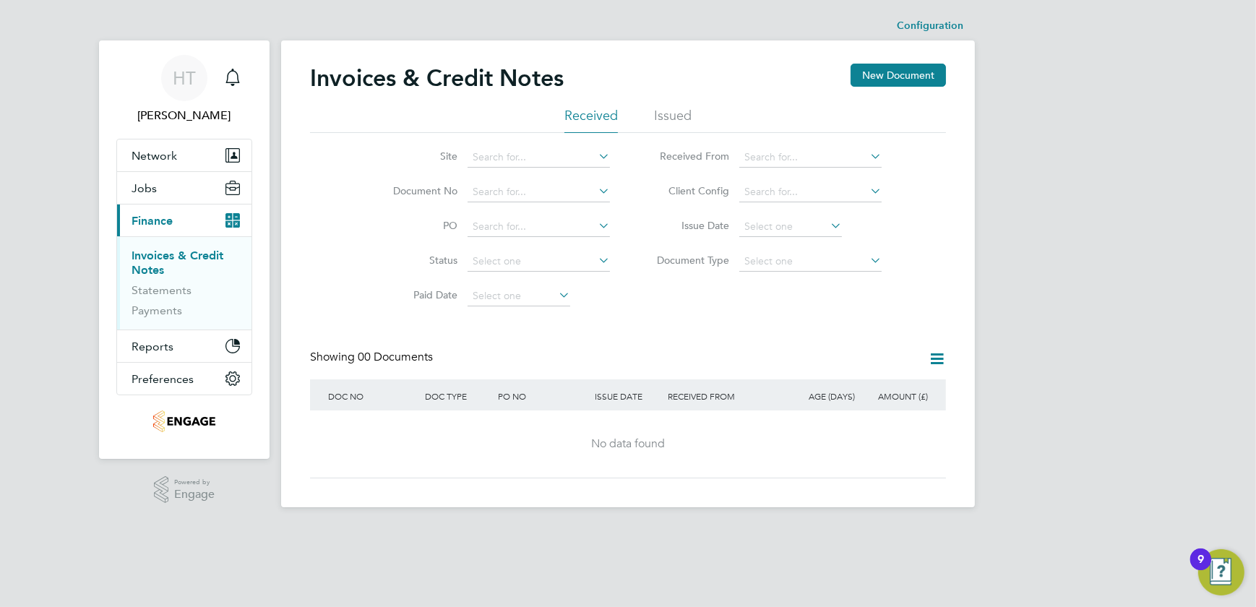
click at [670, 119] on li "Issued" at bounding box center [673, 120] width 38 height 26
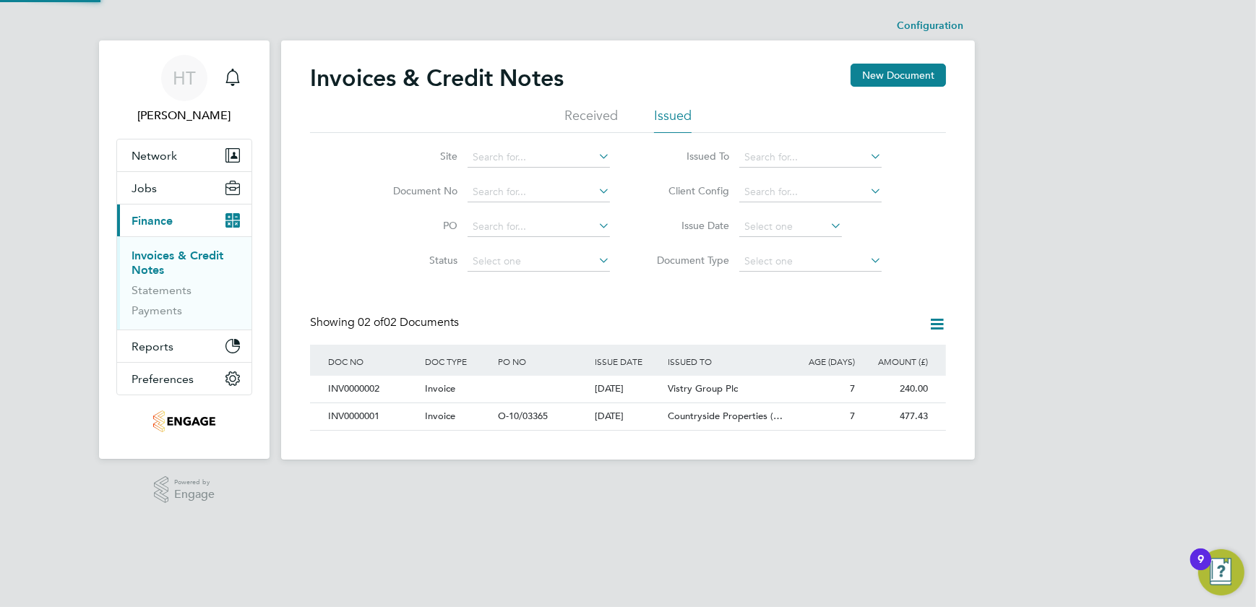
scroll to position [27, 122]
click at [589, 113] on li "Received" at bounding box center [590, 120] width 53 height 26
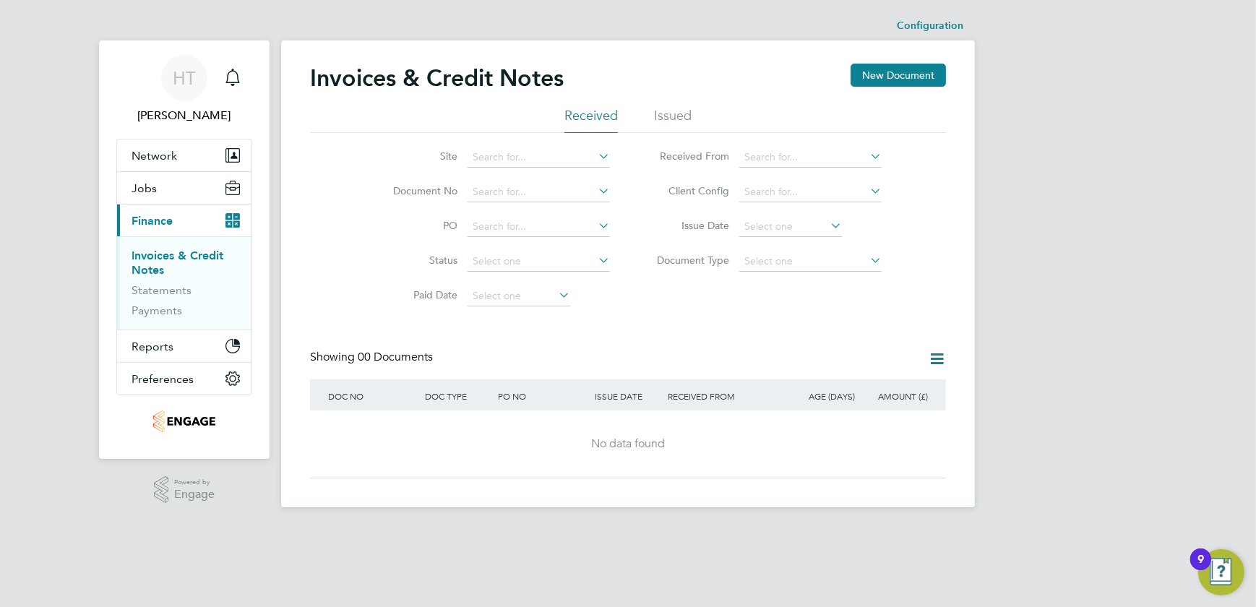
click at [655, 117] on li "Issued" at bounding box center [673, 120] width 38 height 26
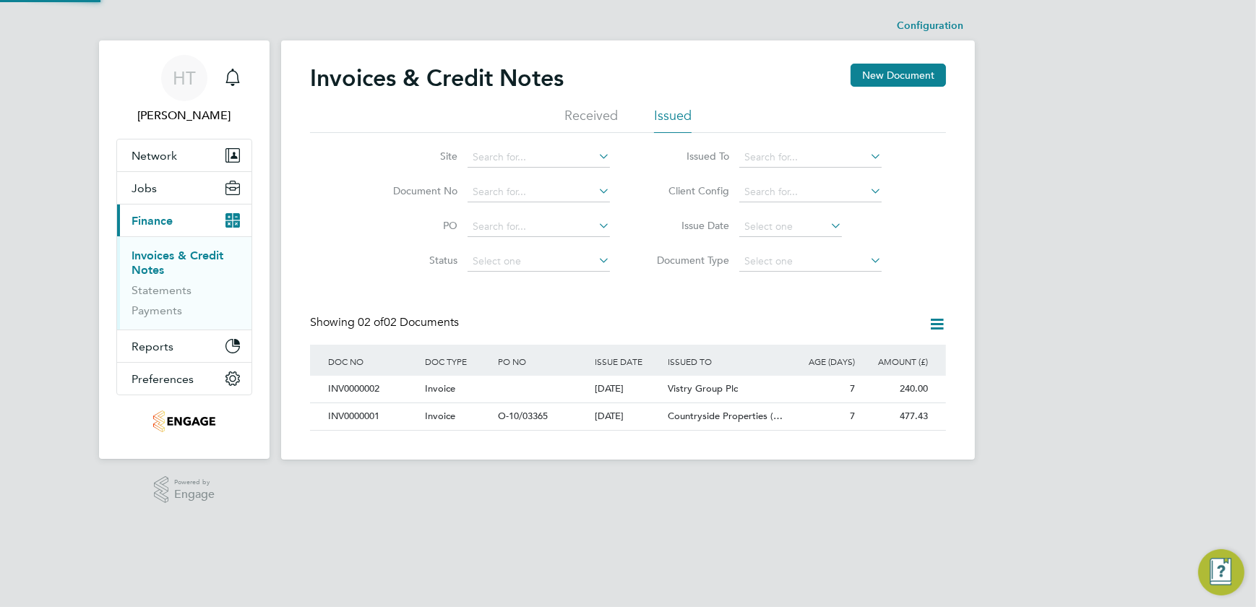
scroll to position [27, 122]
click at [452, 413] on span "Invoice" at bounding box center [440, 416] width 30 height 12
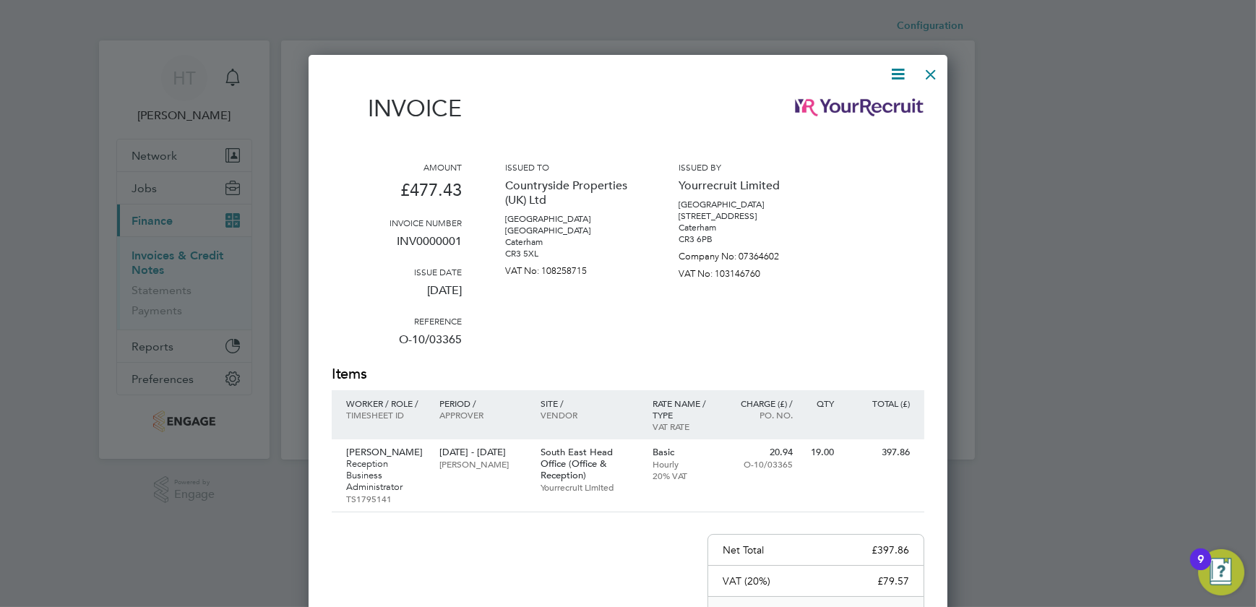
click at [921, 74] on div "Invoice Amount £477.43 Invoice number INV0000001 Issue date 04 Aug 2025 Referen…" at bounding box center [628, 436] width 639 height 762
click at [904, 76] on icon at bounding box center [898, 74] width 18 height 18
click at [864, 106] on li "Download Invoice" at bounding box center [854, 108] width 100 height 20
click at [905, 72] on icon at bounding box center [898, 74] width 18 height 18
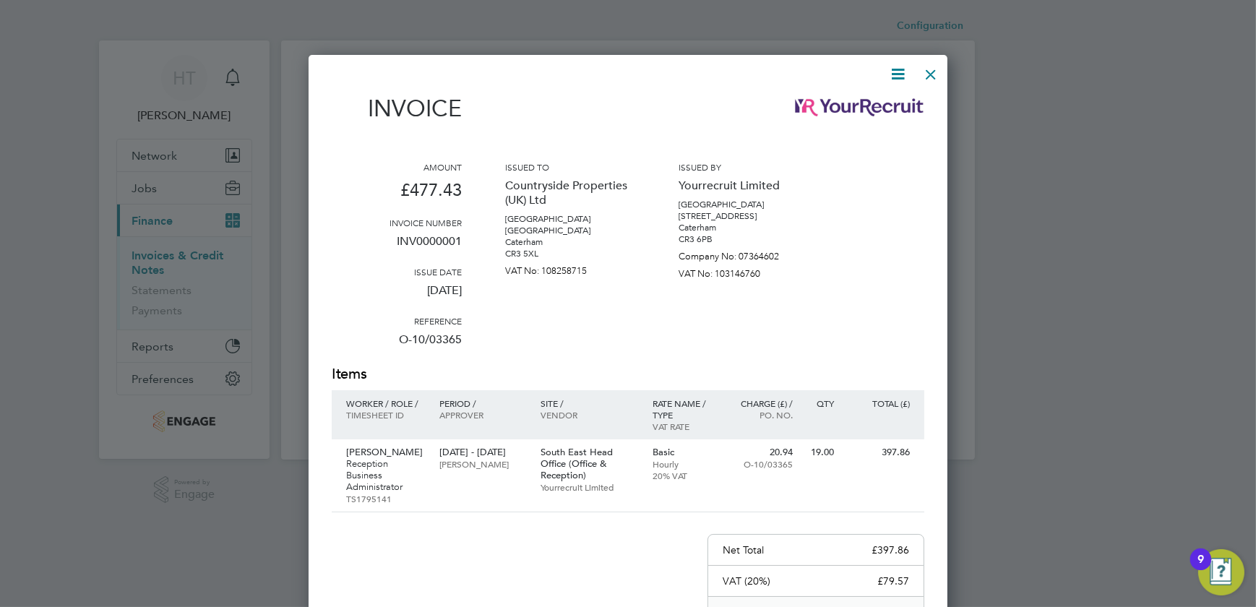
click at [905, 72] on icon at bounding box center [898, 74] width 18 height 18
click at [936, 76] on div at bounding box center [931, 71] width 26 height 26
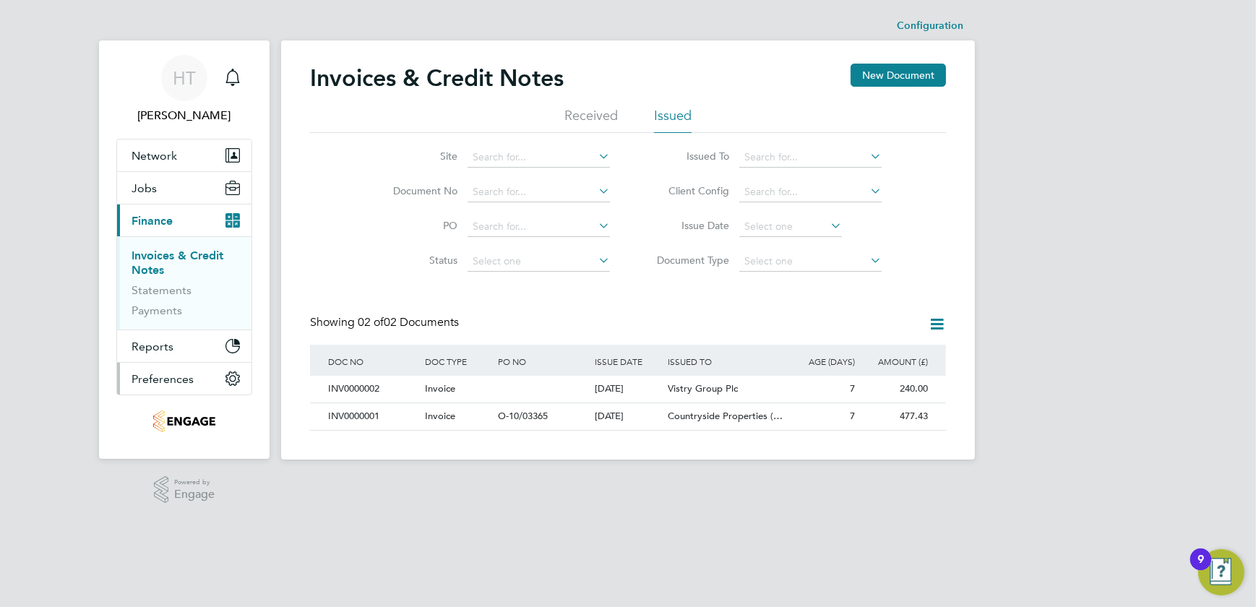
click at [223, 382] on button "Preferences" at bounding box center [184, 379] width 134 height 32
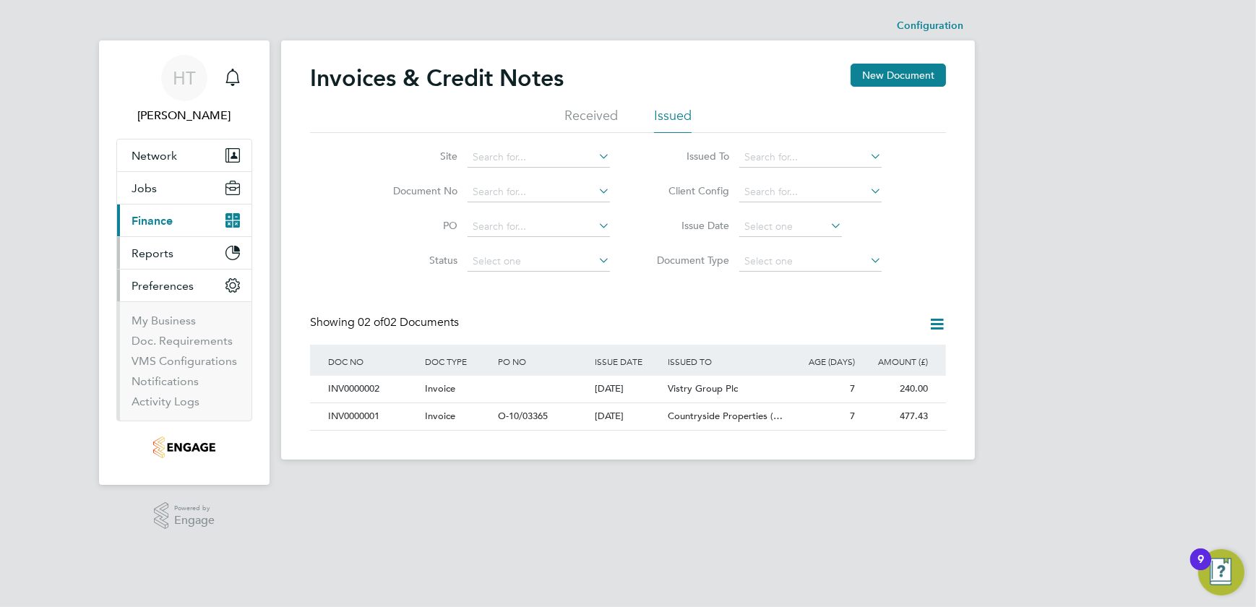
click at [225, 254] on icon "Main navigation" at bounding box center [232, 253] width 14 height 14
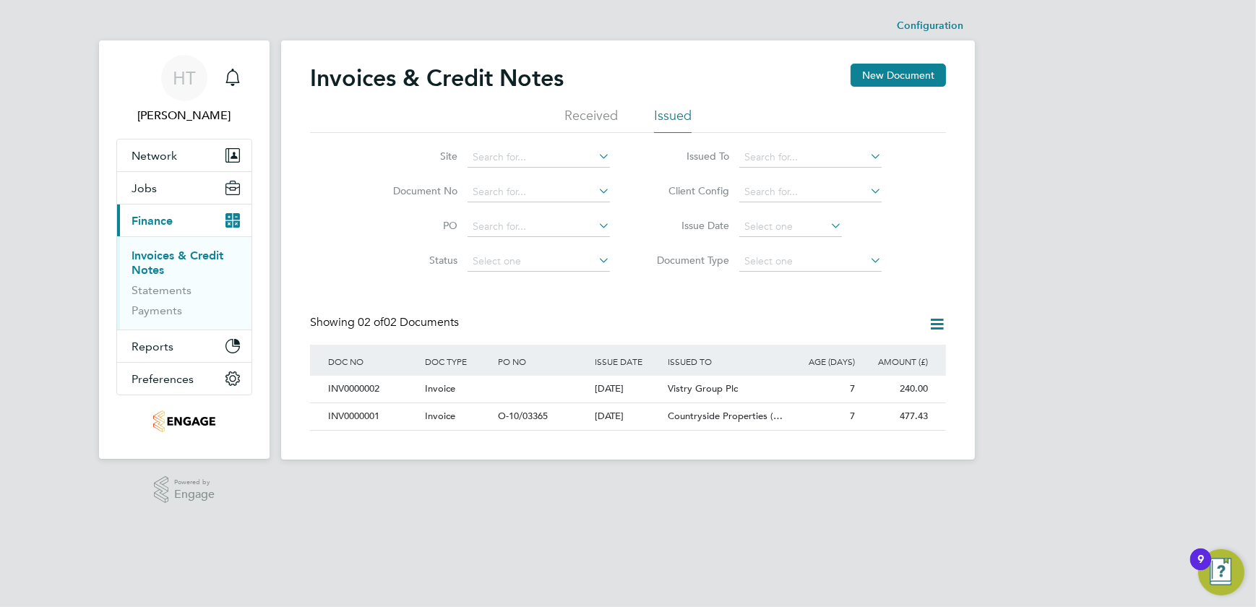
click at [1002, 561] on button "9" at bounding box center [1221, 572] width 46 height 46
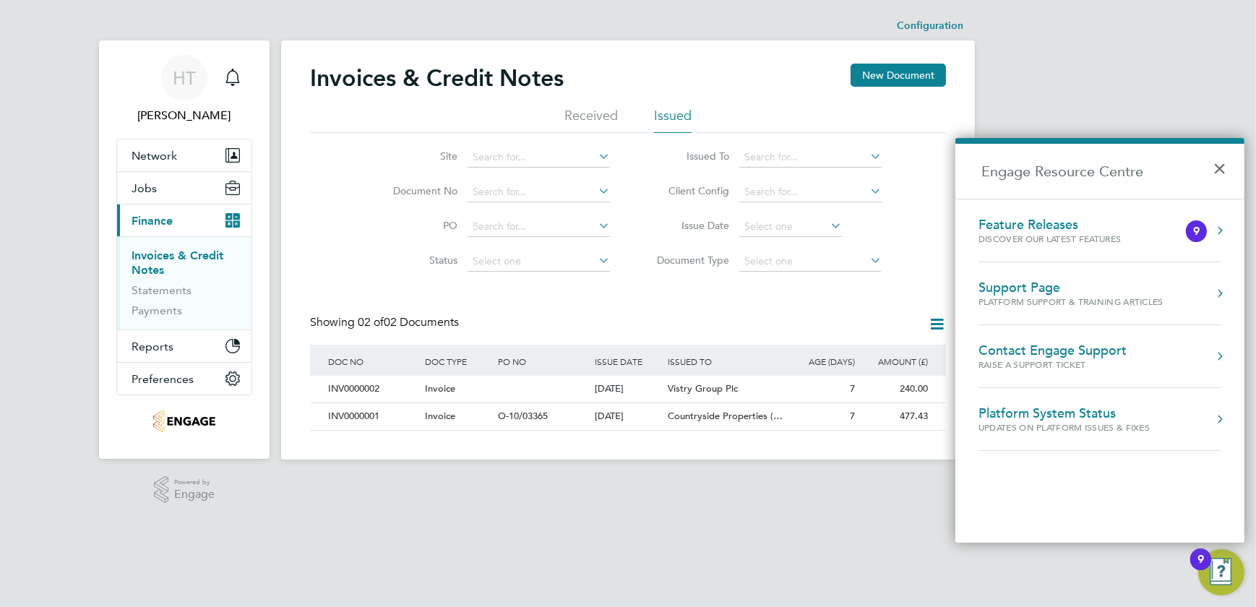
click at [1002, 287] on div "Support Page" at bounding box center [1070, 288] width 185 height 16
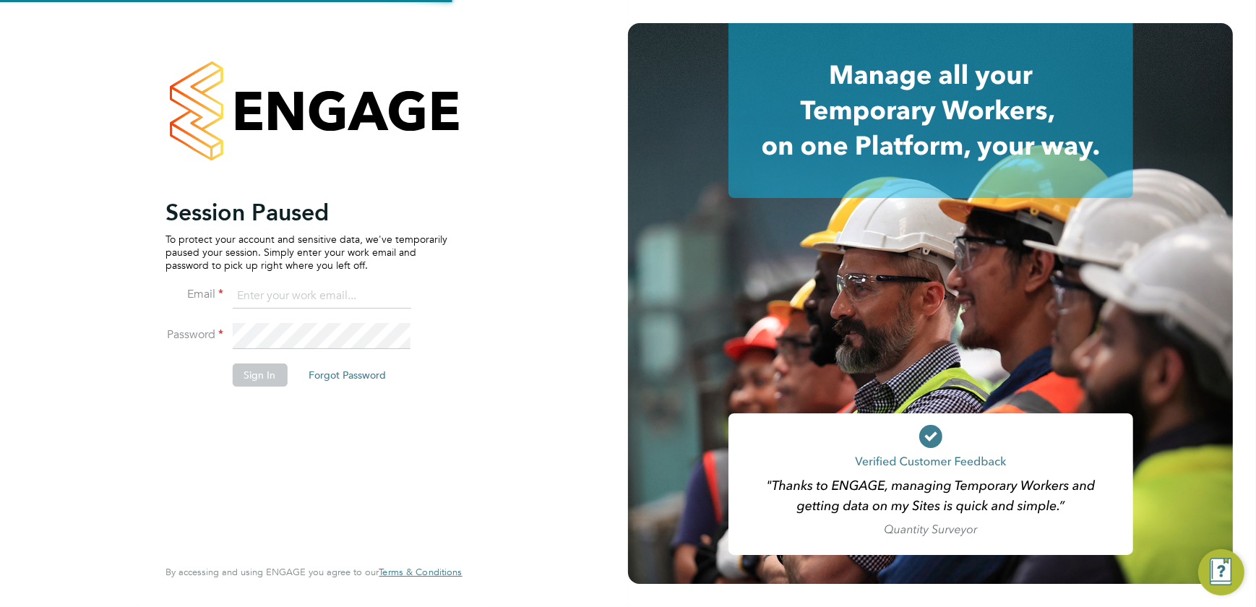
type input "nicky.waiton@yourrecruit.com"
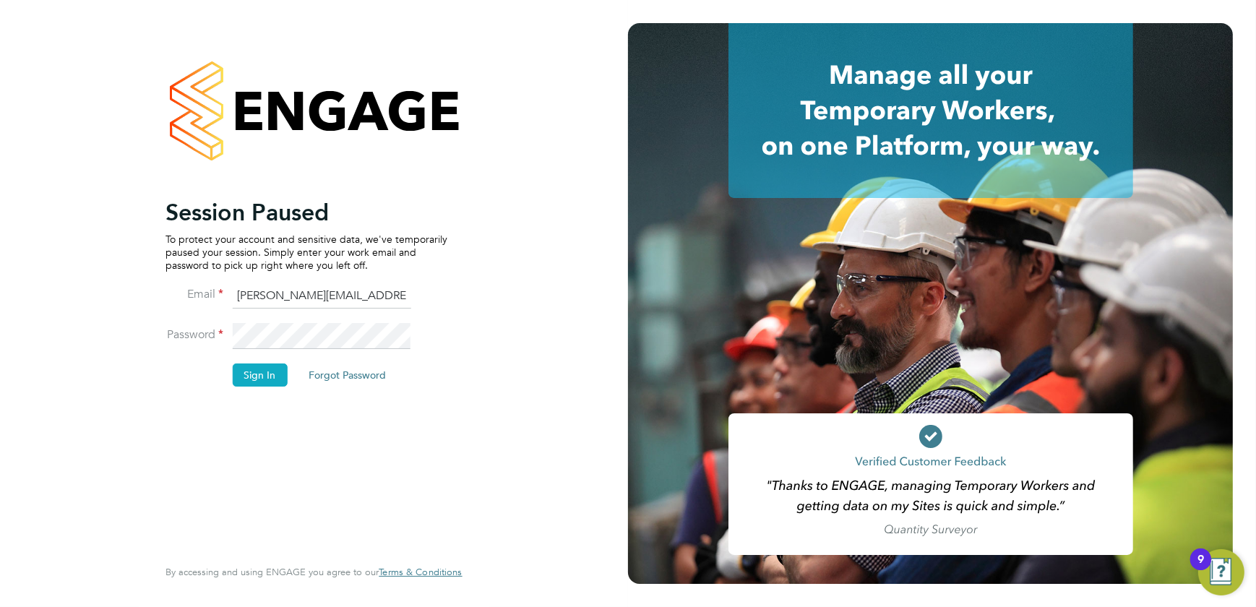
click at [243, 379] on button "Sign In" at bounding box center [259, 374] width 55 height 23
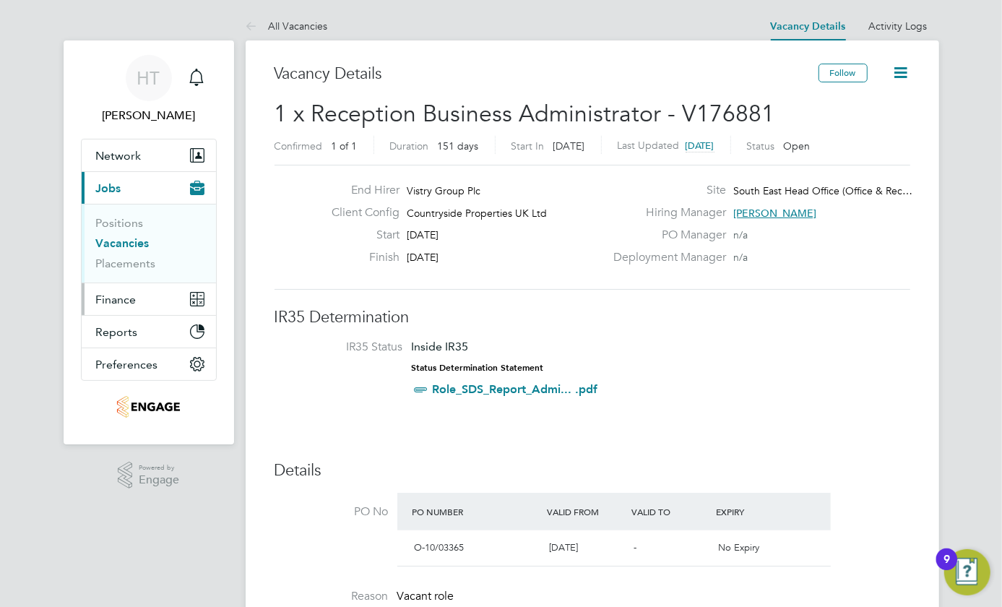
click at [101, 293] on span "Finance" at bounding box center [116, 300] width 40 height 14
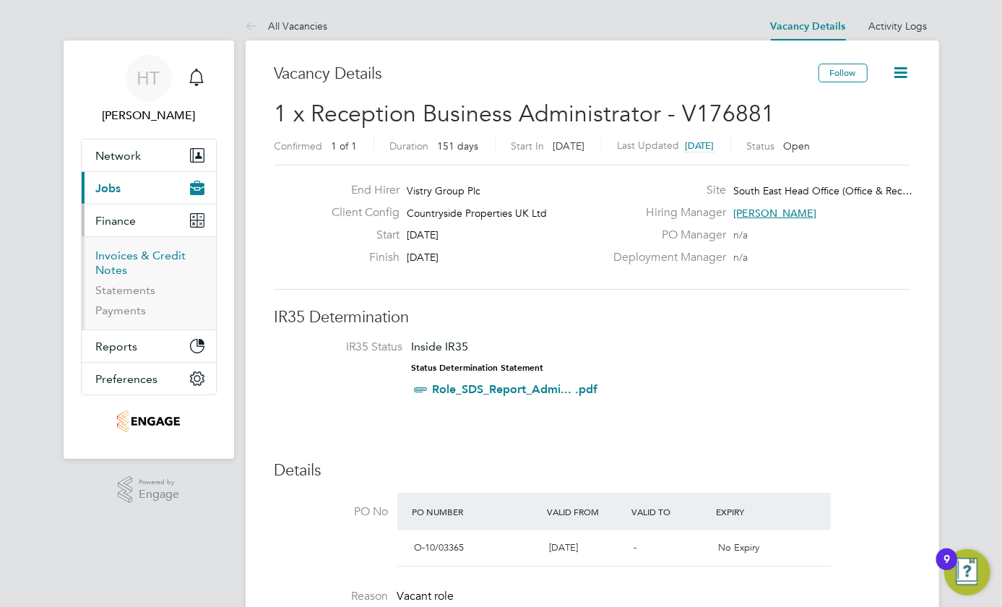
click at [106, 265] on link "Invoices & Credit Notes" at bounding box center [141, 263] width 90 height 28
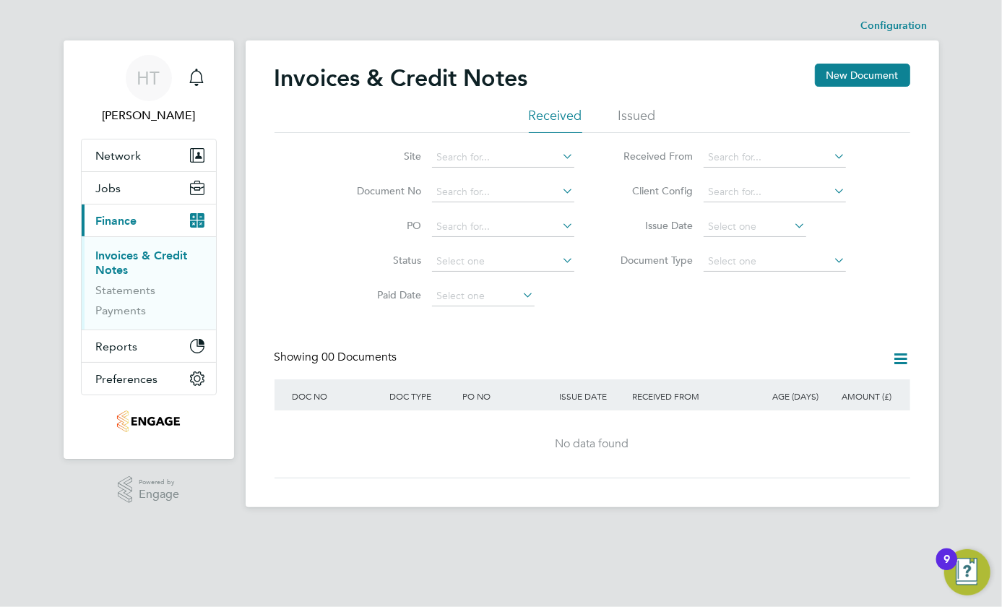
click at [117, 254] on link "Invoices & Credit Notes" at bounding box center [142, 263] width 92 height 28
click at [106, 258] on link "Invoices & Credit Notes" at bounding box center [142, 263] width 92 height 28
click at [624, 123] on li "Issued" at bounding box center [638, 120] width 38 height 26
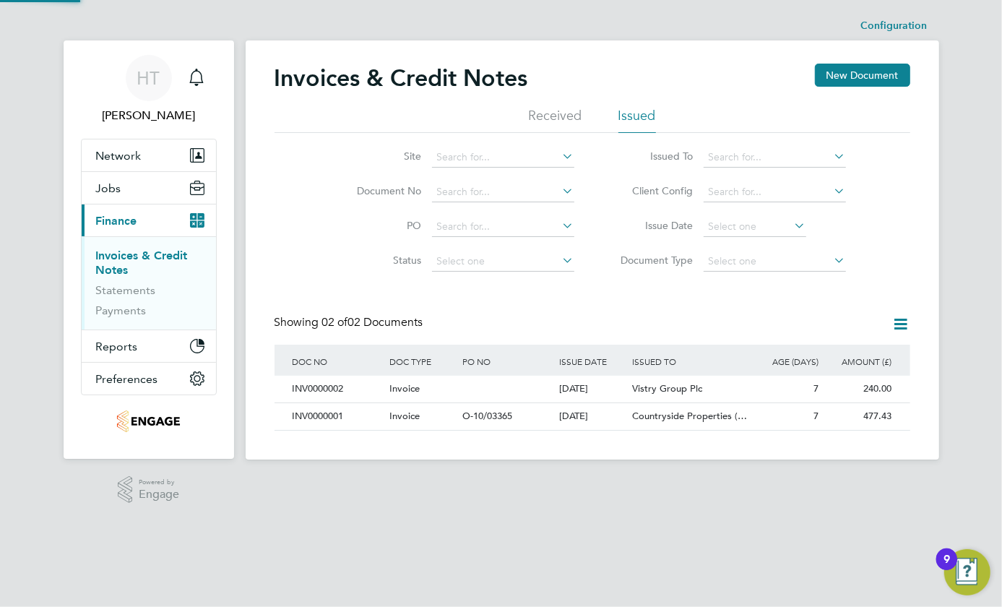
scroll to position [7, 7]
click at [90, 283] on ul "Invoices & Credit Notes Statements Payments" at bounding box center [149, 282] width 134 height 93
click at [115, 296] on li "Statements" at bounding box center [150, 293] width 108 height 20
drag, startPoint x: 115, startPoint y: 296, endPoint x: 113, endPoint y: 309, distance: 12.4
click at [113, 312] on link "Payments" at bounding box center [121, 311] width 51 height 14
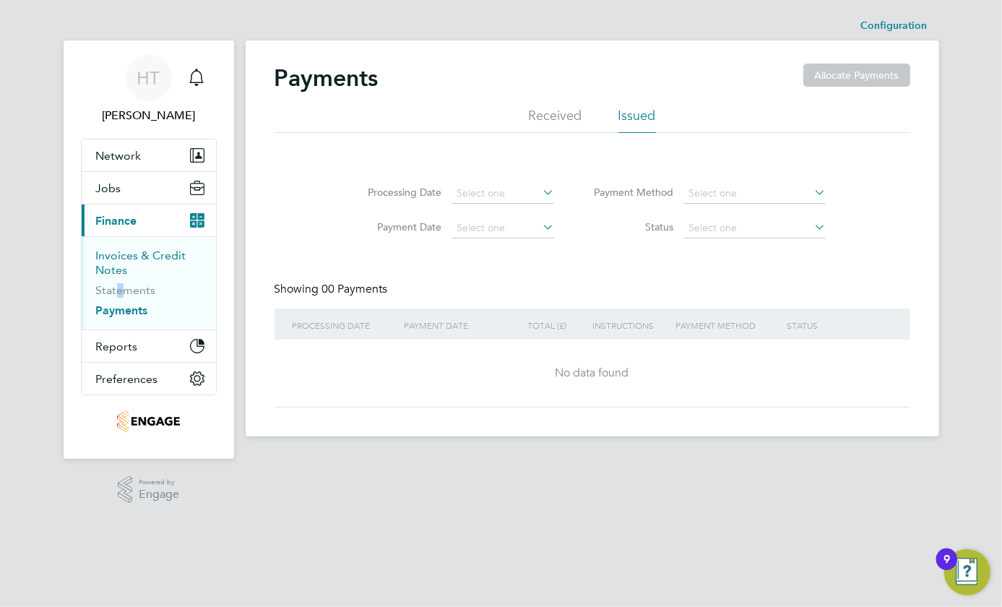
click at [102, 260] on link "Invoices & Credit Notes" at bounding box center [141, 263] width 90 height 28
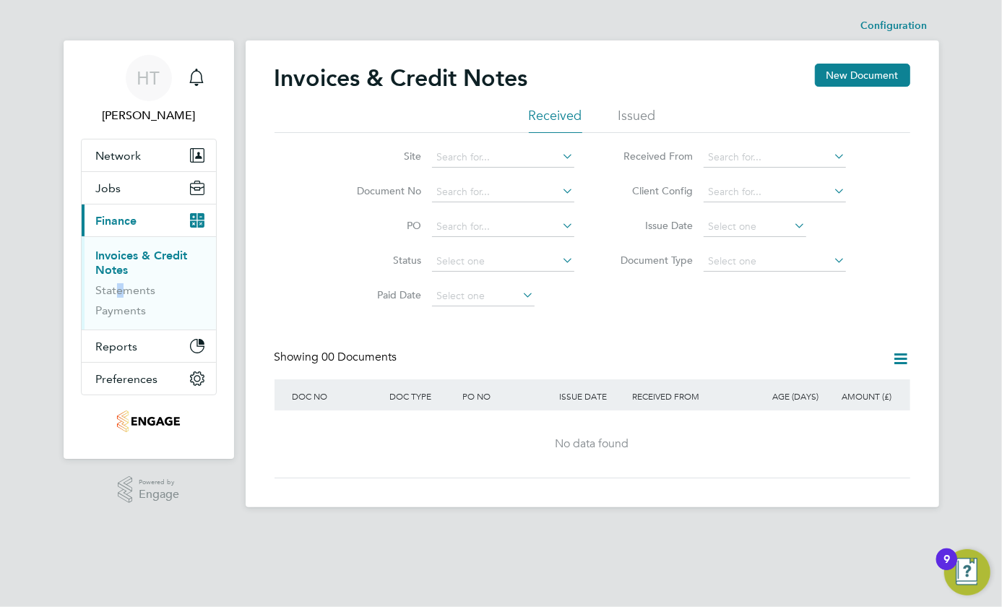
click at [112, 219] on span "Finance" at bounding box center [116, 221] width 41 height 14
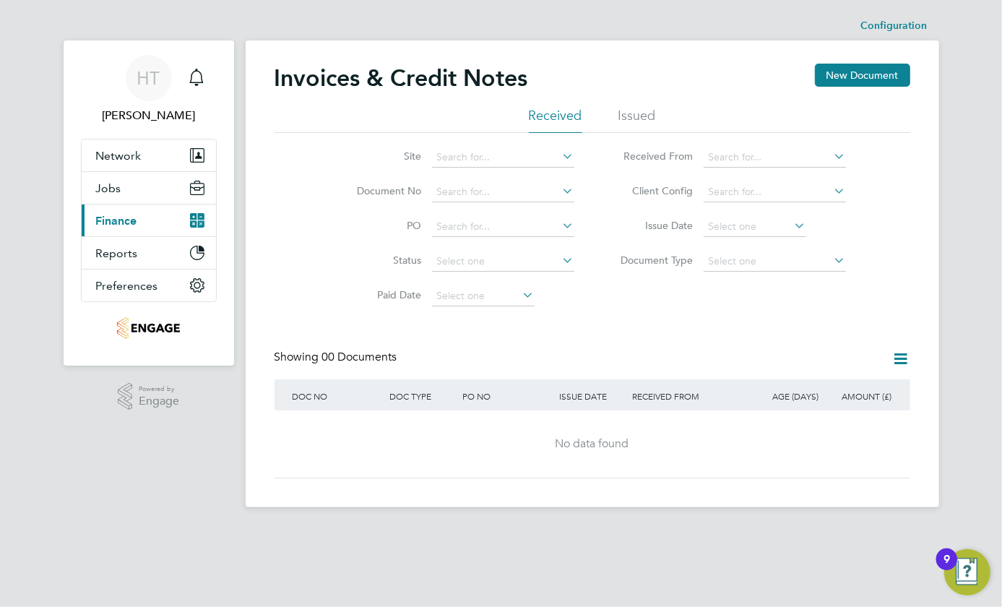
click at [201, 218] on icon "Main navigation" at bounding box center [200, 216] width 7 height 7
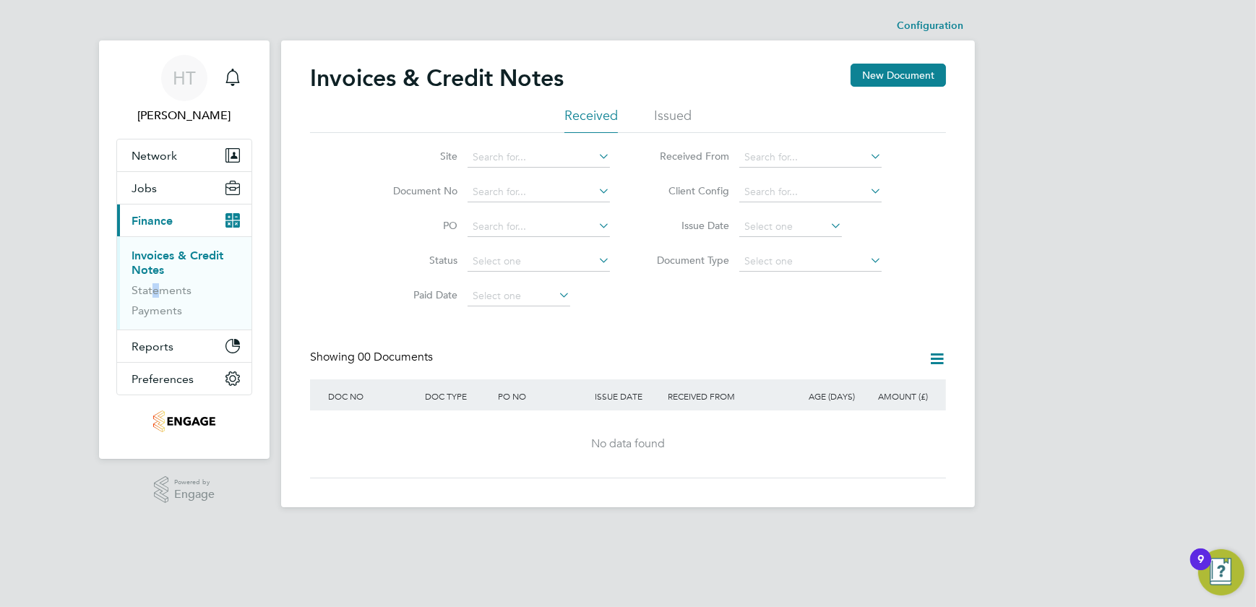
click at [224, 218] on button "Current page: Finance" at bounding box center [184, 221] width 134 height 32
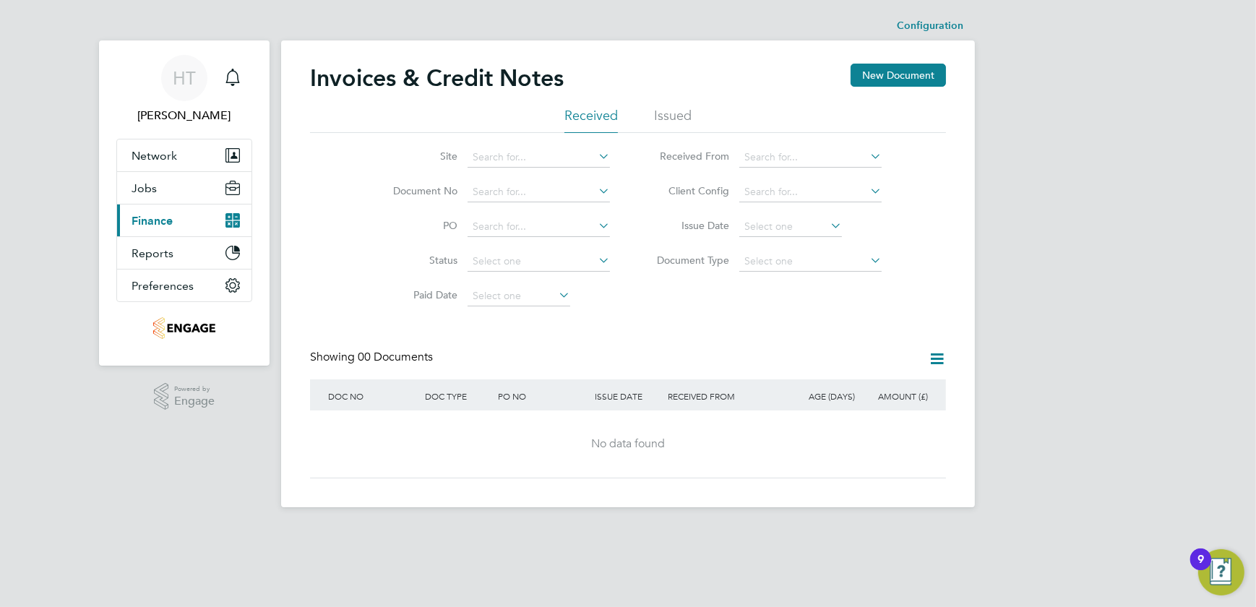
click at [224, 218] on button "Current page: Finance" at bounding box center [184, 221] width 134 height 32
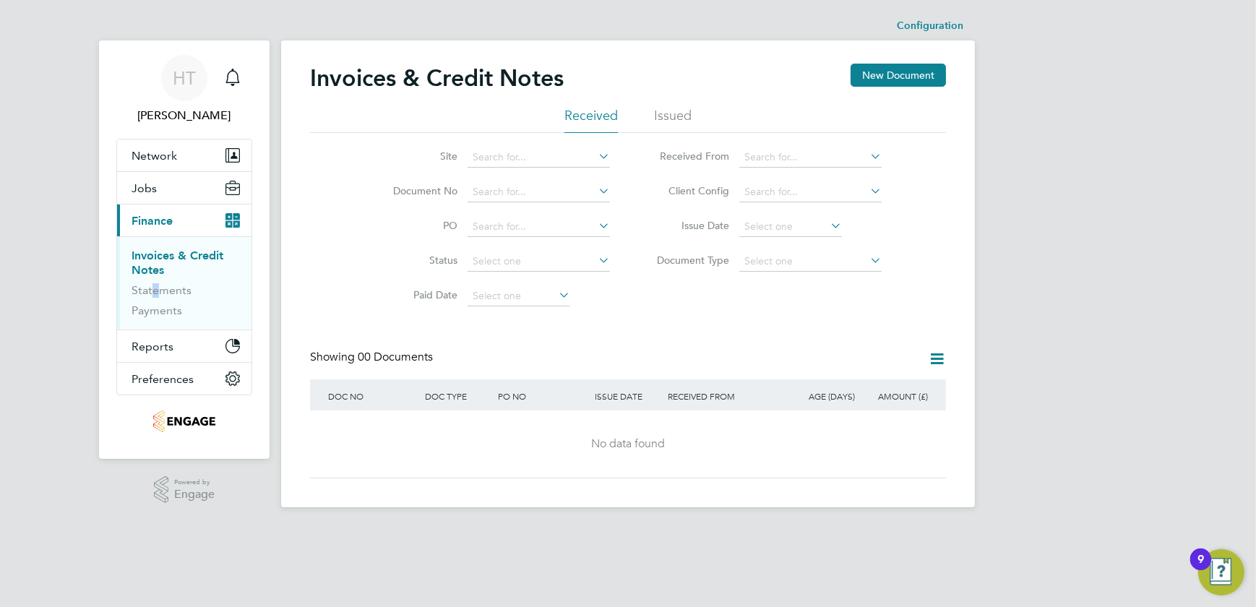
click at [159, 259] on link "Invoices & Credit Notes" at bounding box center [178, 263] width 92 height 28
click at [660, 114] on li "Issued" at bounding box center [673, 120] width 38 height 26
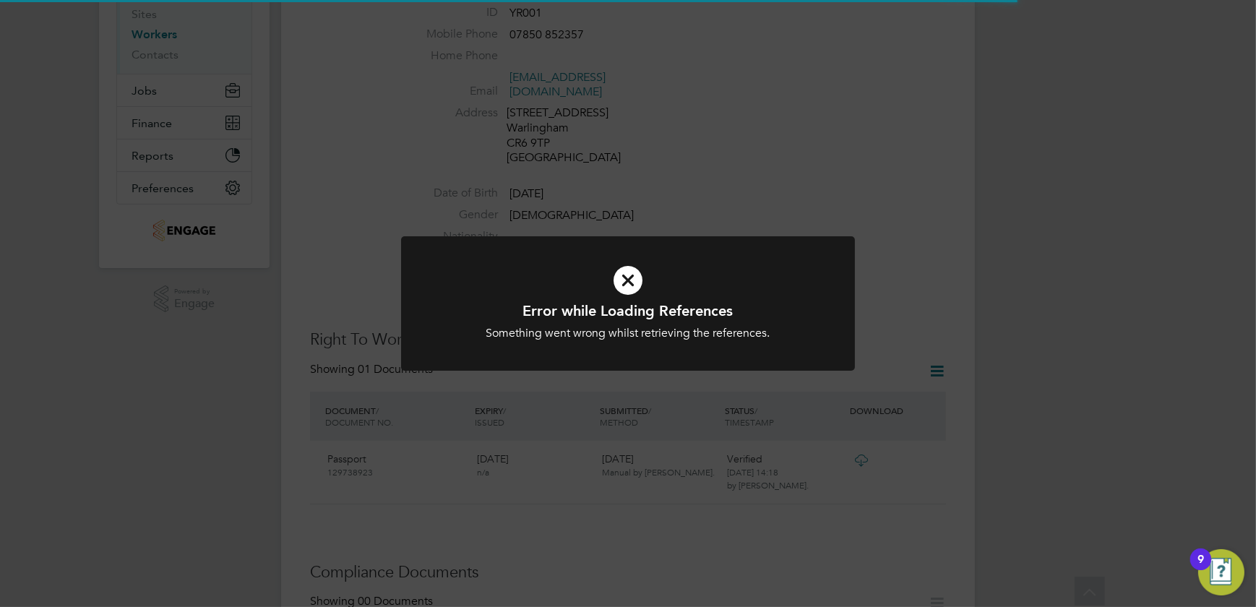
scroll to position [460, 0]
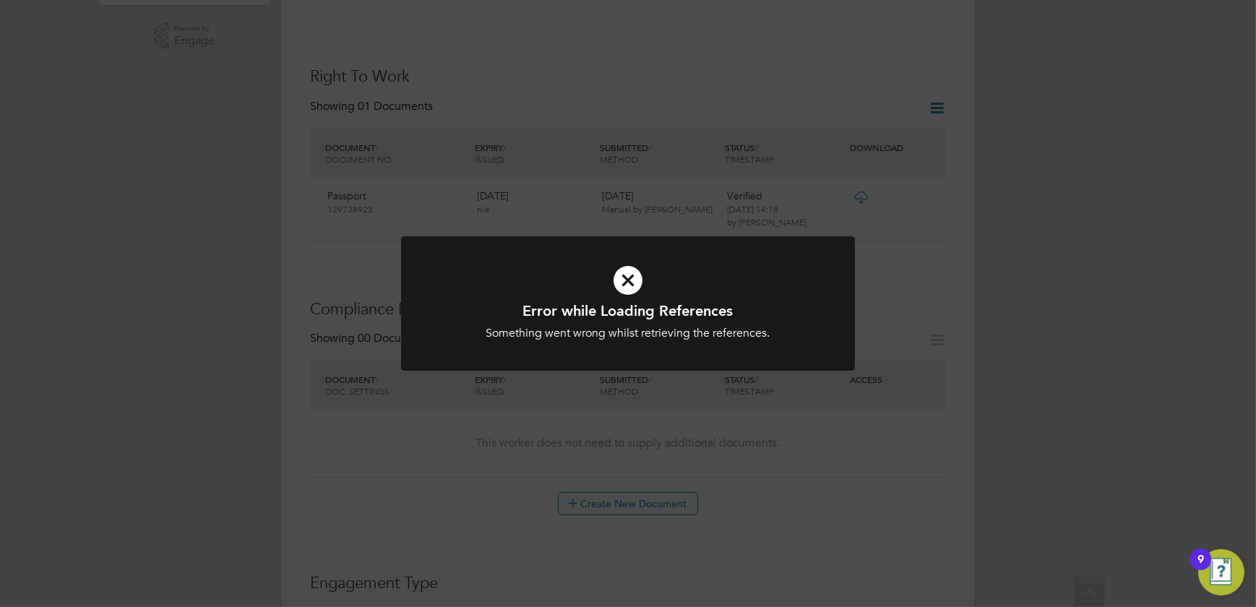
click at [630, 283] on icon at bounding box center [628, 280] width 376 height 56
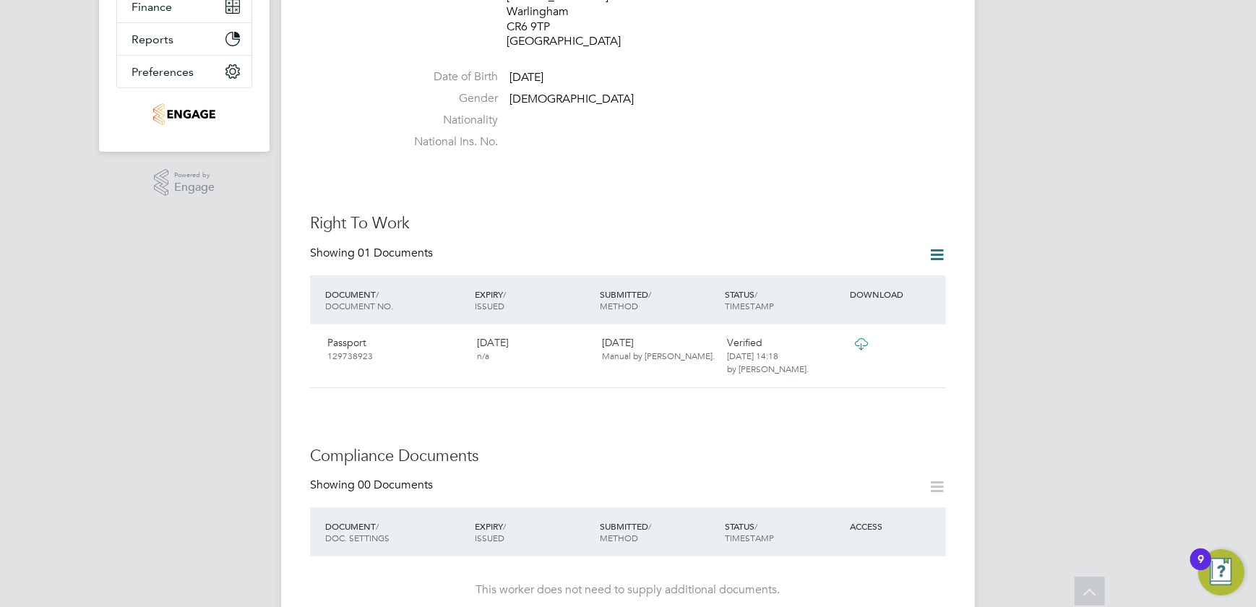
scroll to position [0, 0]
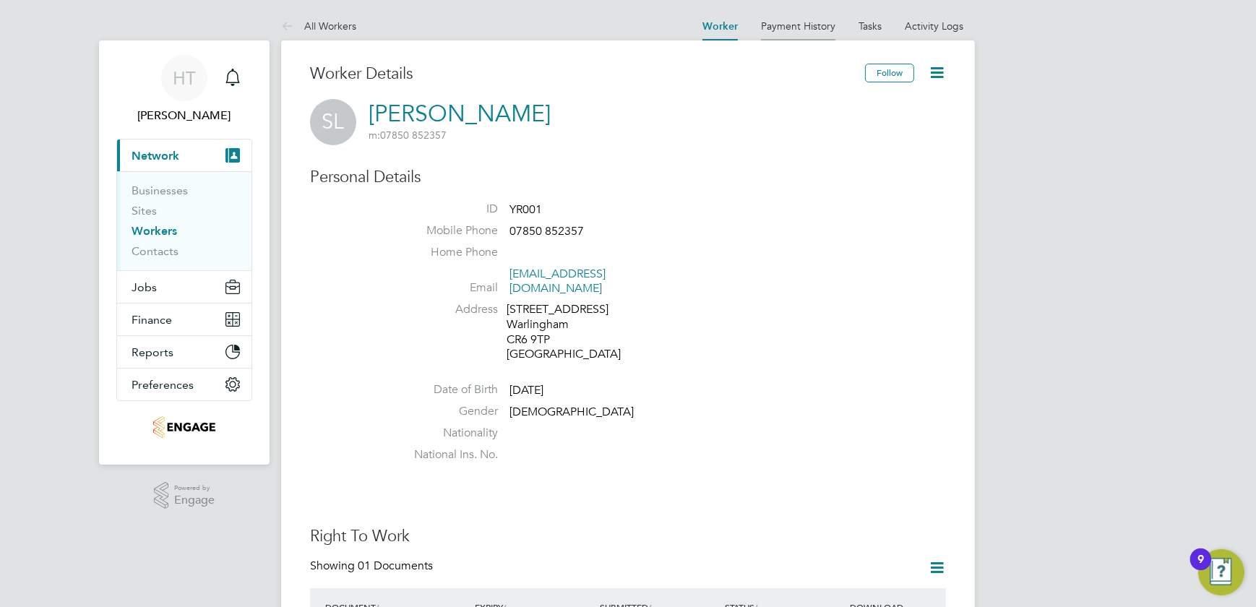
click at [799, 22] on link "Payment History" at bounding box center [798, 26] width 74 height 13
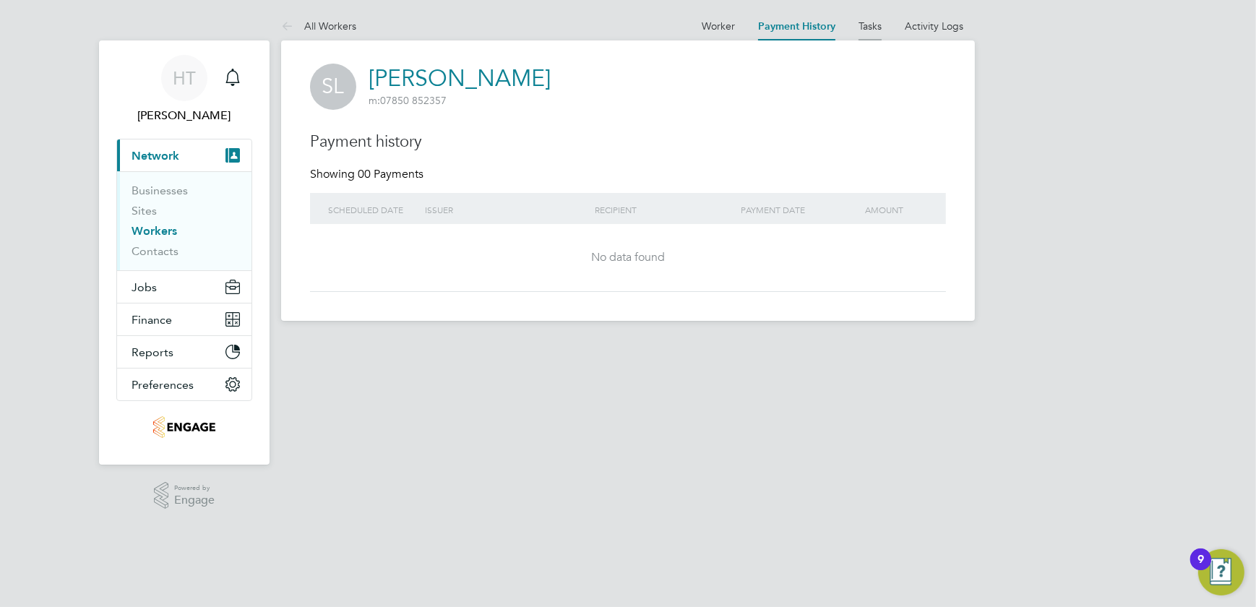
click at [879, 36] on li "Tasks" at bounding box center [869, 26] width 23 height 29
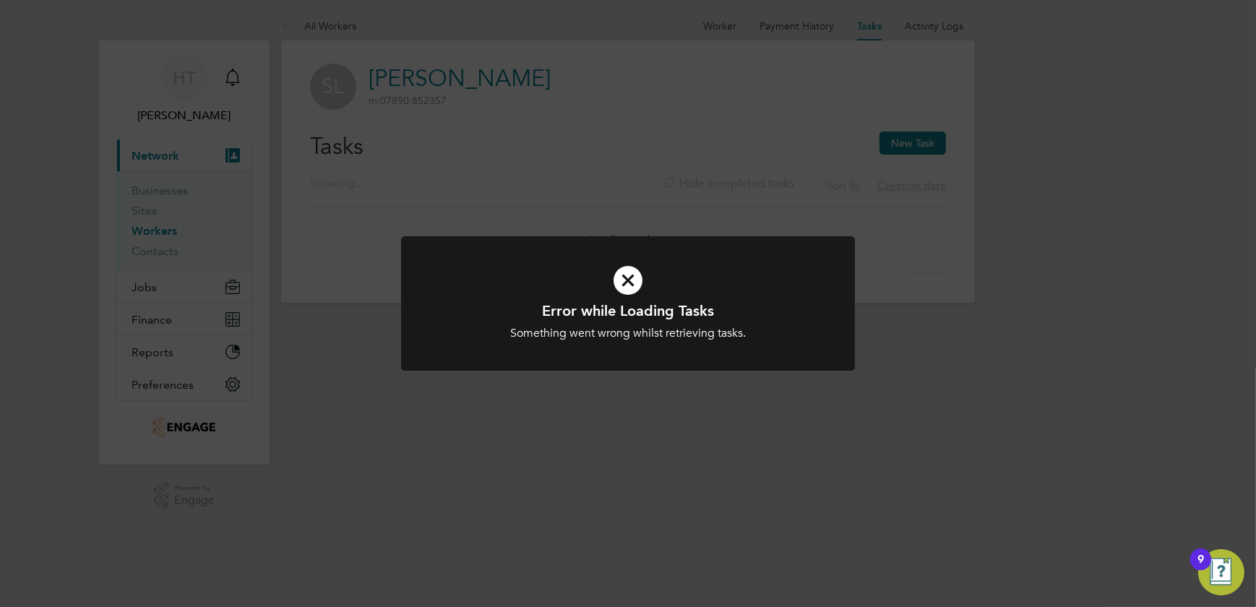
click at [628, 291] on icon at bounding box center [628, 280] width 376 height 56
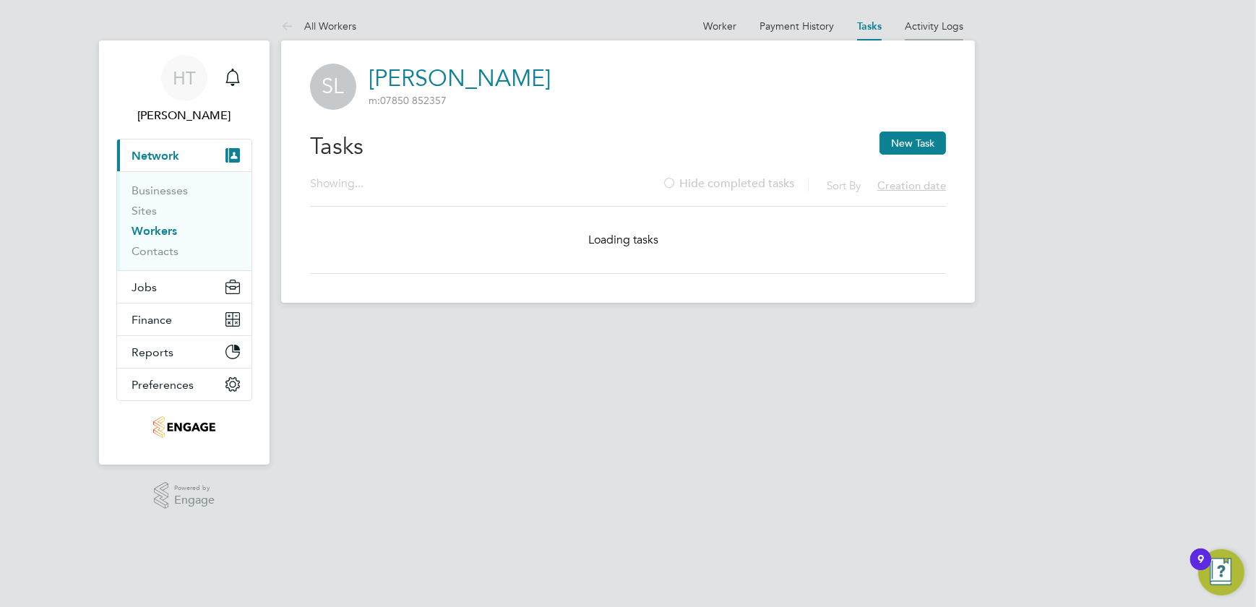
click at [927, 15] on li "Activity Logs" at bounding box center [934, 26] width 59 height 29
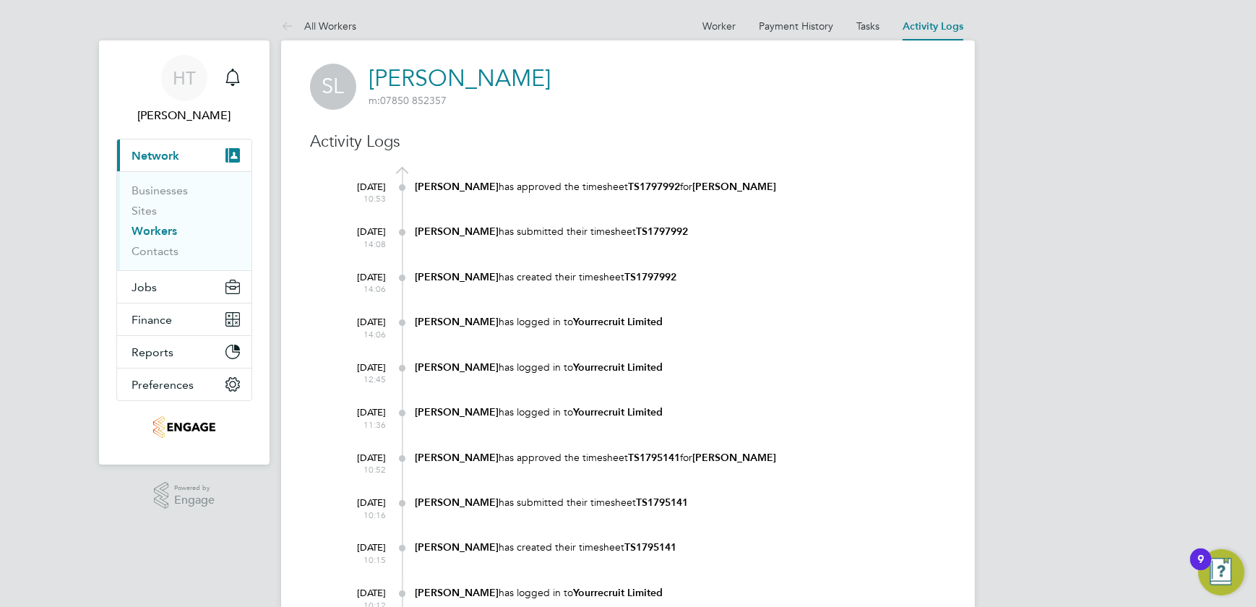
click at [139, 498] on div ".st0{fill:#C0C1C2;} Powered by Engage" at bounding box center [184, 496] width 171 height 62
click at [232, 75] on icon "Main navigation" at bounding box center [232, 77] width 17 height 17
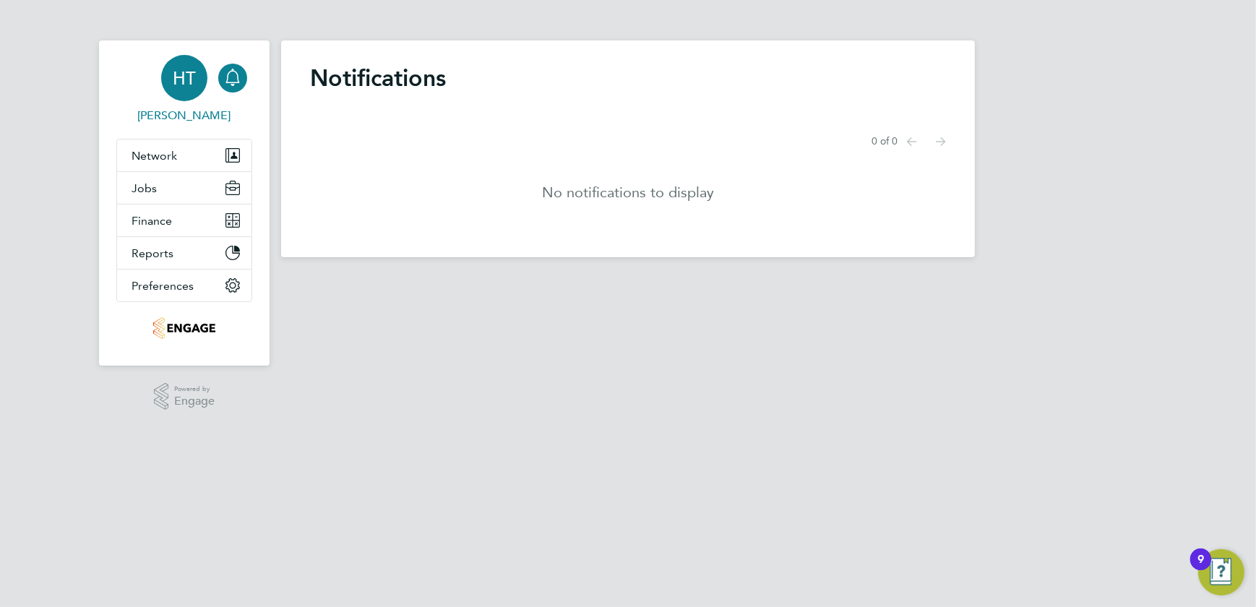
click at [182, 86] on span "HT" at bounding box center [184, 78] width 23 height 19
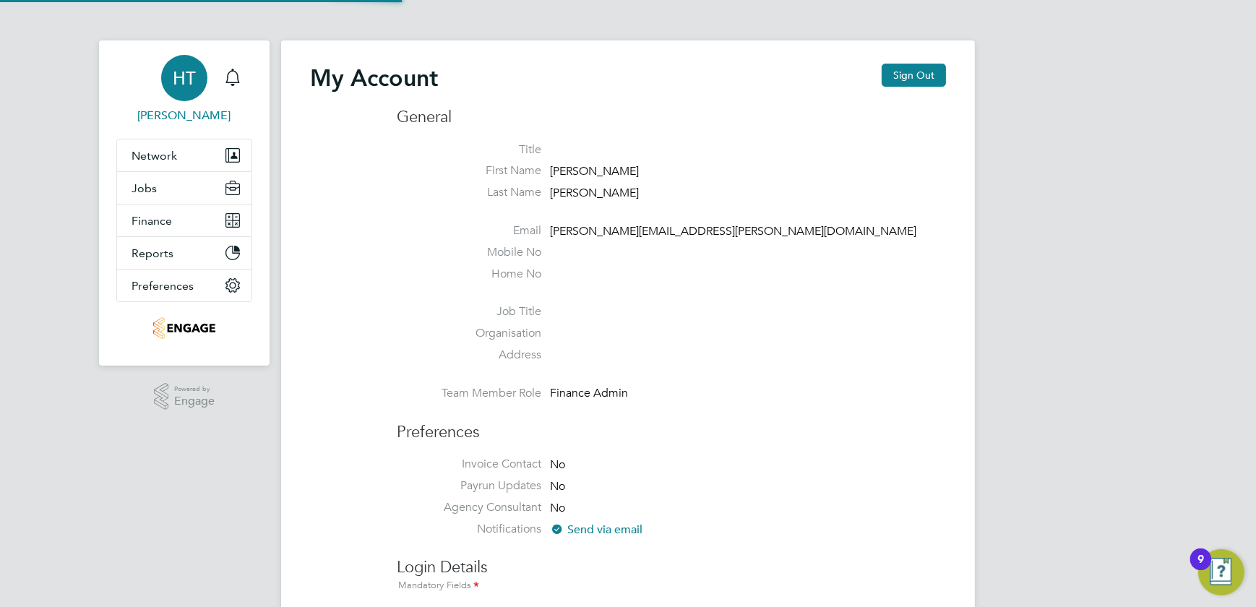
type input "[PERSON_NAME][EMAIL_ADDRESS][PERSON_NAME][DOMAIN_NAME]"
click at [155, 219] on span "Finance" at bounding box center [152, 221] width 40 height 14
click at [228, 285] on icon "Main navigation" at bounding box center [232, 285] width 13 height 13
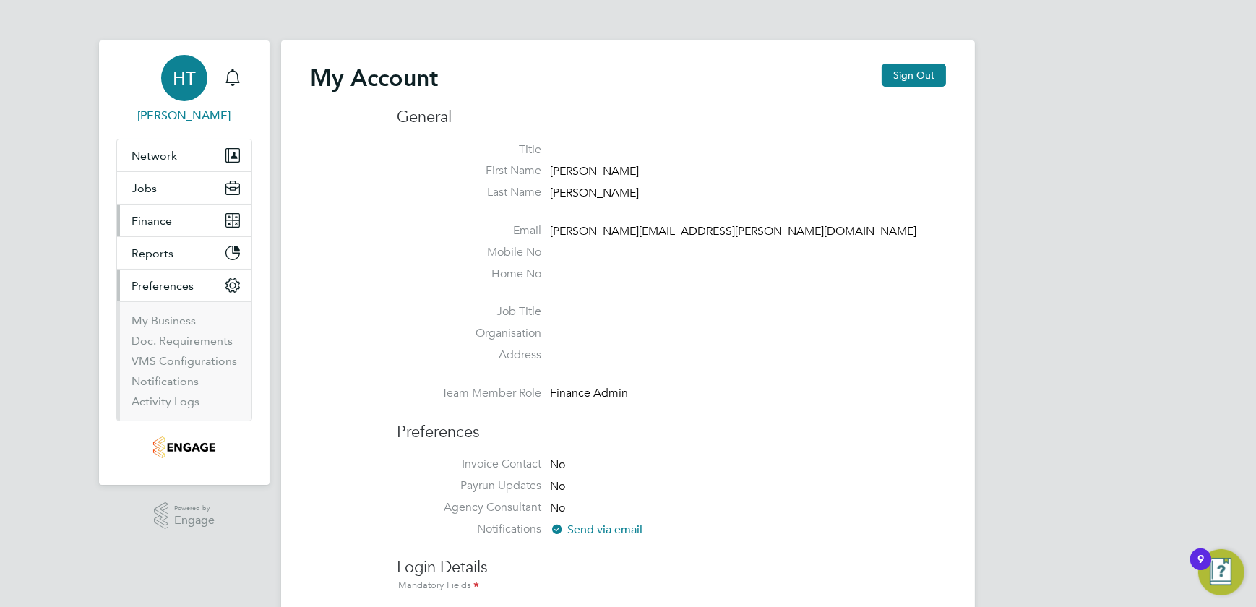
click at [224, 220] on button "Finance" at bounding box center [184, 221] width 134 height 32
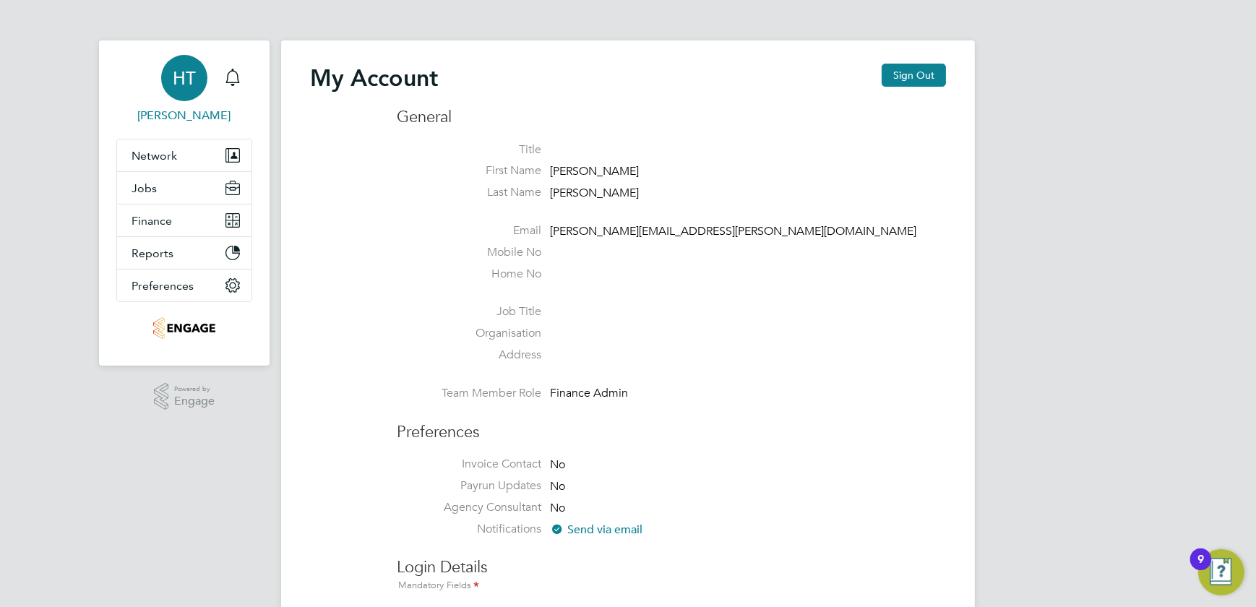
click at [184, 76] on span "HT" at bounding box center [184, 78] width 23 height 19
click at [911, 79] on button "Sign Out" at bounding box center [914, 75] width 64 height 23
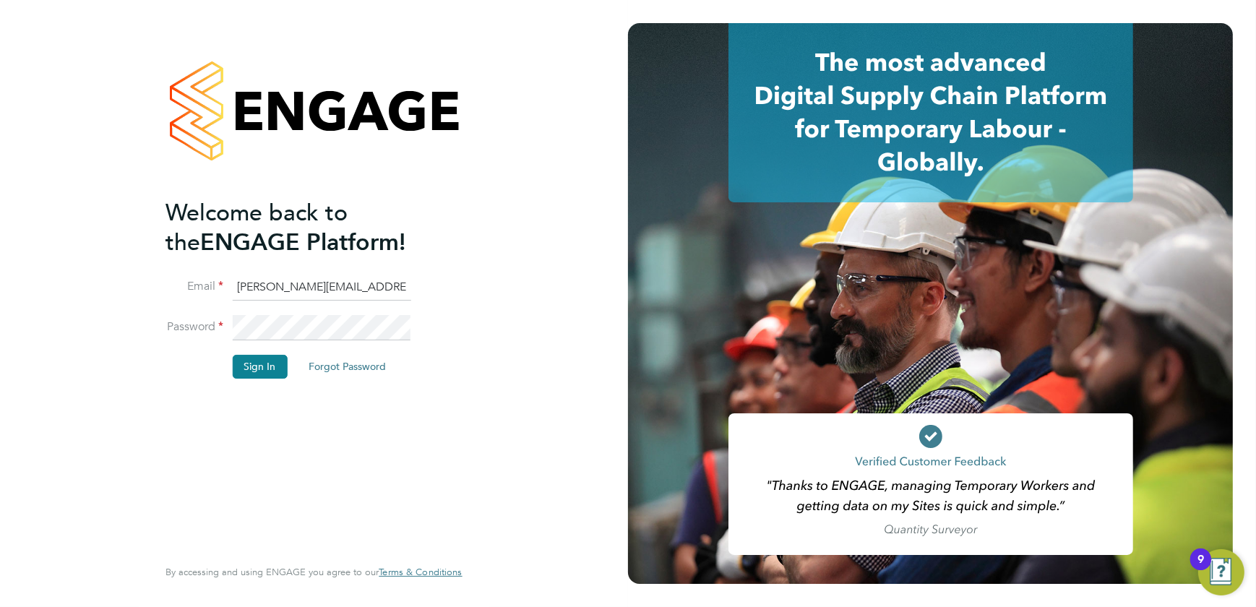
click at [287, 288] on input "[PERSON_NAME][EMAIL_ADDRESS][PERSON_NAME][DOMAIN_NAME]" at bounding box center [321, 288] width 178 height 26
type input "[PERSON_NAME][EMAIL_ADDRESS][DOMAIN_NAME]"
click at [259, 362] on button "Sign In" at bounding box center [259, 366] width 55 height 23
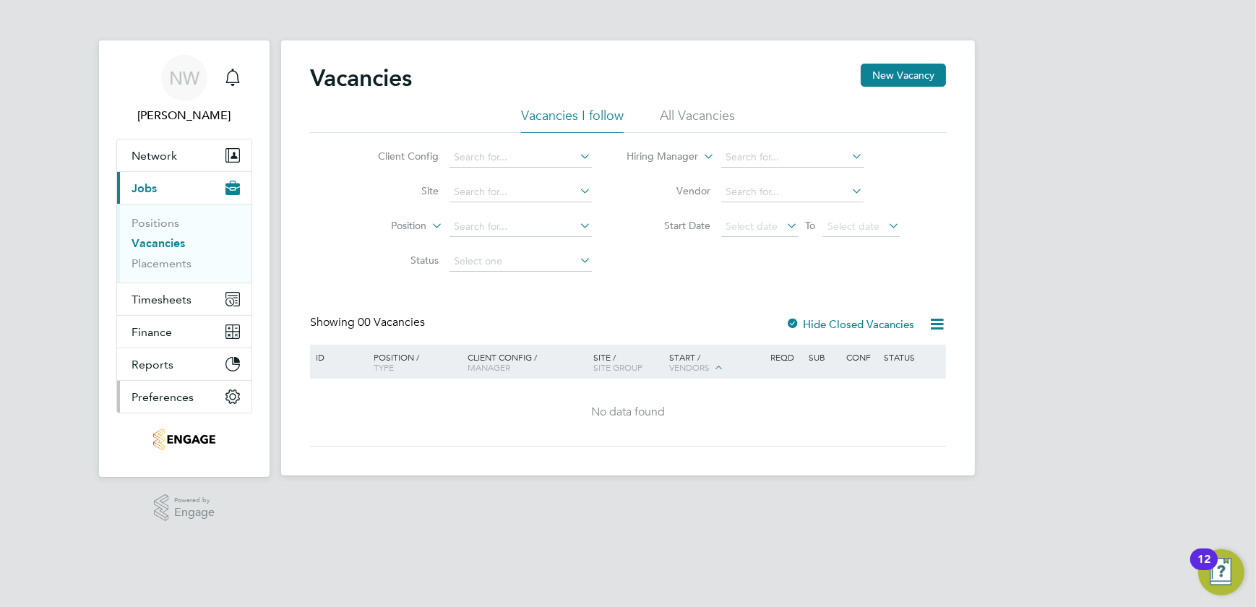
click at [236, 393] on icon "Main navigation" at bounding box center [232, 396] width 13 height 13
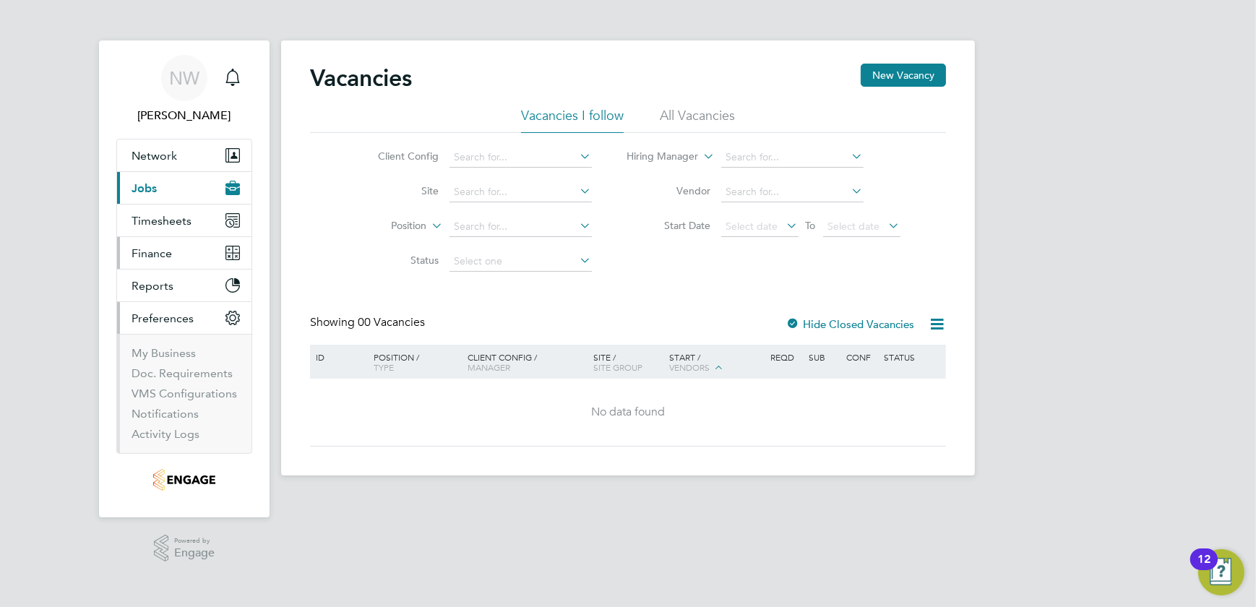
click at [233, 253] on icon "Main navigation" at bounding box center [232, 253] width 14 height 14
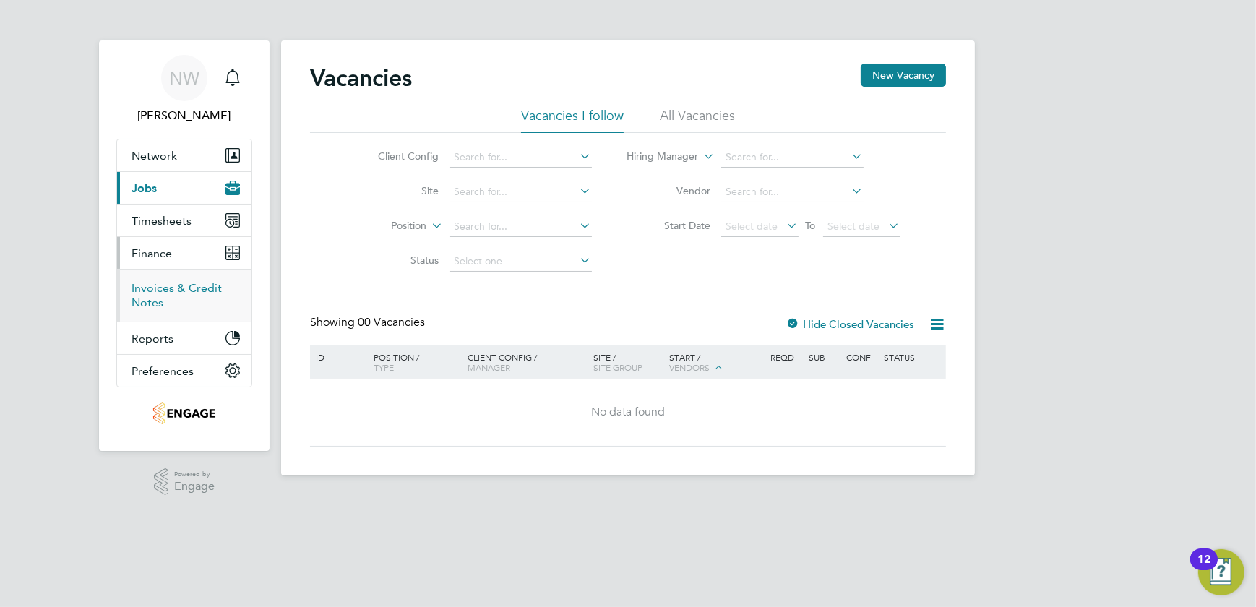
click at [160, 288] on link "Invoices & Credit Notes" at bounding box center [177, 295] width 90 height 28
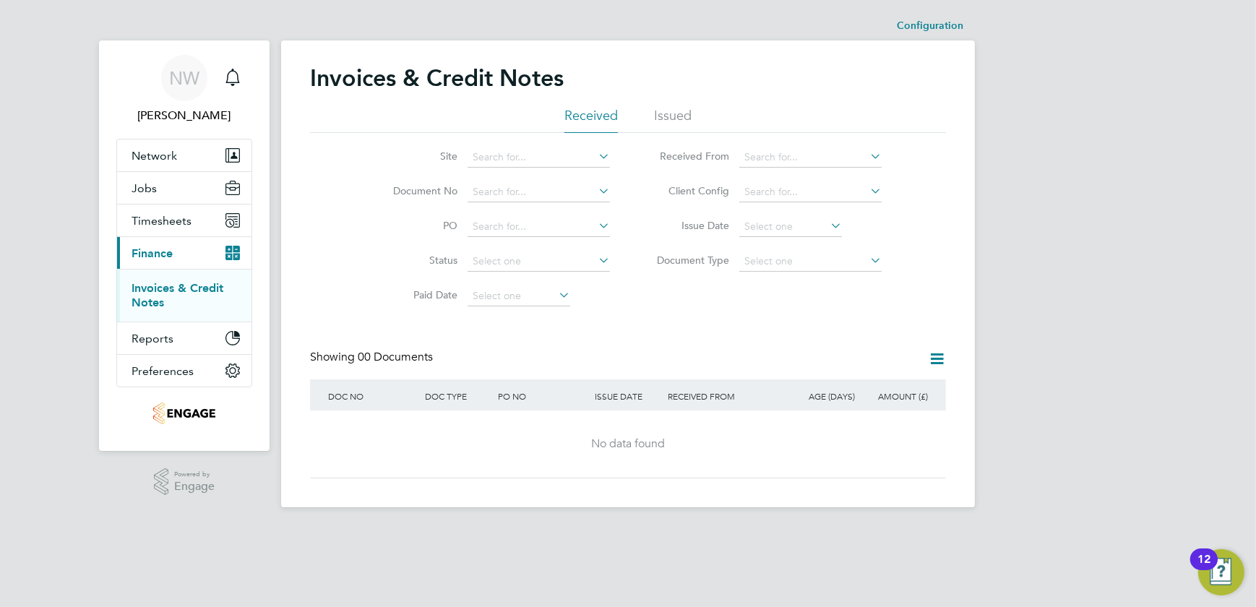
click at [663, 119] on li "Issued" at bounding box center [673, 120] width 38 height 26
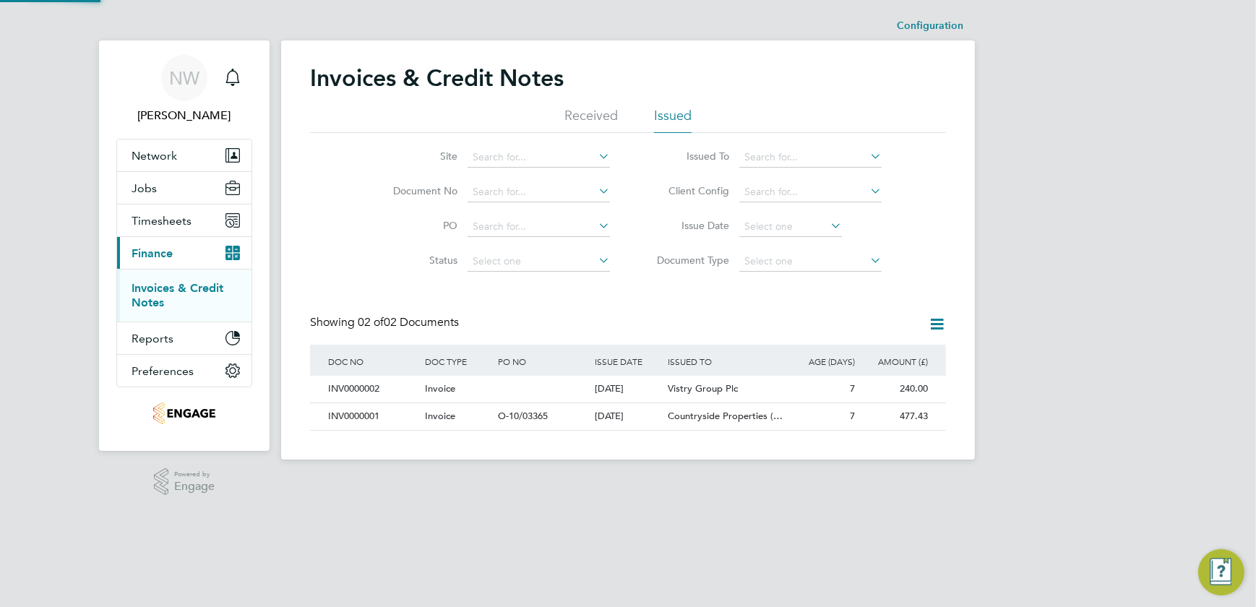
scroll to position [27, 122]
click at [876, 468] on app-footer at bounding box center [628, 471] width 694 height 23
click at [235, 337] on icon "Main navigation" at bounding box center [232, 338] width 13 height 13
click at [151, 285] on link "Invoices & Credit Notes" at bounding box center [178, 295] width 92 height 28
click at [153, 219] on span "Timesheets" at bounding box center [162, 221] width 60 height 14
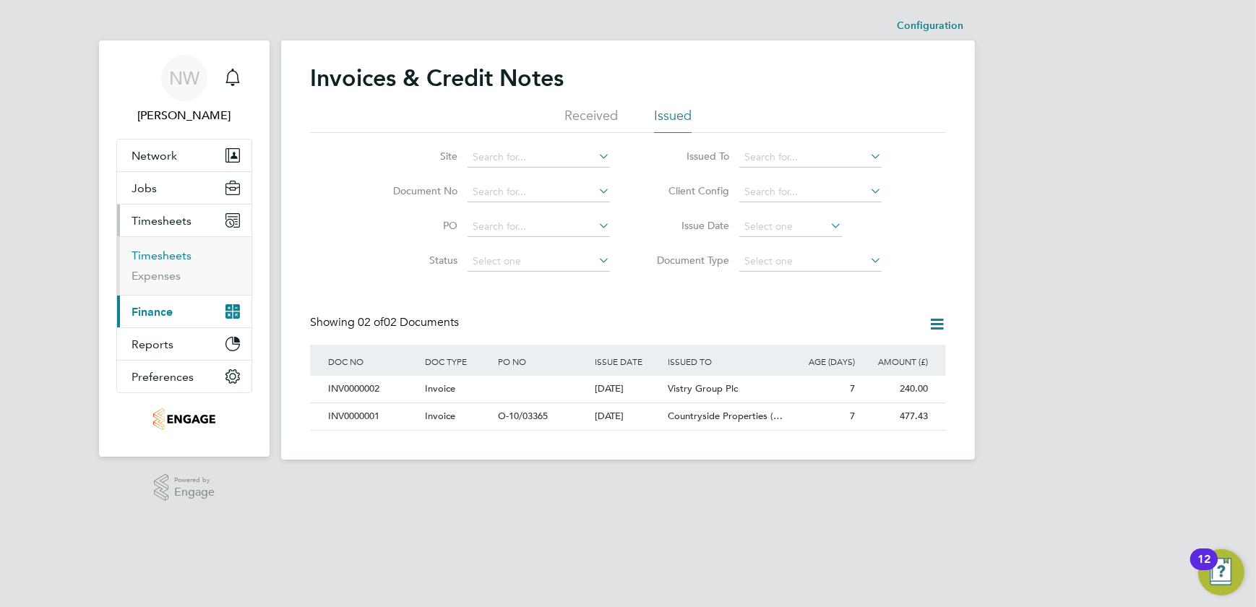
click at [157, 256] on link "Timesheets" at bounding box center [162, 256] width 60 height 14
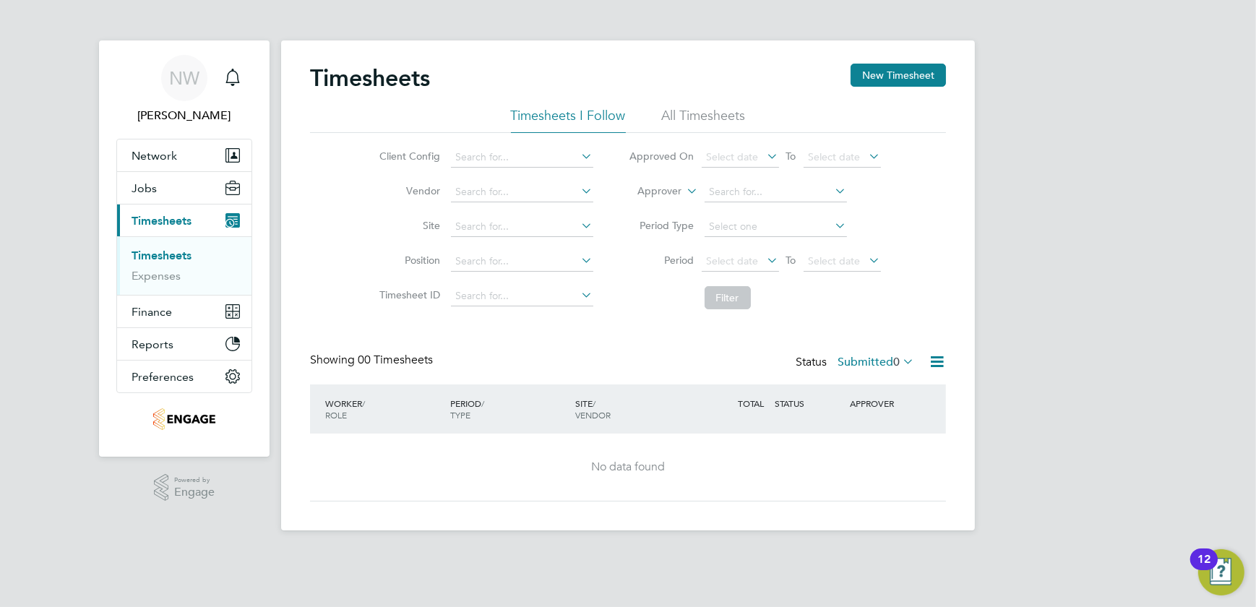
click at [720, 110] on li "All Timesheets" at bounding box center [704, 120] width 84 height 26
click at [937, 363] on icon at bounding box center [937, 362] width 18 height 18
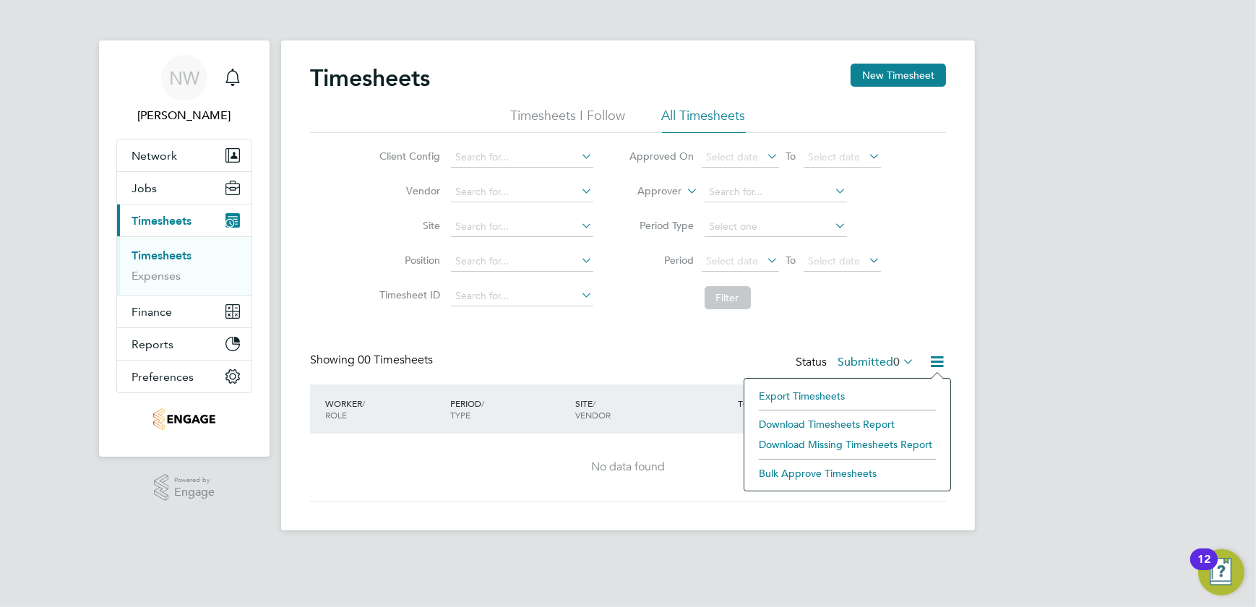
click at [937, 363] on icon at bounding box center [937, 362] width 18 height 18
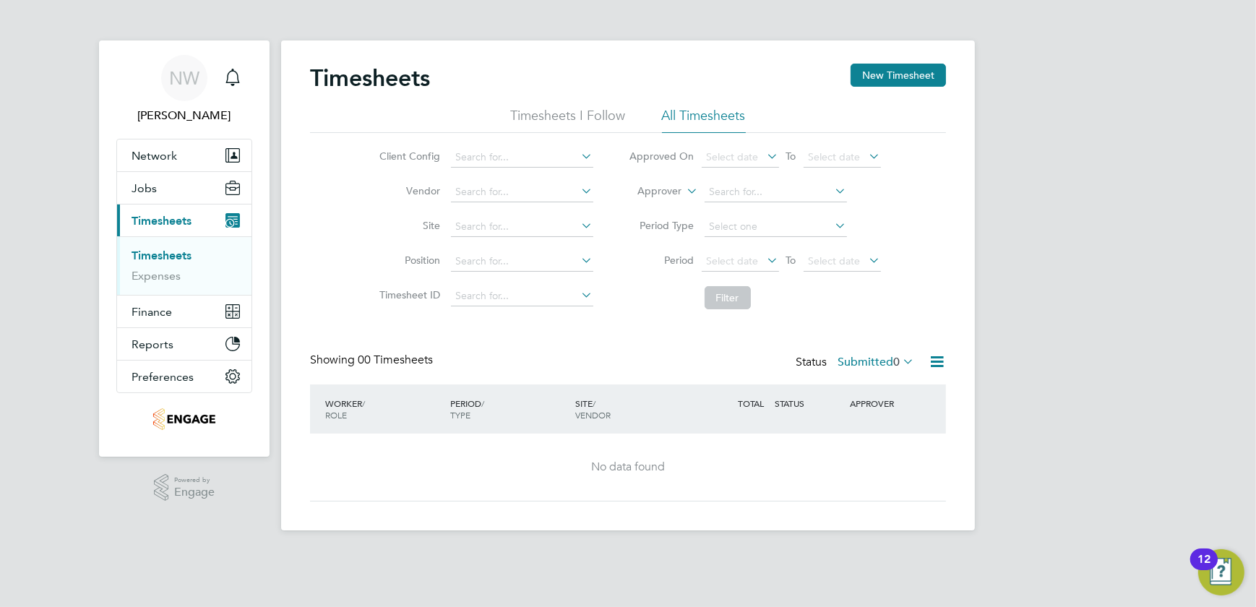
click at [610, 120] on li "Timesheets I Follow" at bounding box center [568, 120] width 115 height 26
click at [533, 113] on li "Timesheets I Follow" at bounding box center [568, 120] width 115 height 26
click at [224, 371] on button "Preferences" at bounding box center [184, 377] width 134 height 32
click at [1208, 559] on div "12" at bounding box center [1203, 568] width 13 height 19
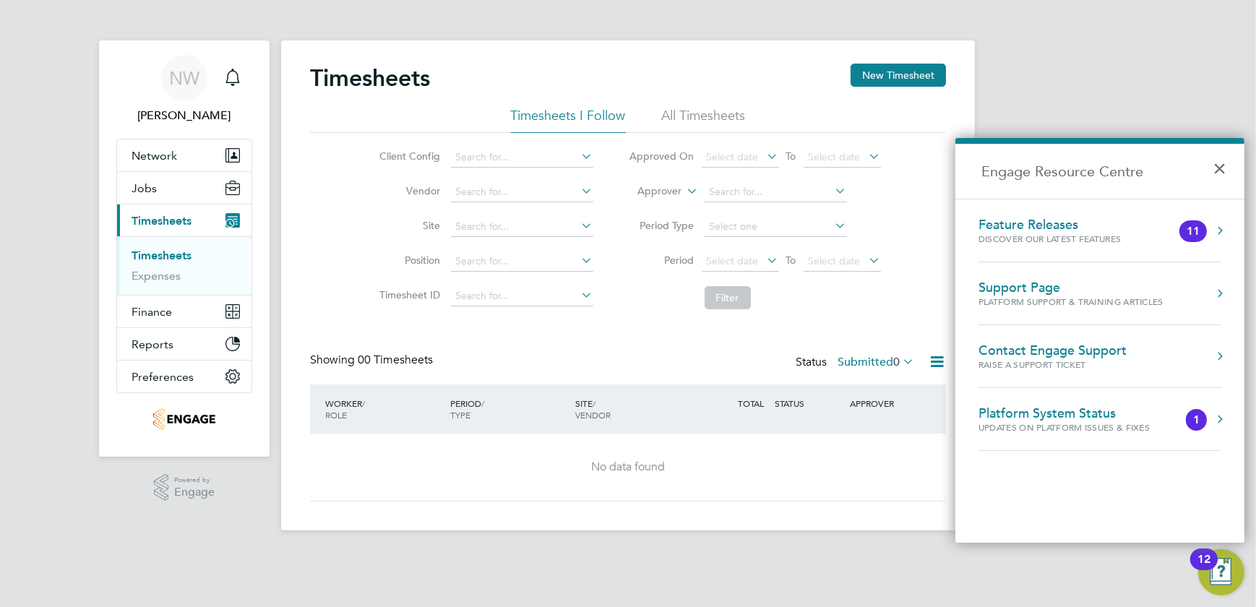
click at [990, 292] on div "Support Page" at bounding box center [1070, 288] width 185 height 16
